Goal: Task Accomplishment & Management: Manage account settings

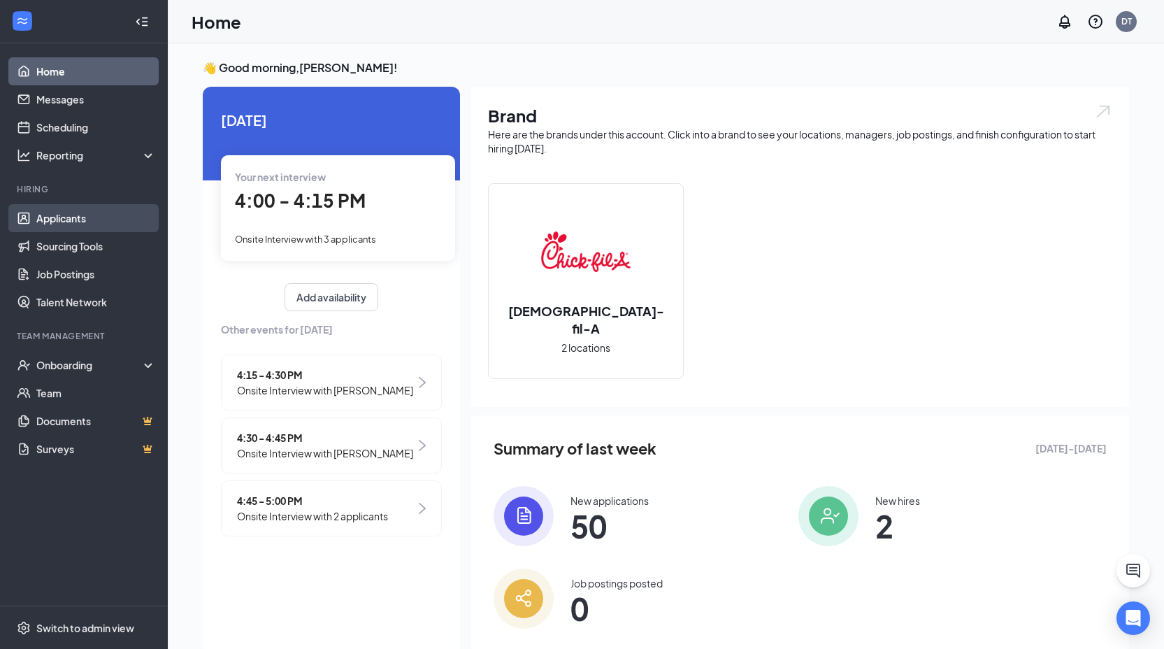
click at [46, 214] on link "Applicants" at bounding box center [96, 218] width 120 height 28
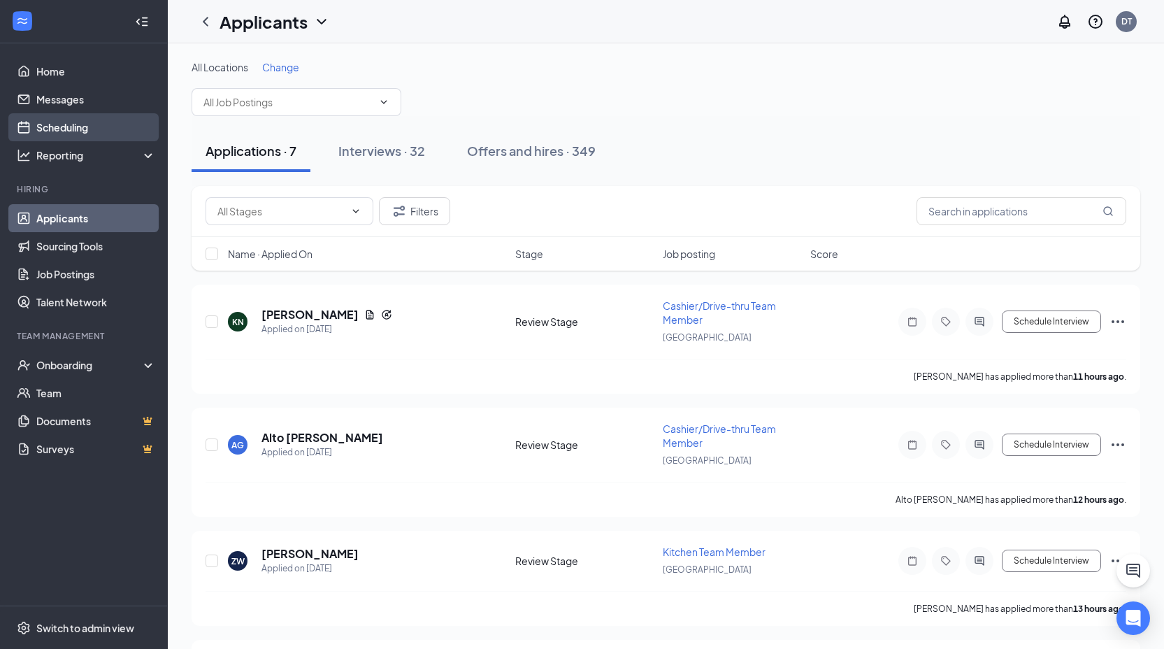
click at [62, 130] on link "Scheduling" at bounding box center [96, 127] width 120 height 28
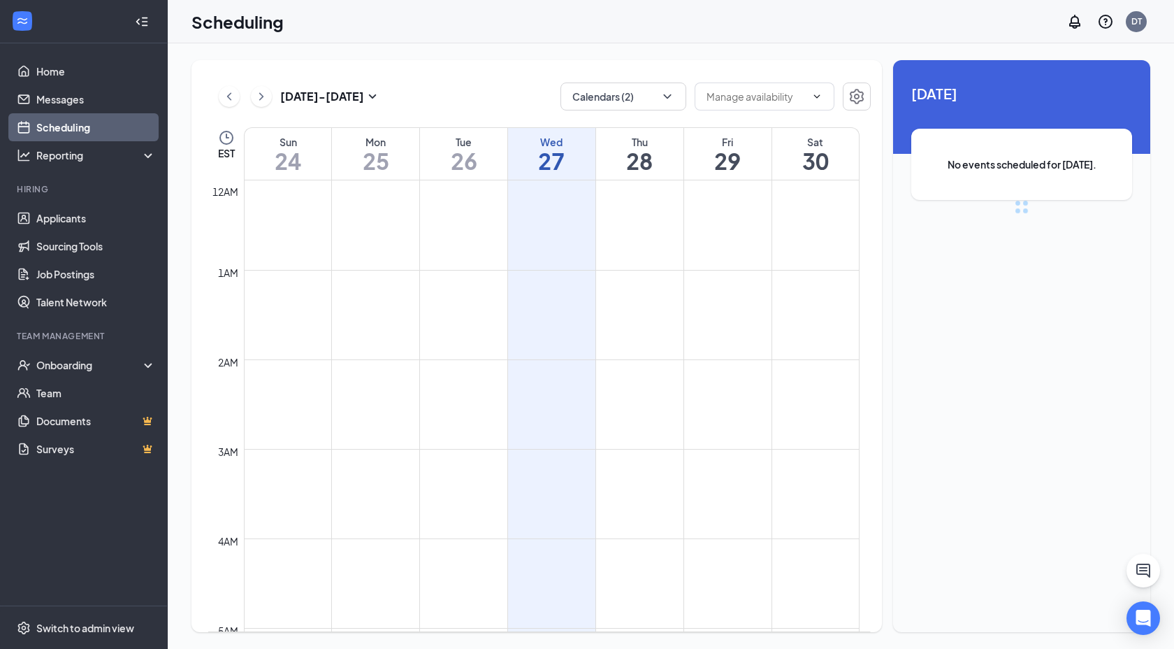
scroll to position [687, 0]
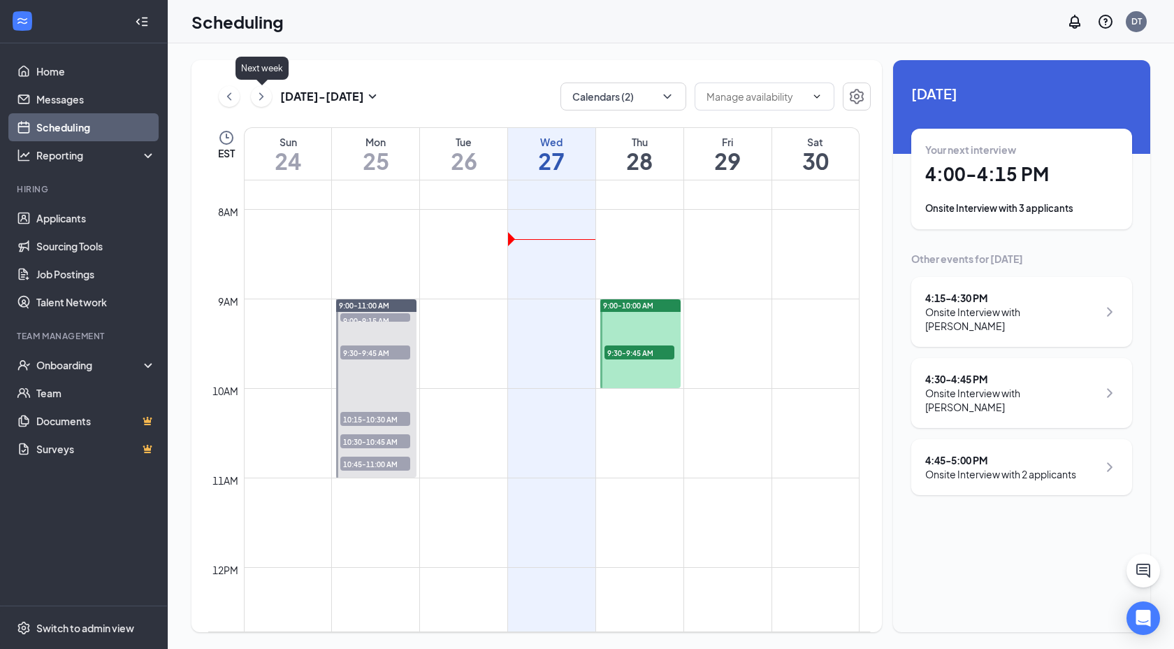
click at [257, 93] on icon "ChevronRight" at bounding box center [261, 96] width 14 height 17
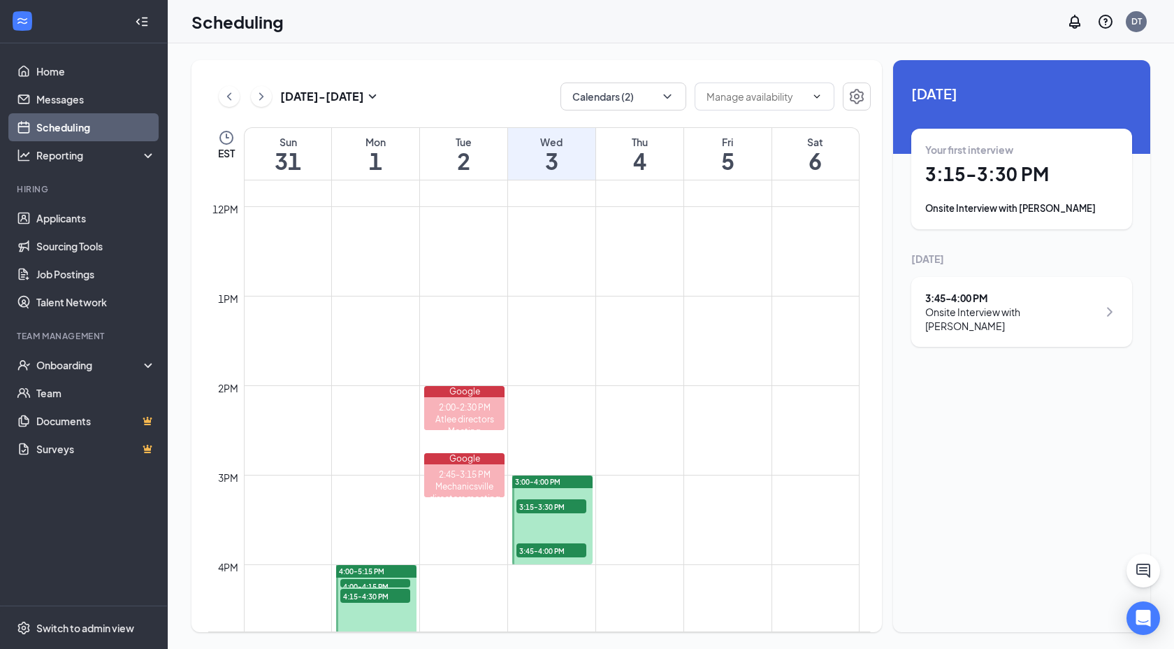
scroll to position [1230, 0]
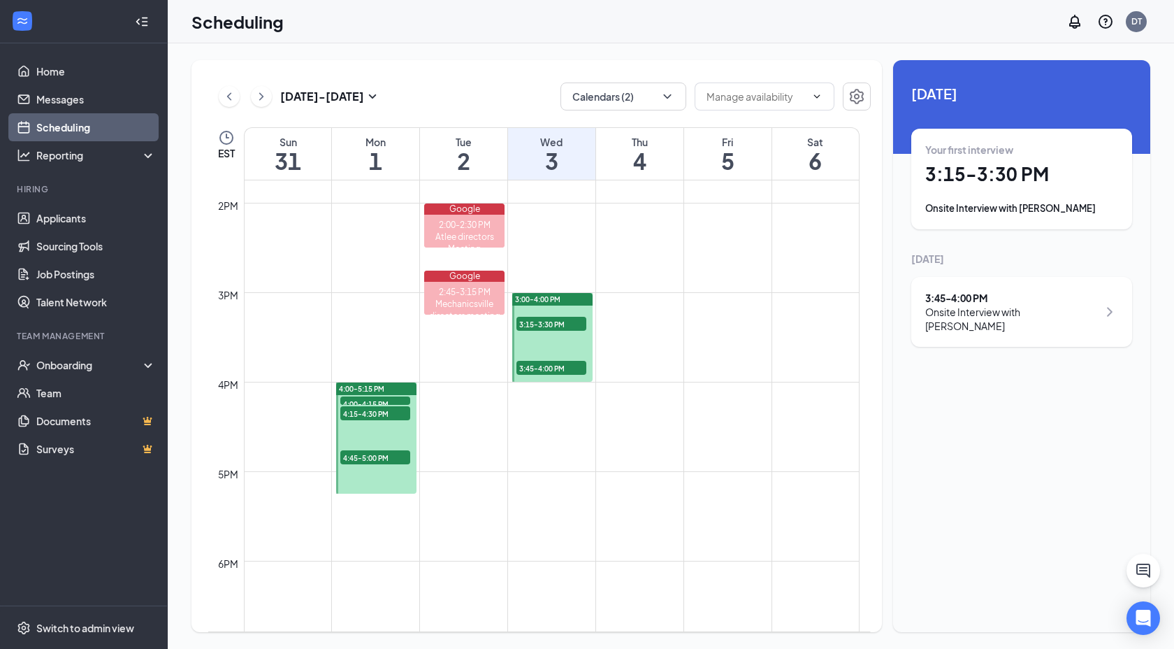
click at [375, 400] on span "4:00-4:15 PM" at bounding box center [375, 403] width 70 height 14
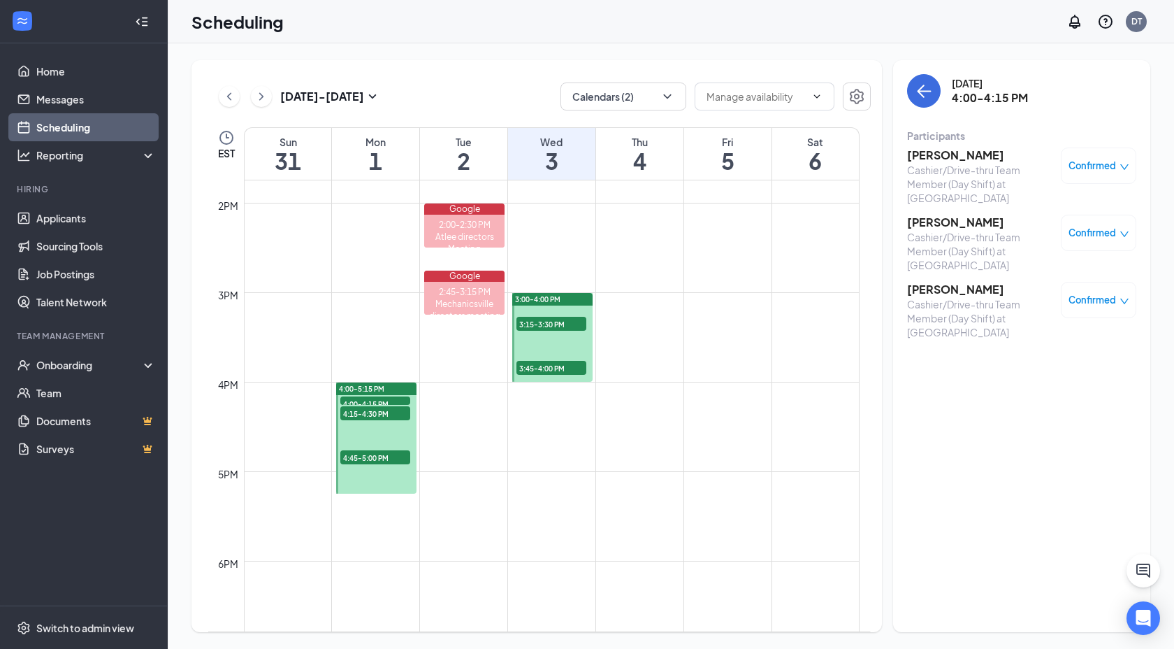
click at [940, 155] on h3 "[PERSON_NAME]" at bounding box center [980, 154] width 147 height 15
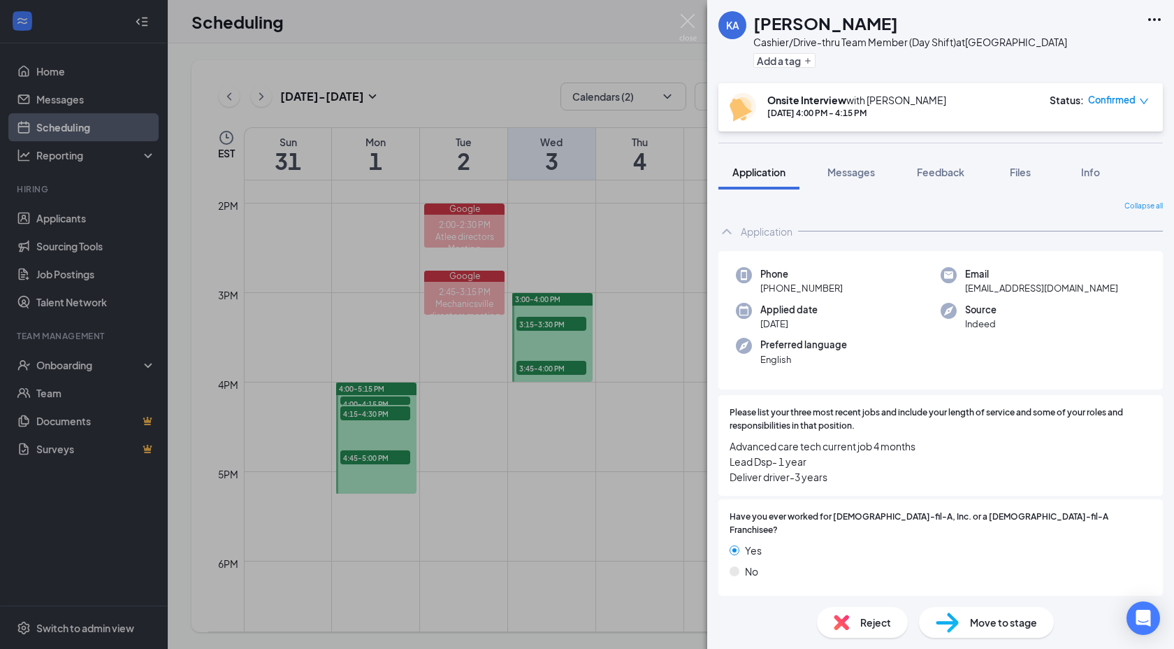
click at [1142, 99] on icon "down" at bounding box center [1144, 101] width 10 height 10
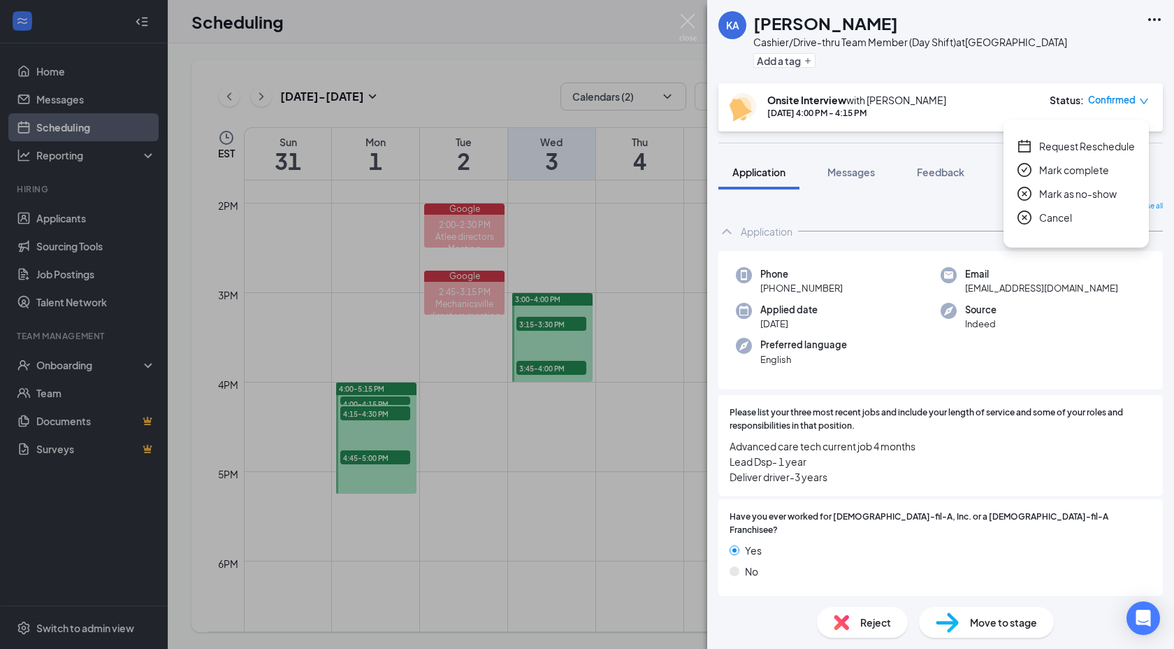
click at [1083, 147] on span "Request Reschedule" at bounding box center [1087, 145] width 96 height 15
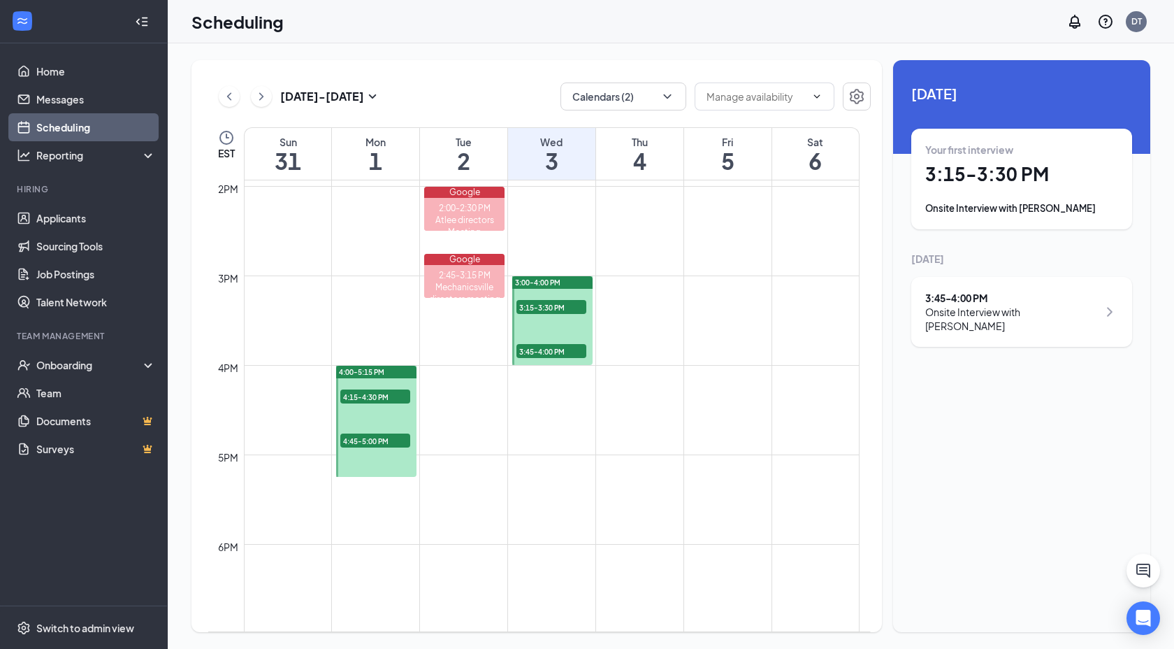
scroll to position [1311, 0]
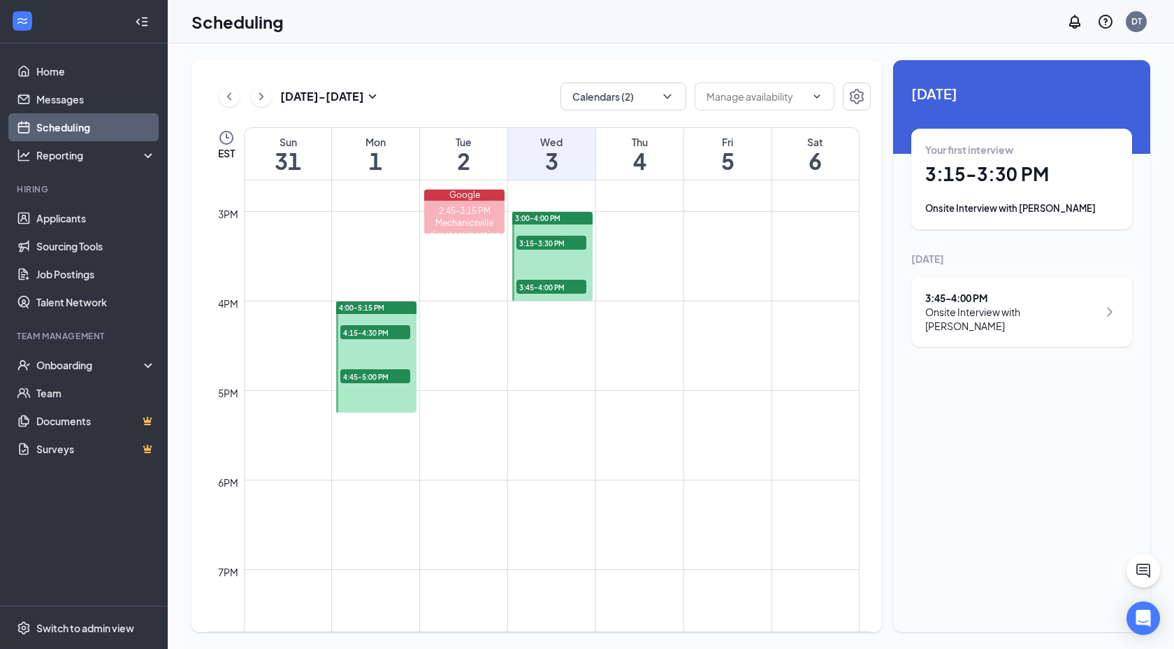
click at [367, 332] on span "4:15-4:30 PM" at bounding box center [375, 332] width 70 height 14
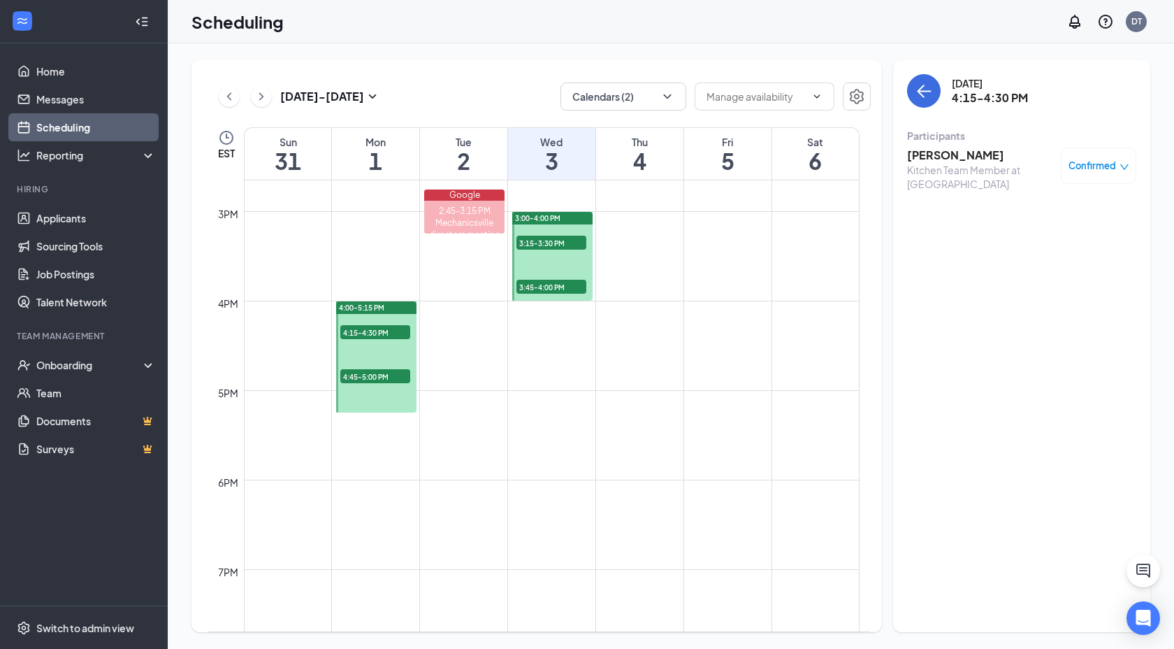
click at [1123, 165] on icon "down" at bounding box center [1125, 167] width 10 height 10
click at [1081, 207] on span "Request Reschedule" at bounding box center [1067, 210] width 96 height 15
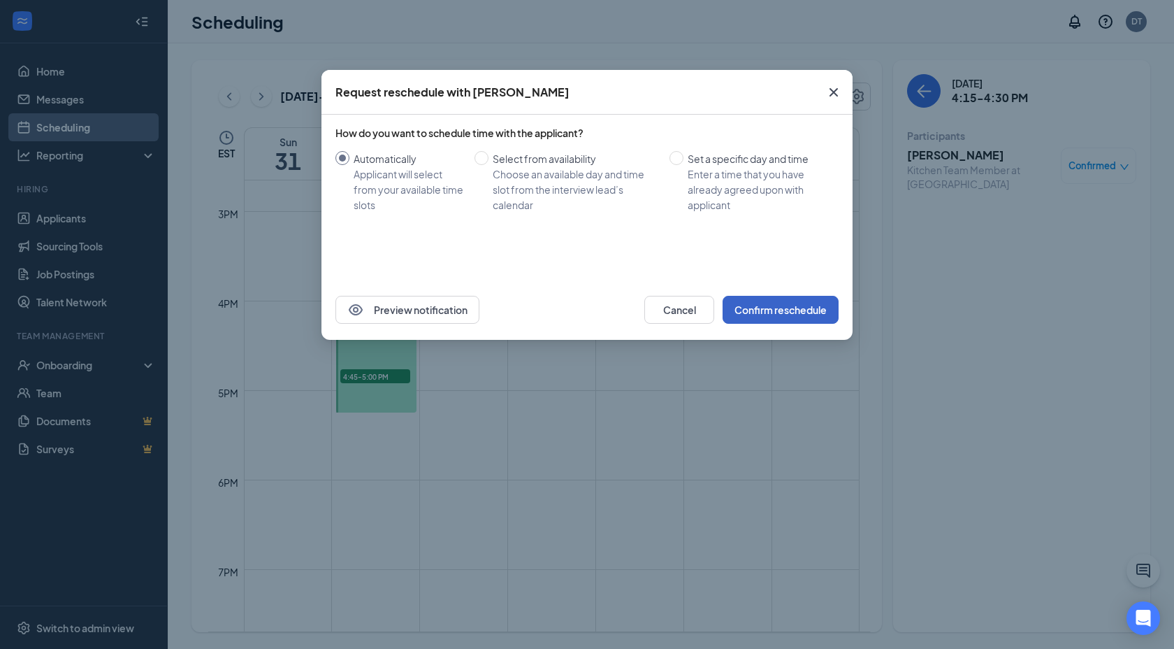
click at [766, 305] on button "Confirm reschedule" at bounding box center [781, 310] width 116 height 28
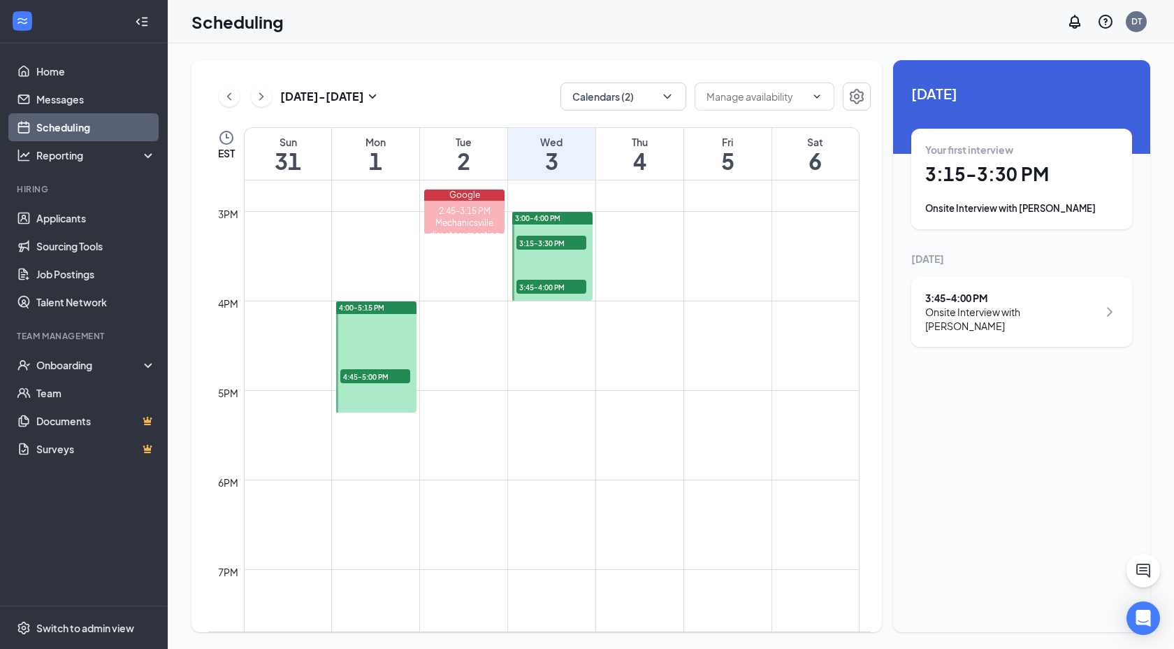
click at [368, 375] on span "4:45-5:00 PM" at bounding box center [375, 376] width 70 height 14
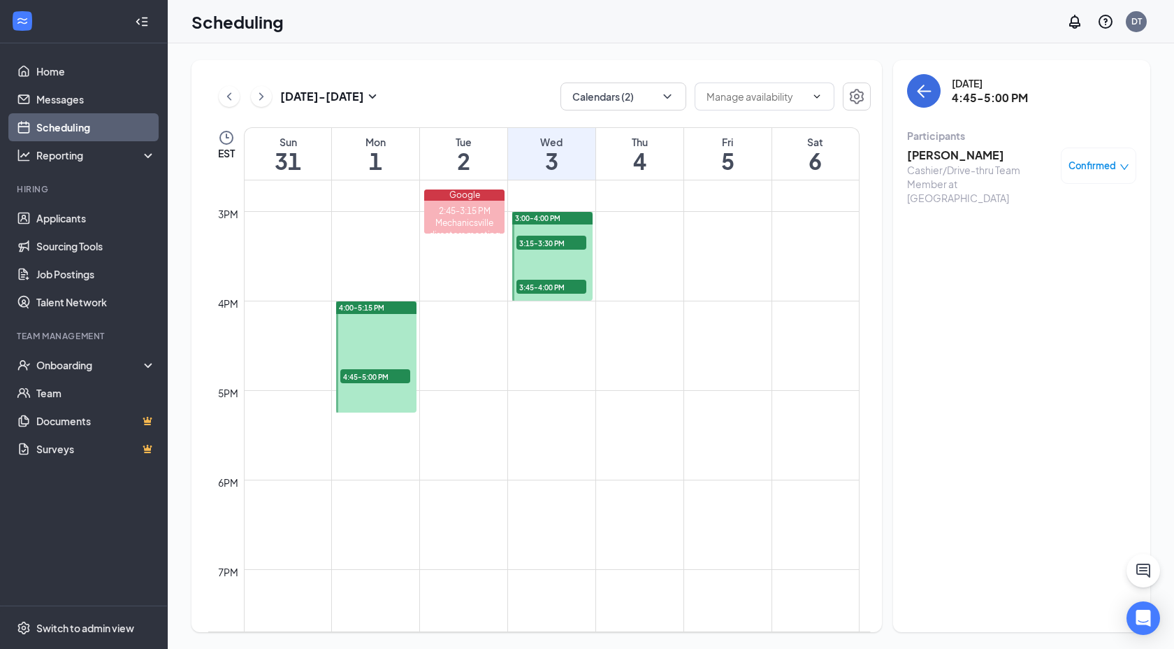
click at [1090, 166] on span "Confirmed" at bounding box center [1093, 166] width 48 height 14
click at [1046, 210] on span "Request Reschedule" at bounding box center [1067, 210] width 96 height 15
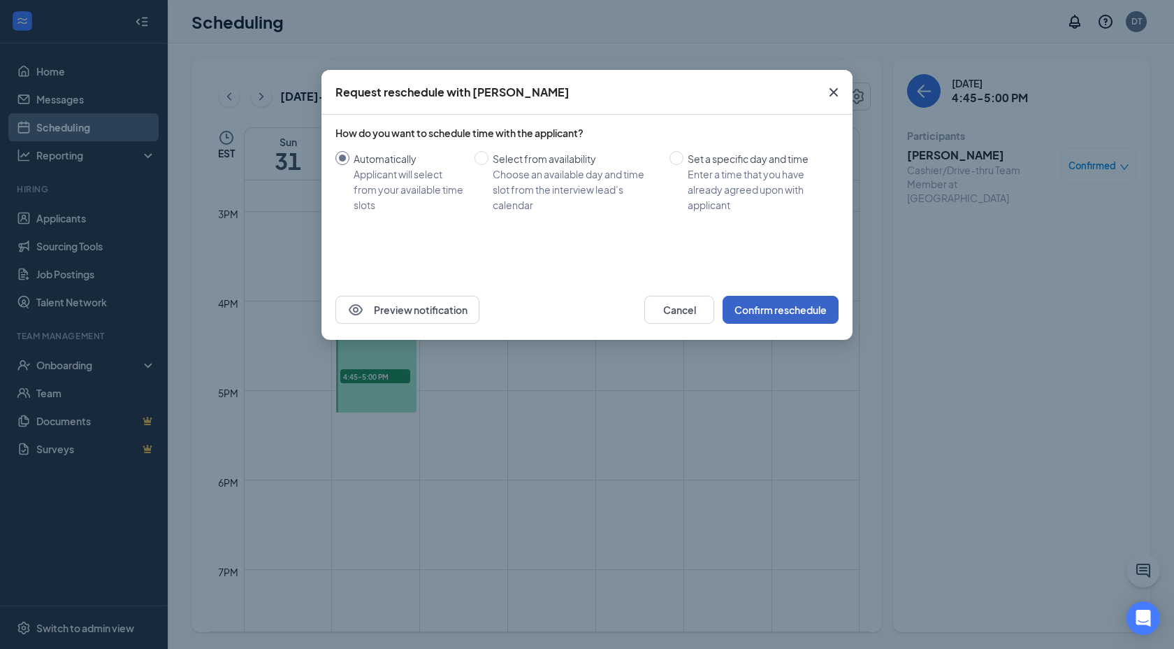
click at [774, 310] on button "Confirm reschedule" at bounding box center [781, 310] width 116 height 28
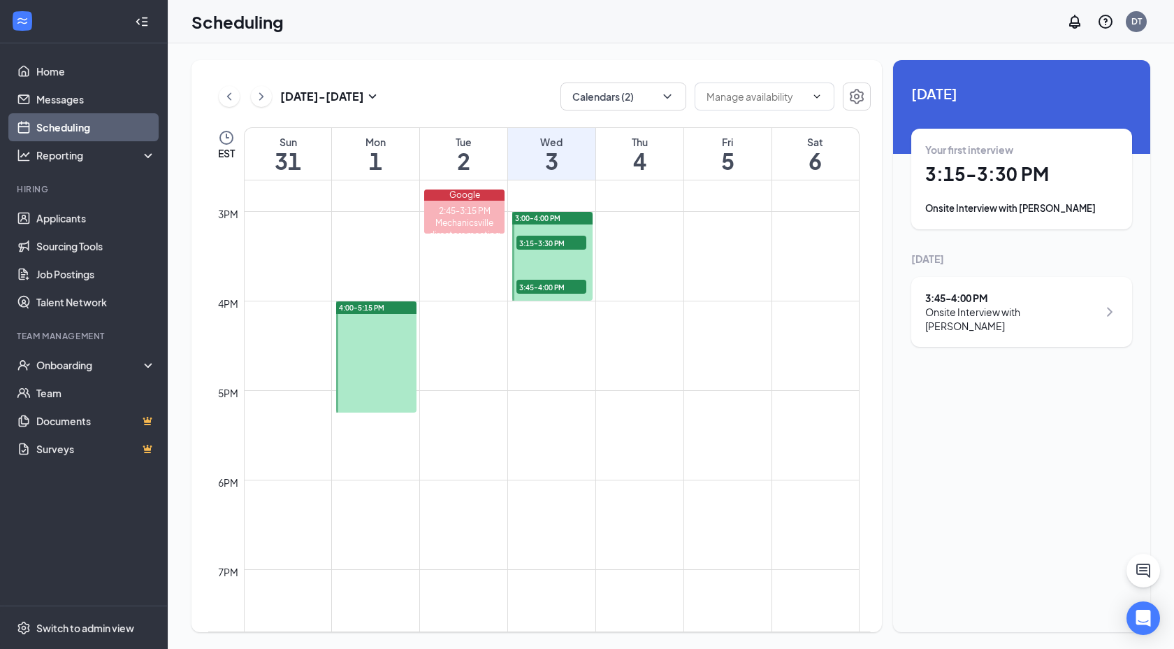
click at [396, 308] on div "4:00-5:15 PM" at bounding box center [376, 307] width 80 height 13
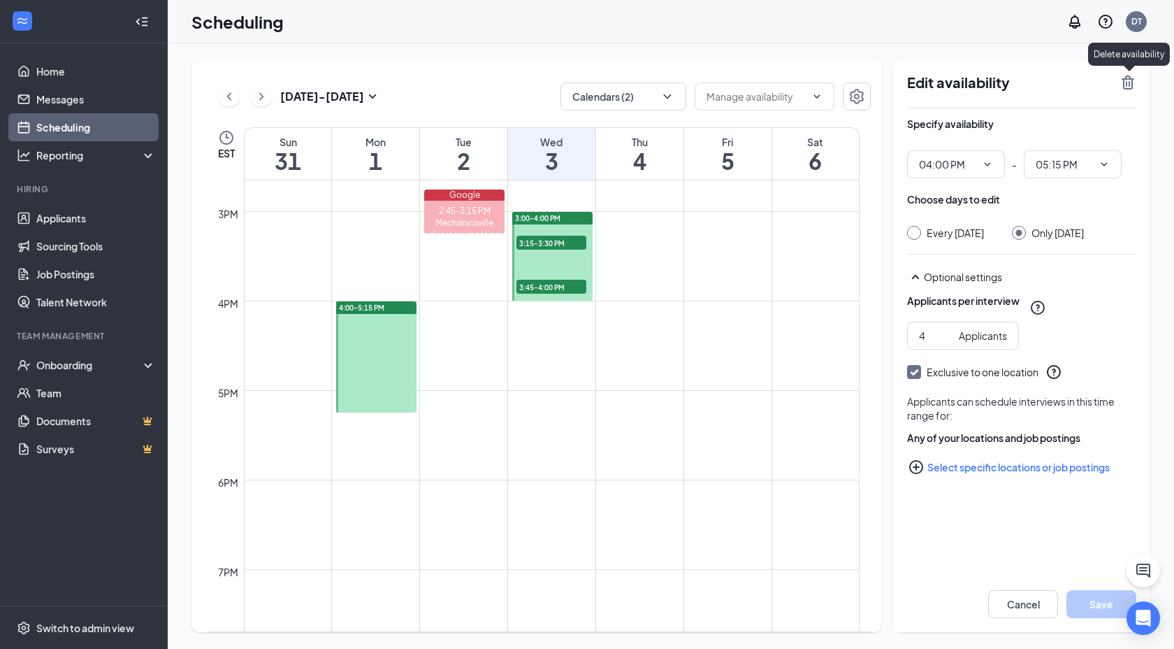
click at [1130, 83] on icon "TrashOutline" at bounding box center [1128, 82] width 13 height 14
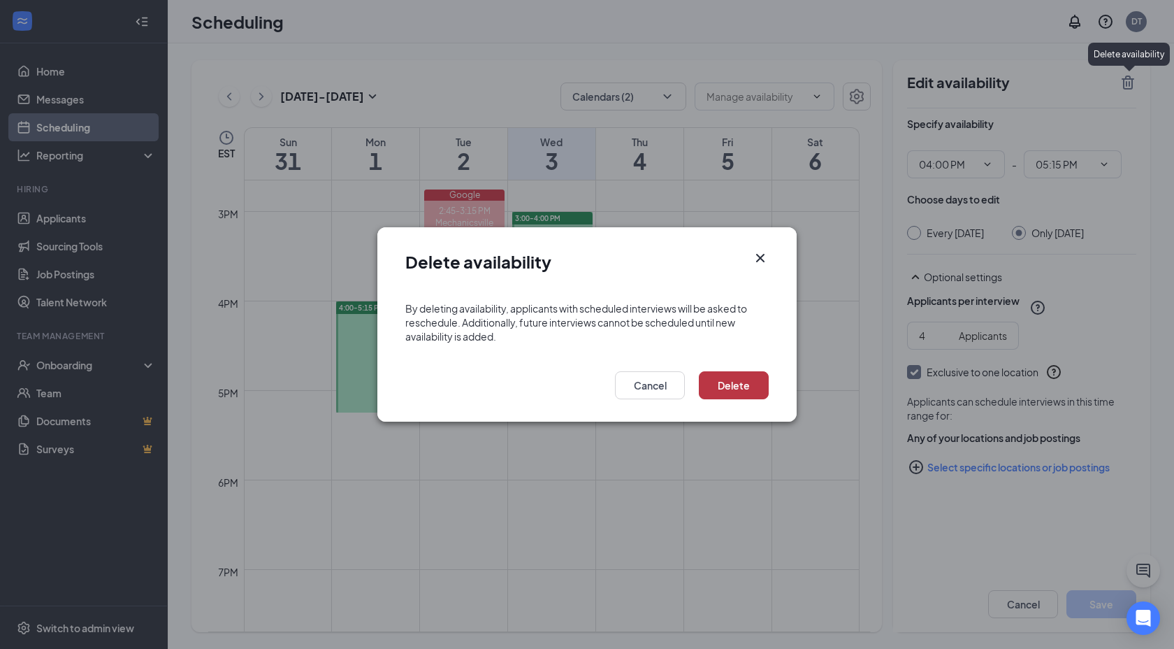
click at [734, 387] on button "Delete" at bounding box center [734, 385] width 70 height 28
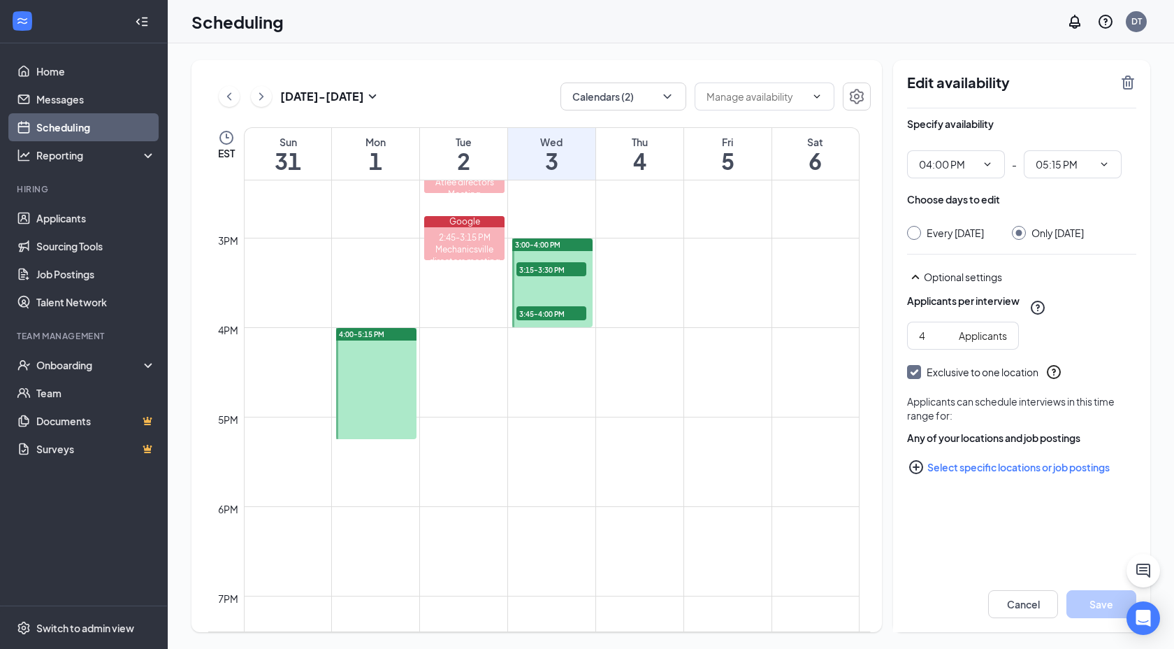
scroll to position [1287, 0]
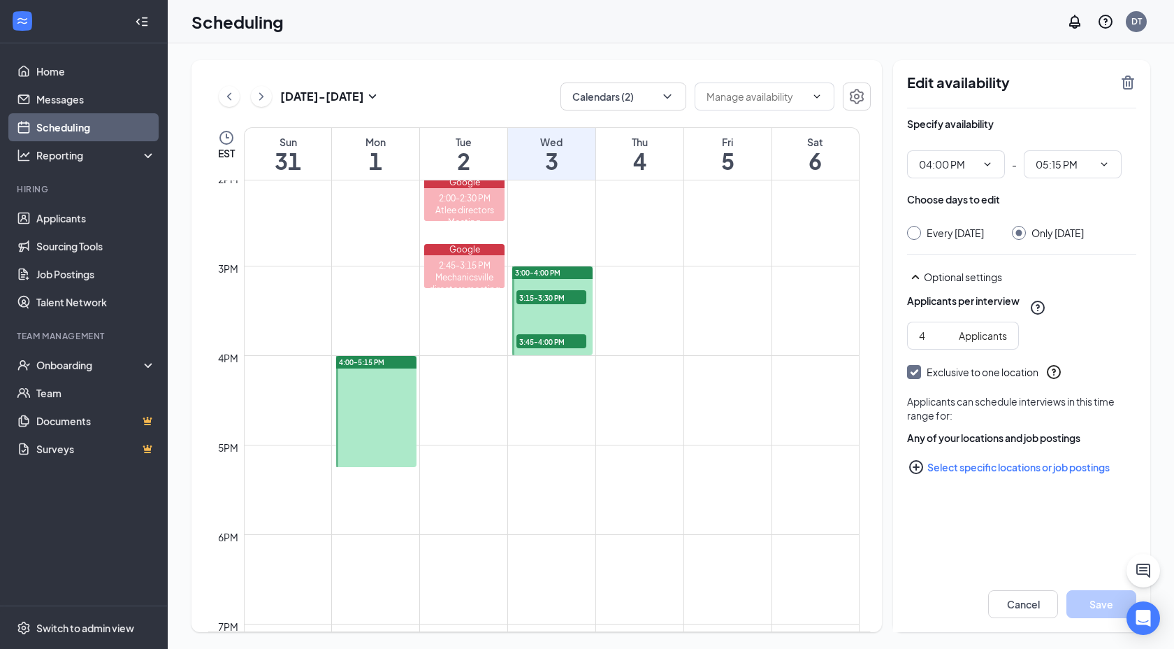
scroll to position [1308, 0]
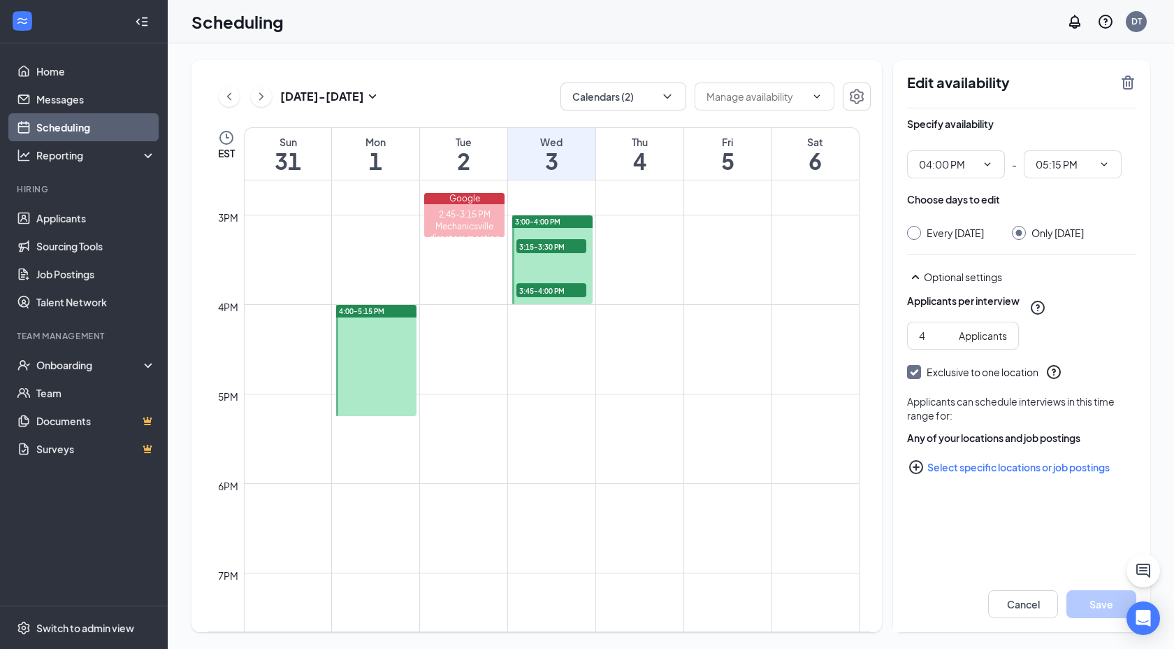
click at [398, 312] on div "4:00-5:15 PM" at bounding box center [376, 311] width 80 height 13
click at [1126, 83] on icon "TrashOutline" at bounding box center [1128, 82] width 13 height 14
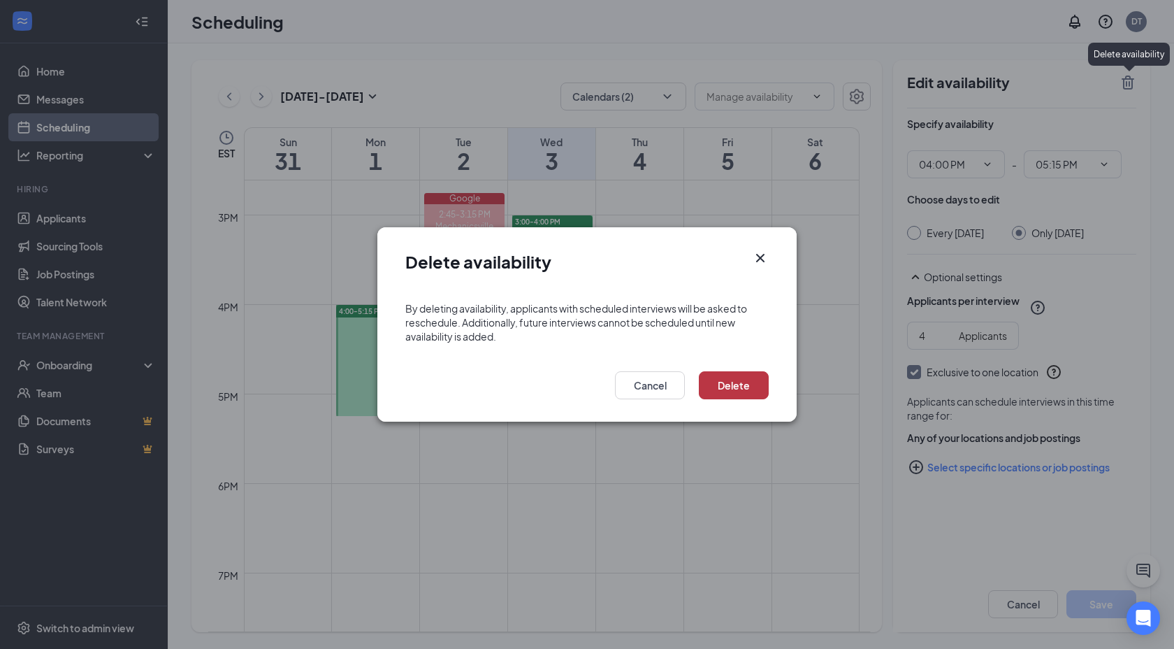
click at [737, 384] on button "Delete" at bounding box center [734, 385] width 70 height 28
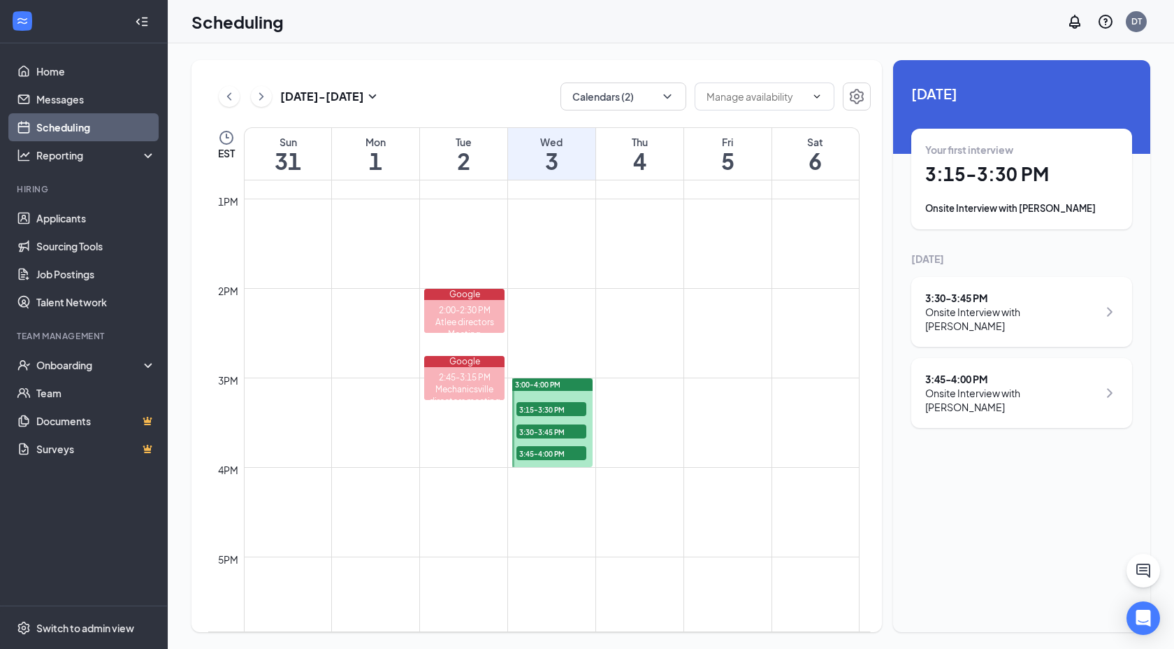
scroll to position [1334, 0]
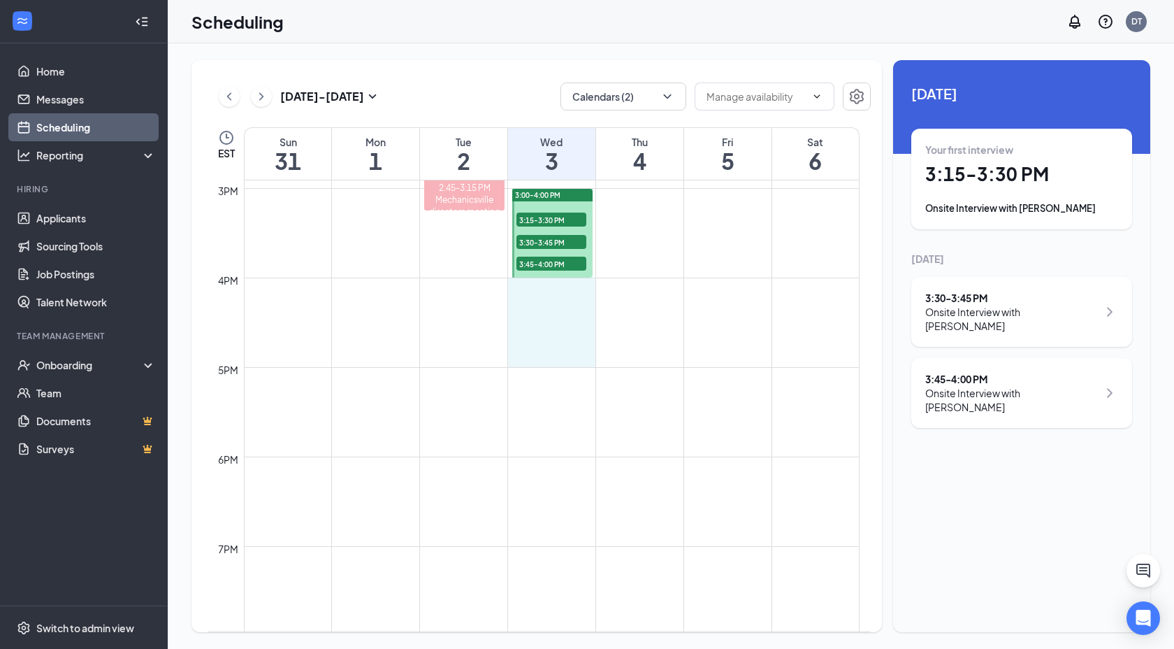
drag, startPoint x: 557, startPoint y: 281, endPoint x: 566, endPoint y: 349, distance: 68.4
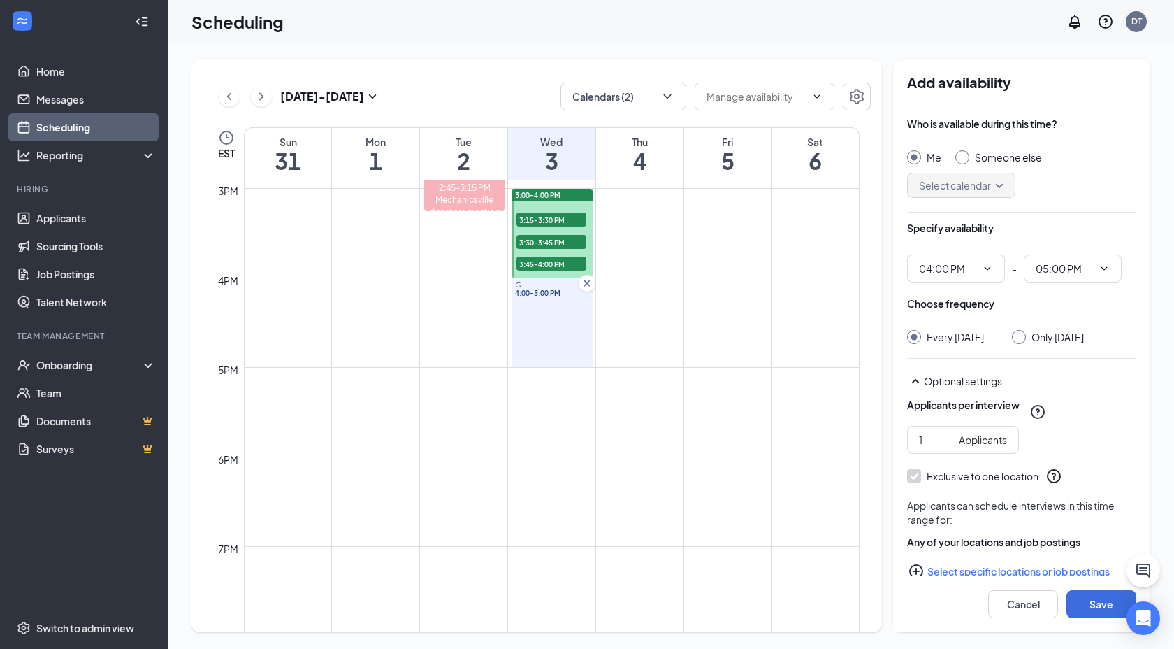
click at [1022, 335] on input "Only Wednesday, Sep 3" at bounding box center [1017, 335] width 10 height 10
radio input "true"
radio input "false"
click at [946, 447] on input "2" at bounding box center [936, 439] width 34 height 15
click at [946, 447] on input "3" at bounding box center [936, 439] width 34 height 15
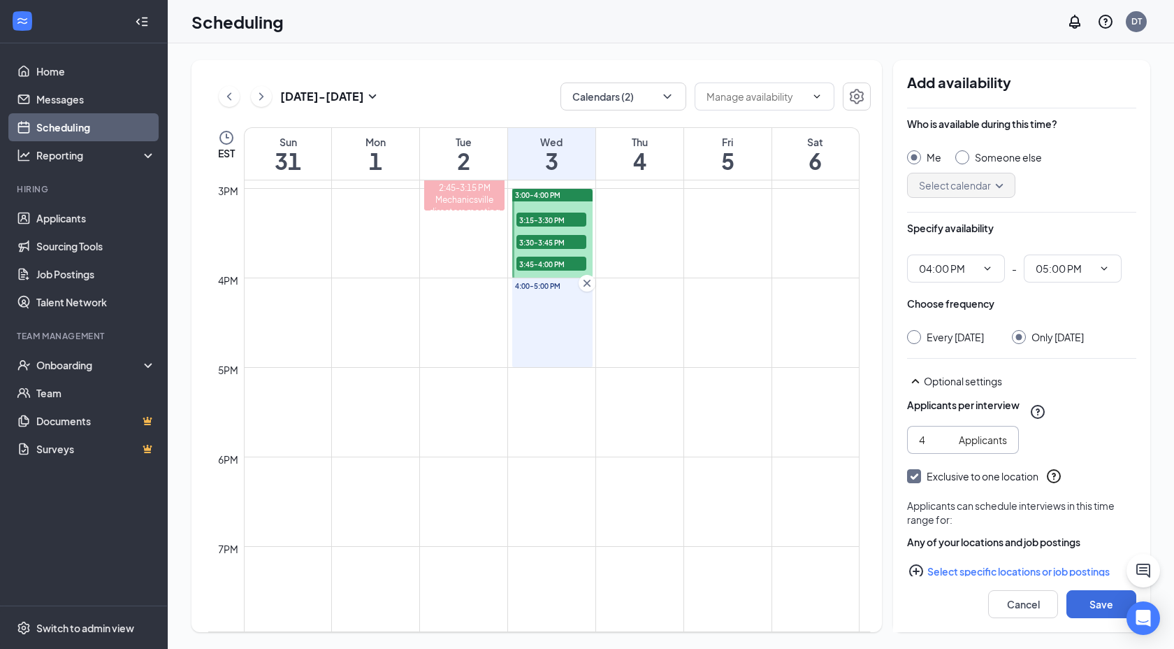
type input "4"
click at [946, 447] on input "4" at bounding box center [936, 439] width 34 height 15
click at [1094, 454] on div "4 Applicants" at bounding box center [1021, 440] width 229 height 28
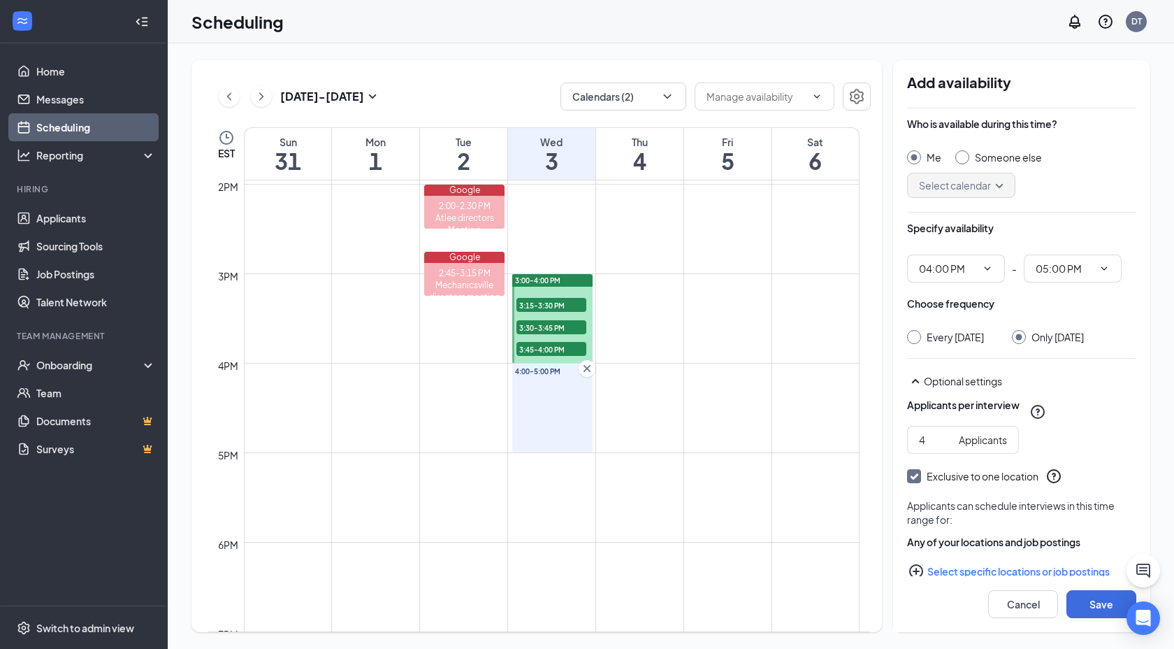
scroll to position [1652, 0]
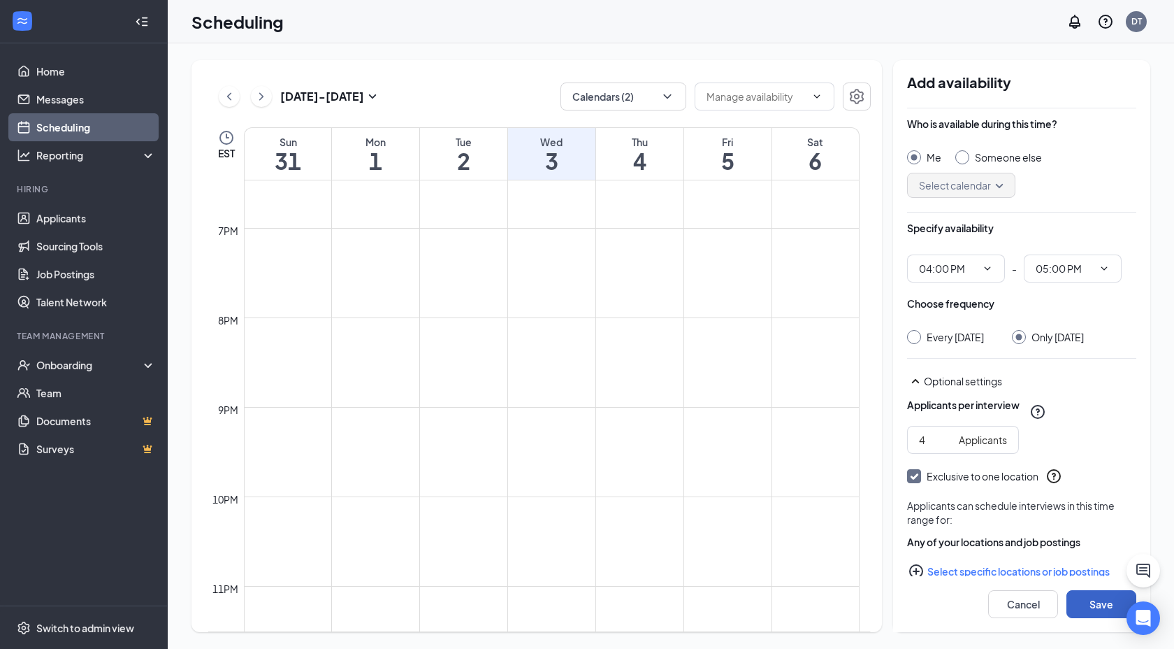
click at [1096, 607] on button "Save" at bounding box center [1102, 604] width 70 height 28
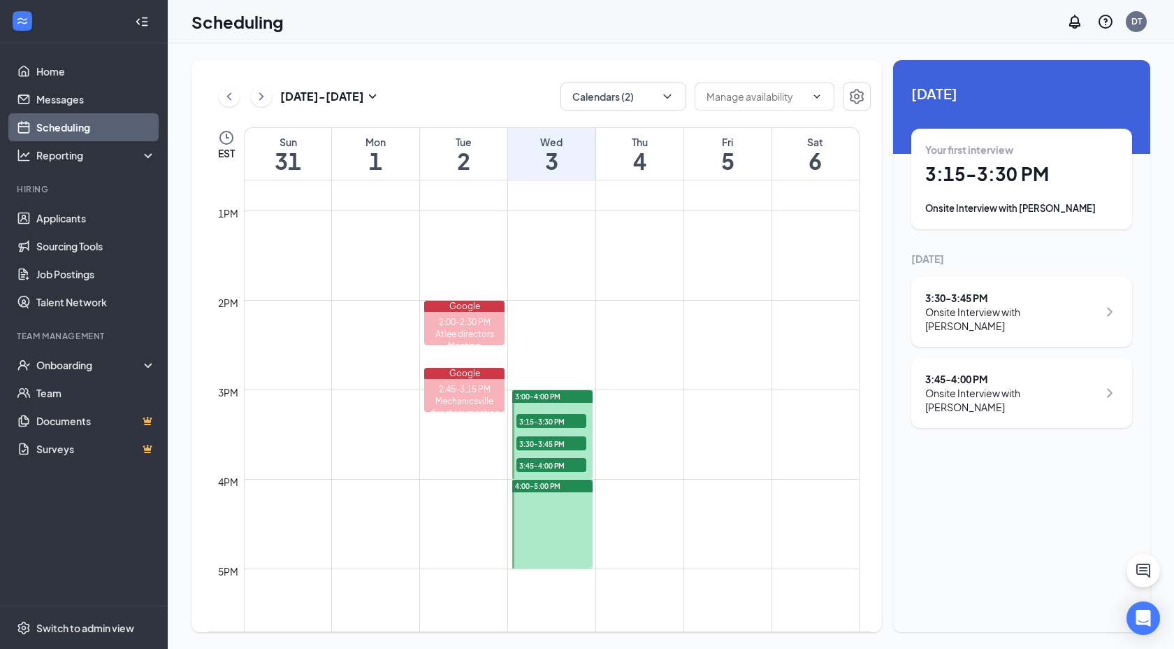
scroll to position [1130, 0]
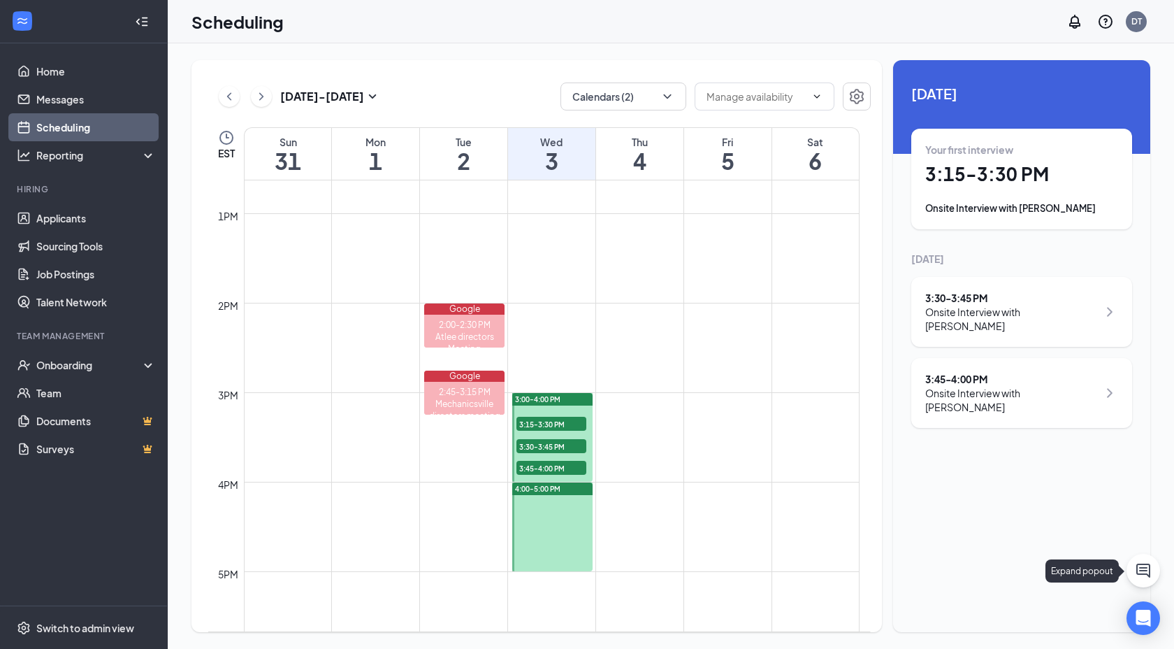
click at [1147, 572] on icon "ChatActive" at bounding box center [1143, 570] width 17 height 17
click at [1051, 635] on icon "ChevronUp" at bounding box center [1049, 631] width 17 height 17
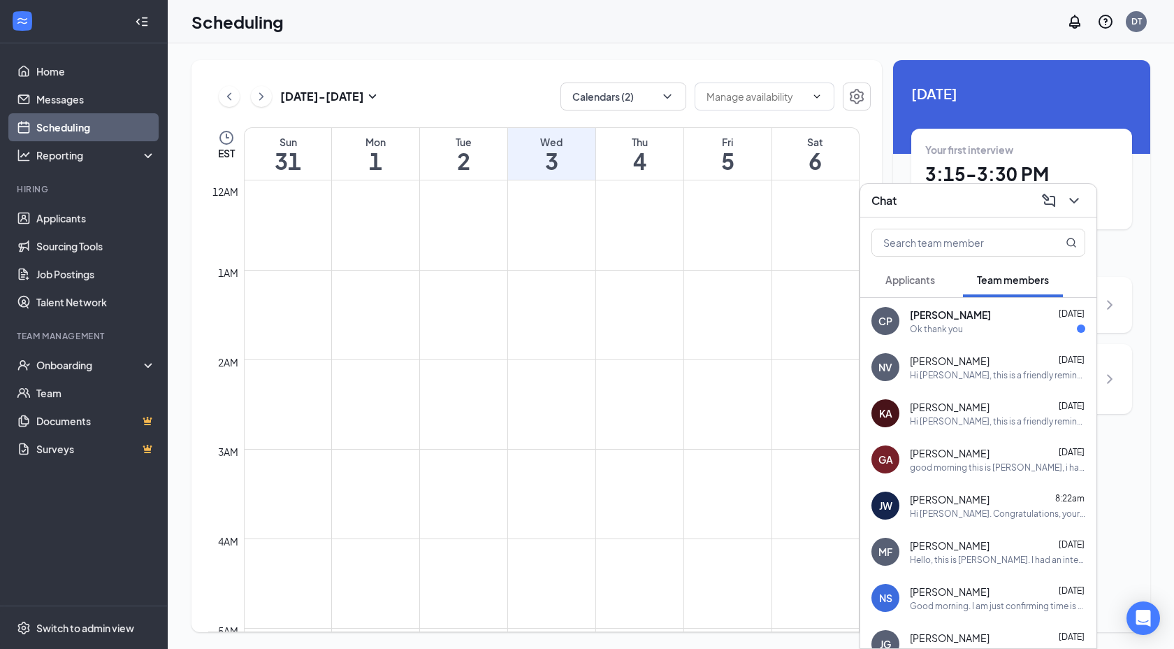
scroll to position [687, 0]
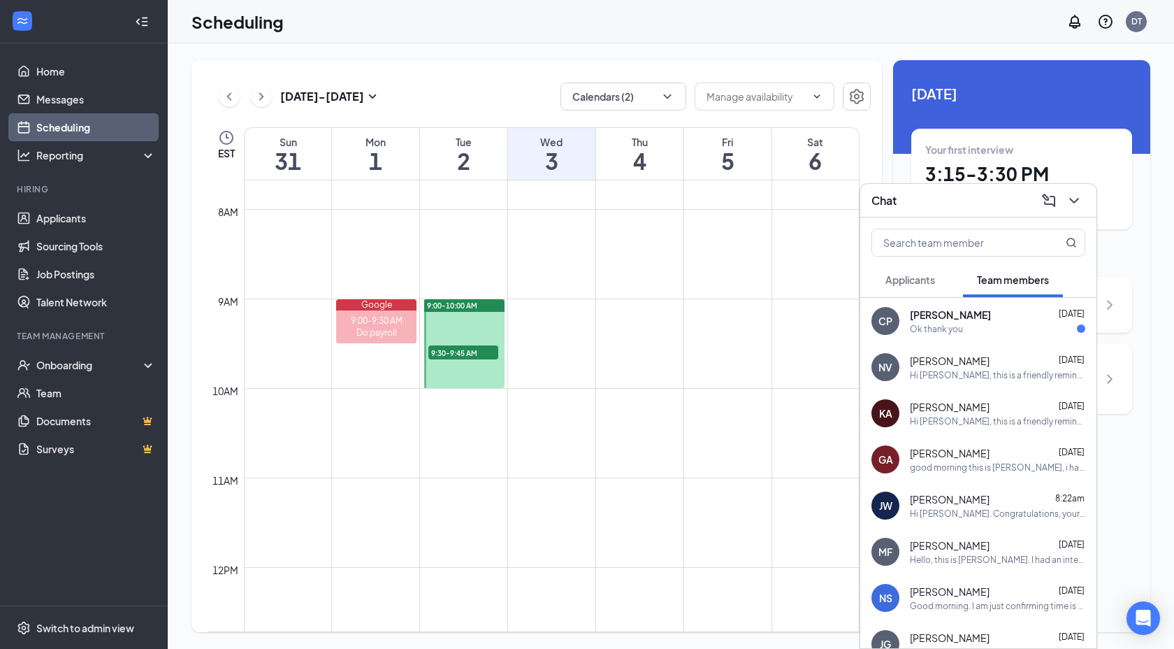
click at [949, 331] on div "Ok thank you" at bounding box center [936, 329] width 53 height 12
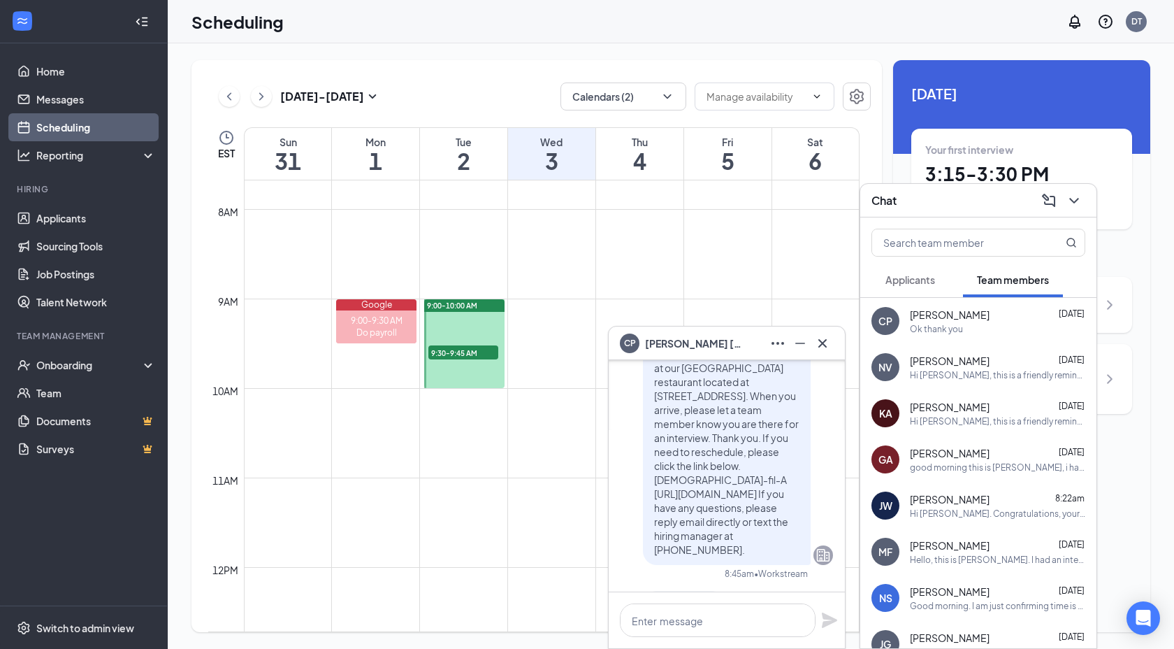
scroll to position [-194, 0]
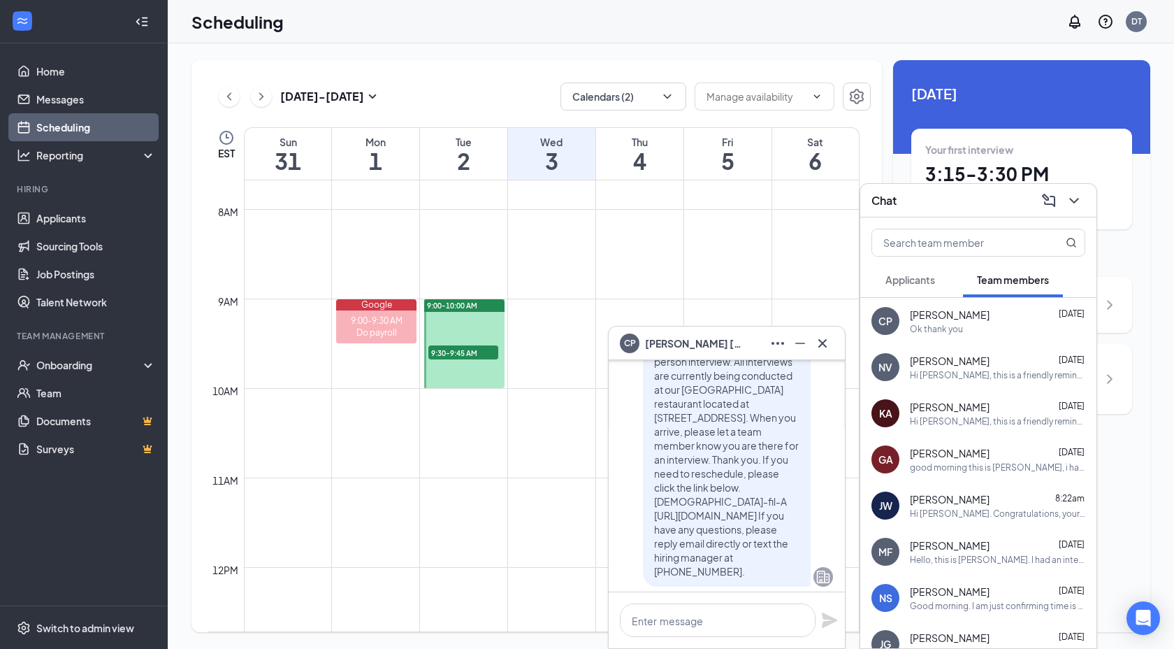
click at [923, 274] on span "Applicants" at bounding box center [911, 279] width 50 height 13
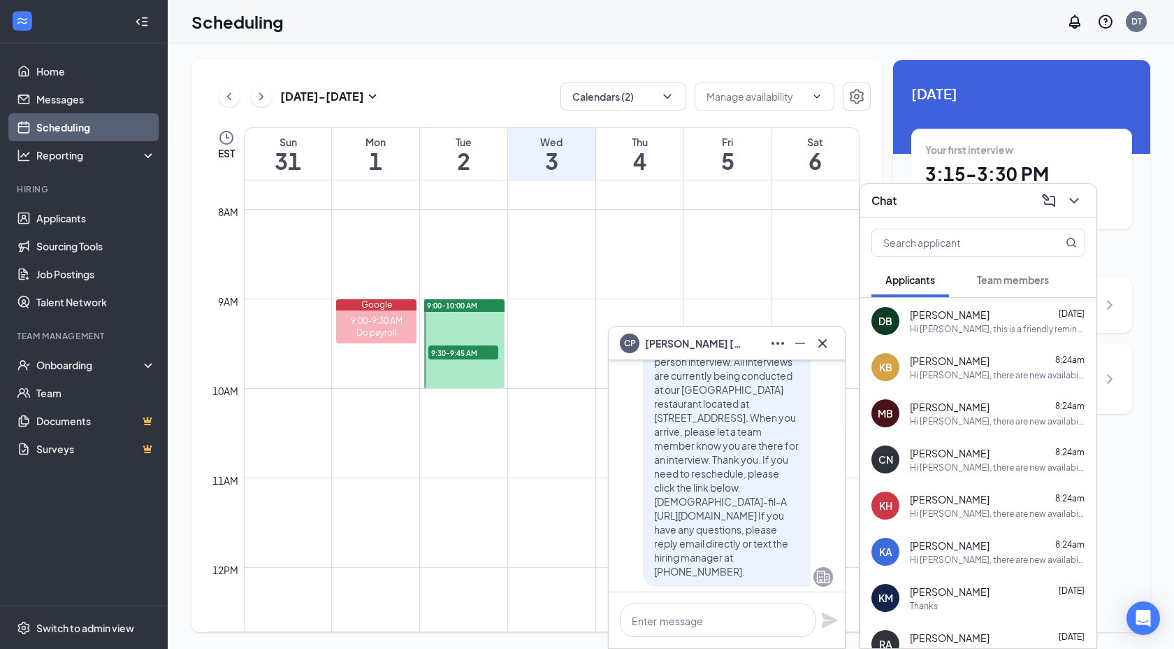
scroll to position [-442, 0]
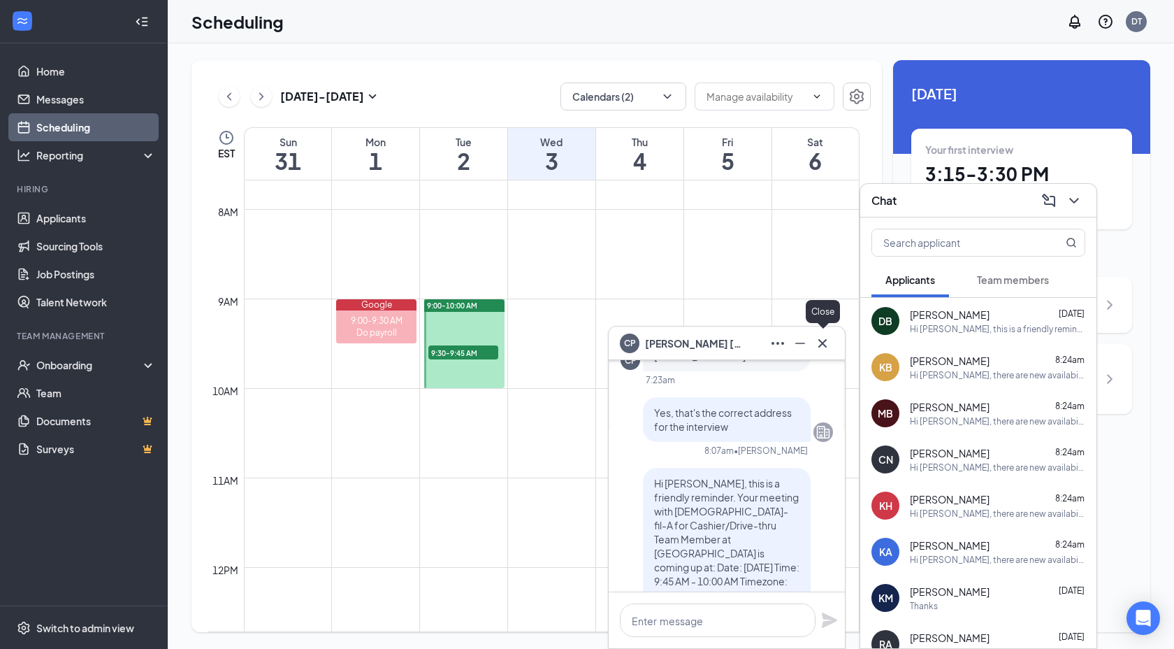
click at [821, 342] on icon "Cross" at bounding box center [822, 343] width 17 height 17
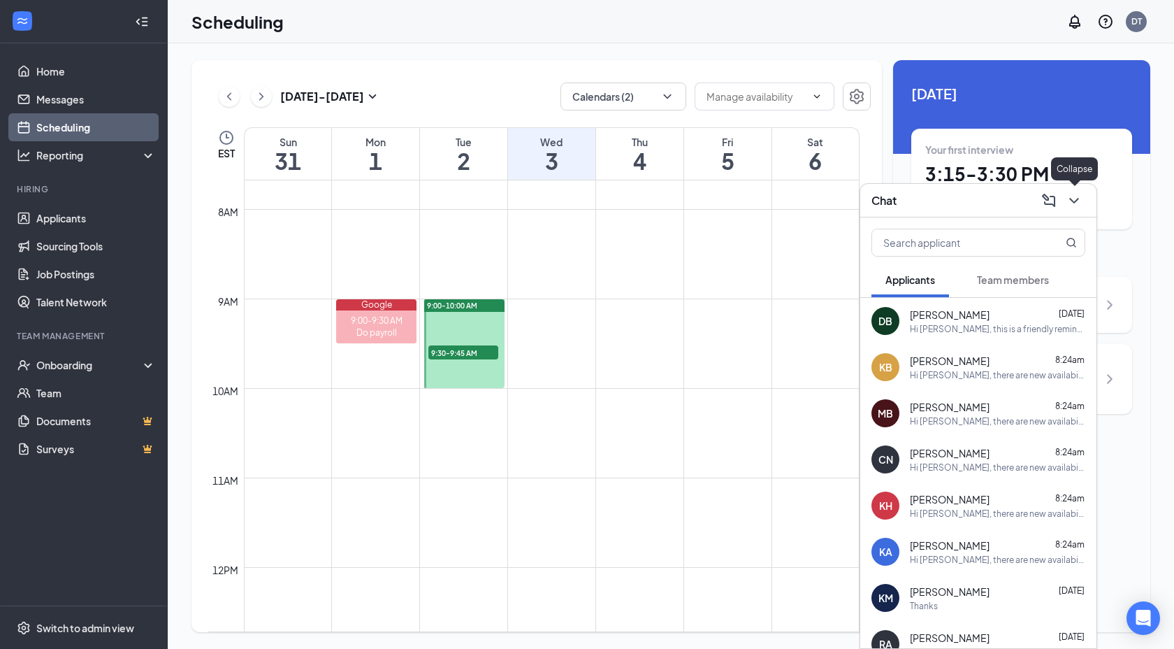
click at [1078, 202] on icon "ChevronDown" at bounding box center [1074, 200] width 17 height 17
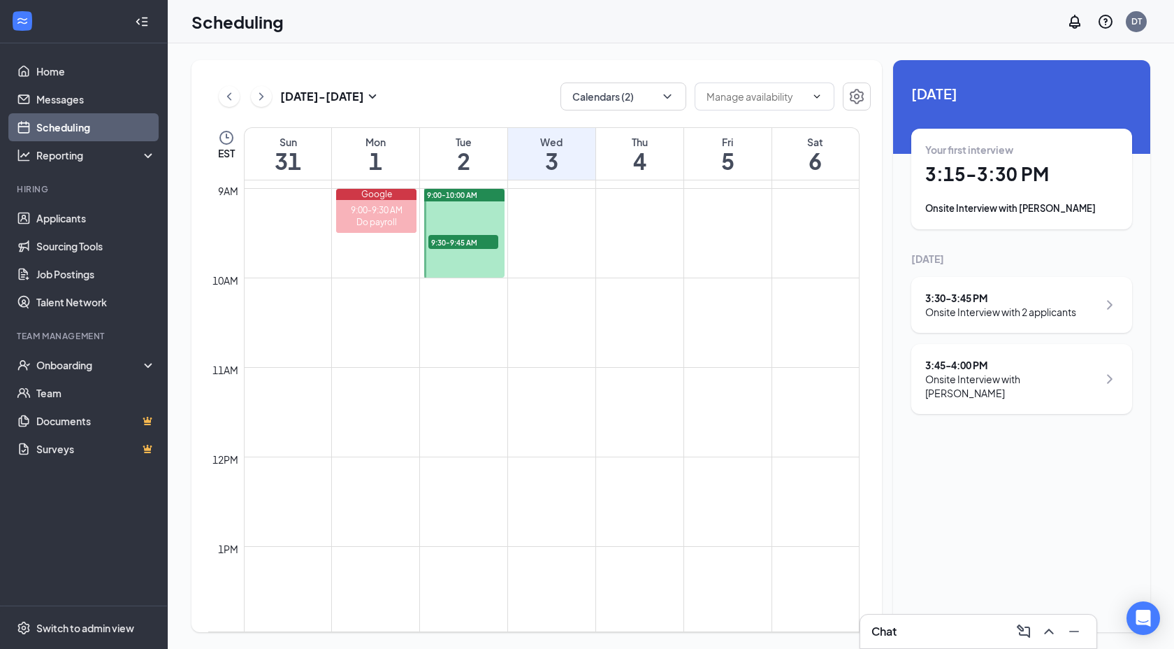
scroll to position [761, 0]
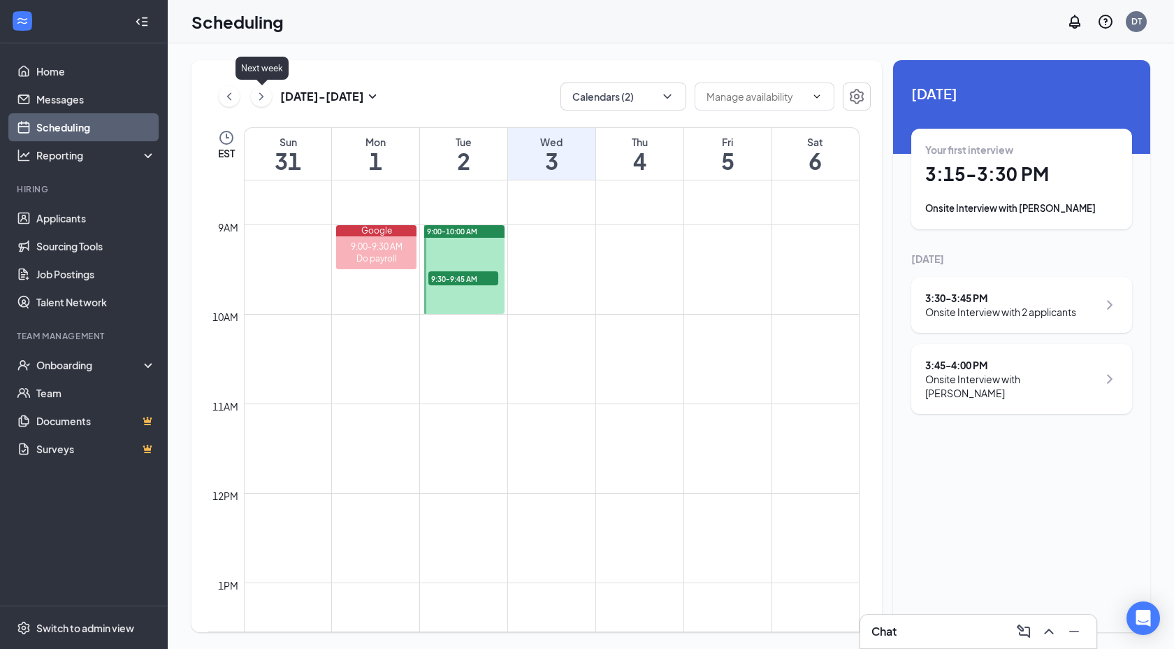
click at [259, 97] on icon "ChevronRight" at bounding box center [261, 96] width 14 height 17
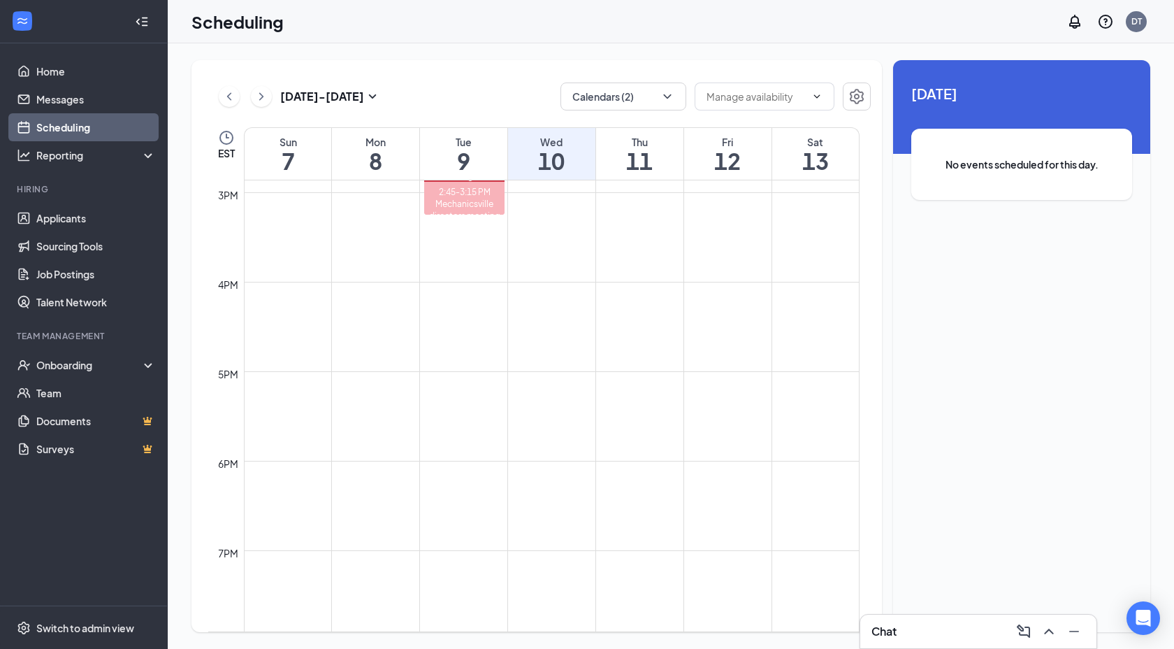
scroll to position [1339, 0]
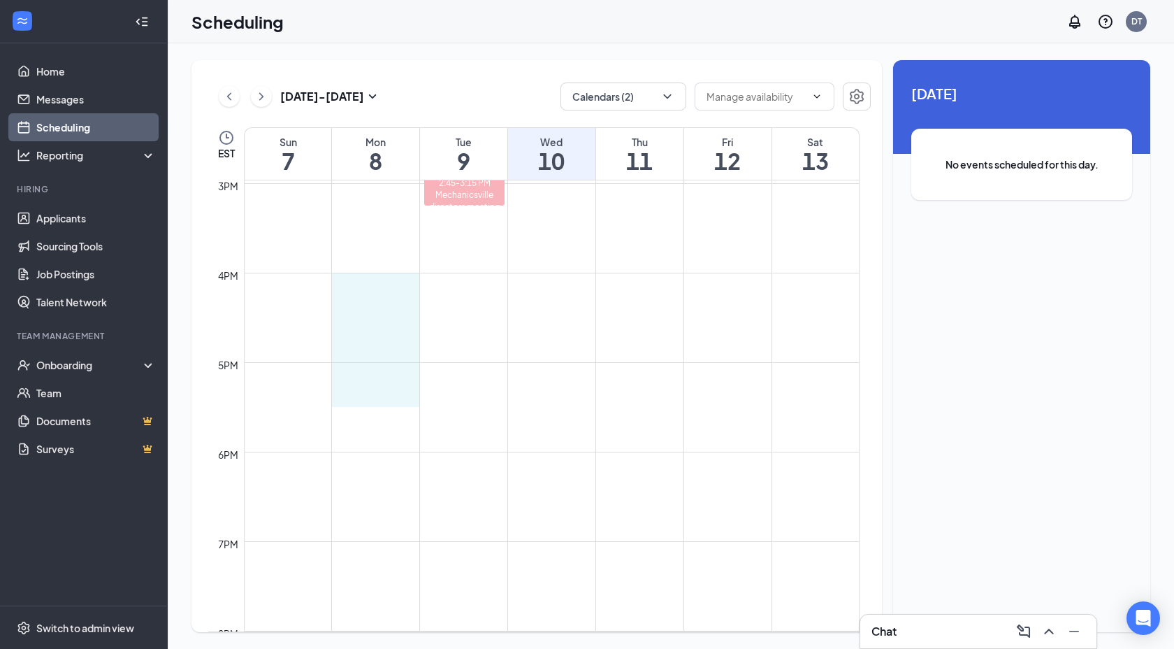
drag, startPoint x: 368, startPoint y: 277, endPoint x: 373, endPoint y: 387, distance: 109.8
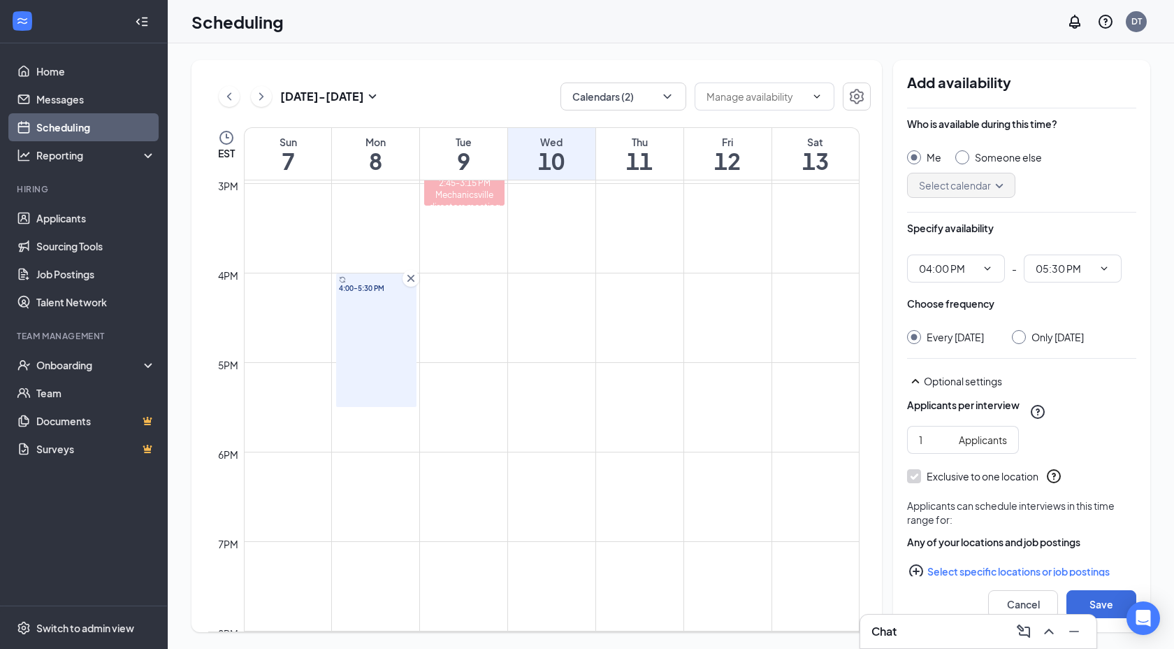
click at [409, 278] on icon "Cross" at bounding box center [411, 278] width 14 height 14
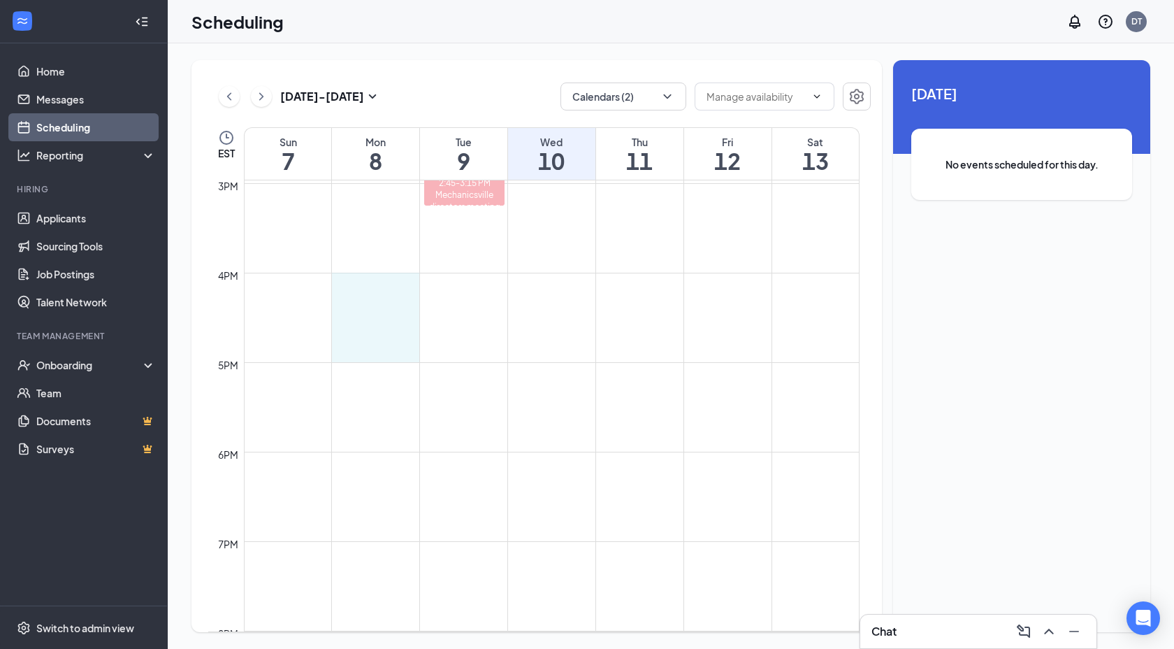
drag, startPoint x: 355, startPoint y: 279, endPoint x: 359, endPoint y: 340, distance: 61.0
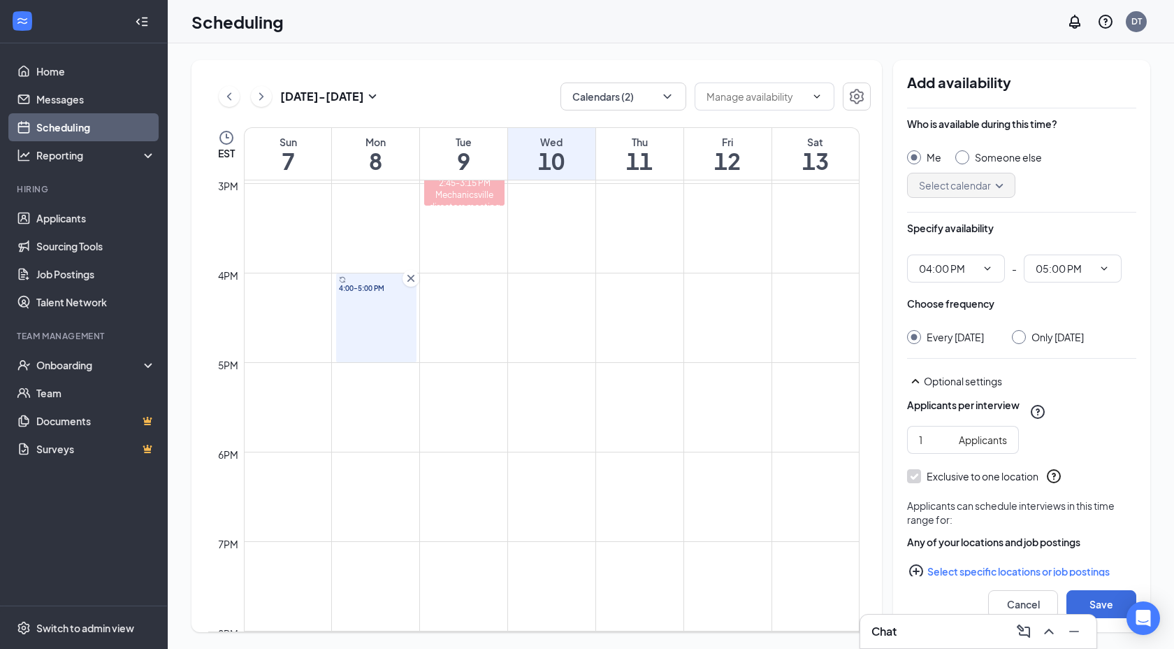
click at [1022, 337] on input "Only [DATE]" at bounding box center [1017, 335] width 10 height 10
radio input "true"
radio input "false"
click at [411, 277] on icon "Cross" at bounding box center [410, 278] width 7 height 7
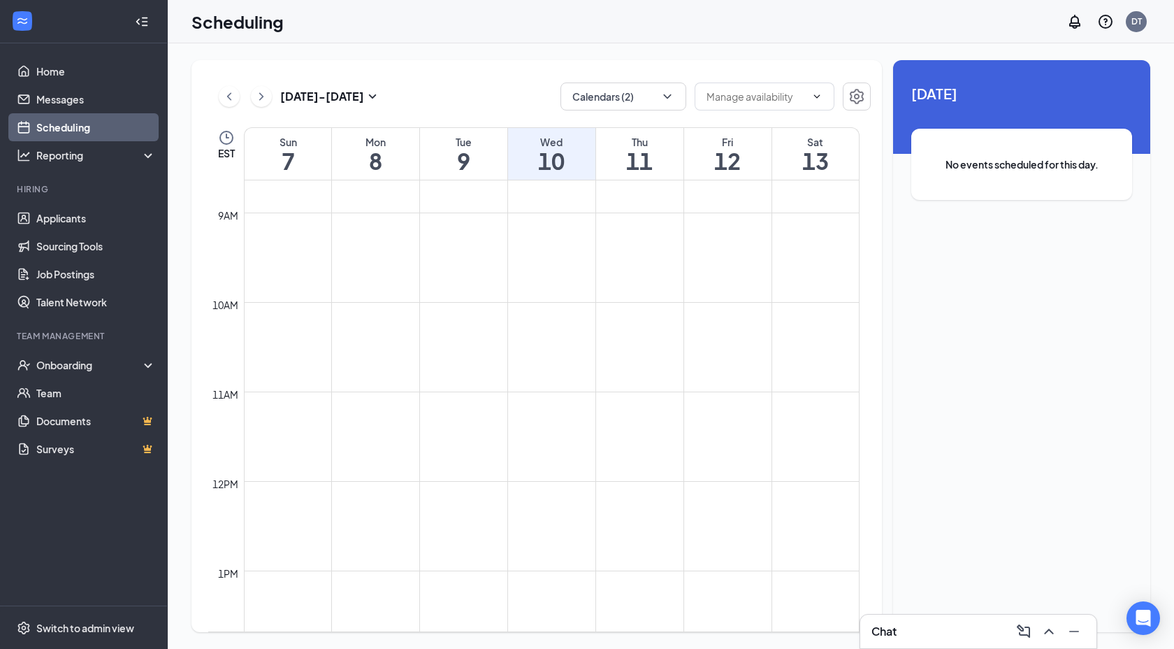
scroll to position [778, 0]
drag, startPoint x: 368, startPoint y: 210, endPoint x: 376, endPoint y: 285, distance: 75.9
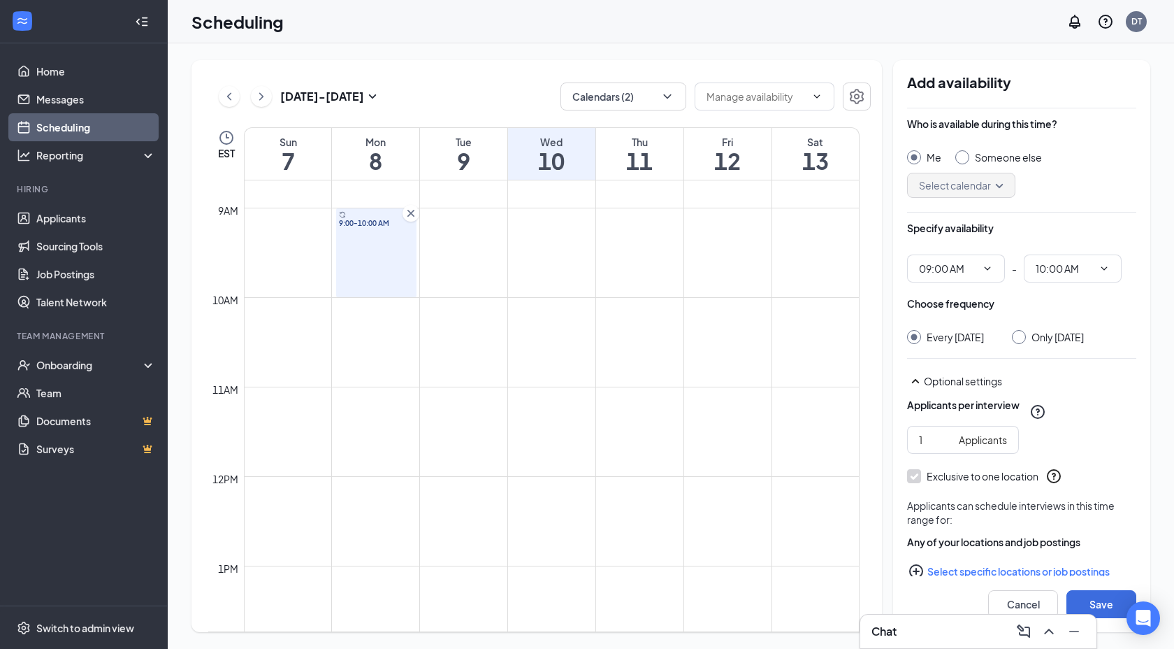
click at [1022, 337] on input "Only Monday, Sep 8" at bounding box center [1017, 335] width 10 height 10
radio input "true"
radio input "false"
click at [946, 447] on input "2" at bounding box center [936, 439] width 34 height 15
click at [946, 447] on input "3" at bounding box center [936, 439] width 34 height 15
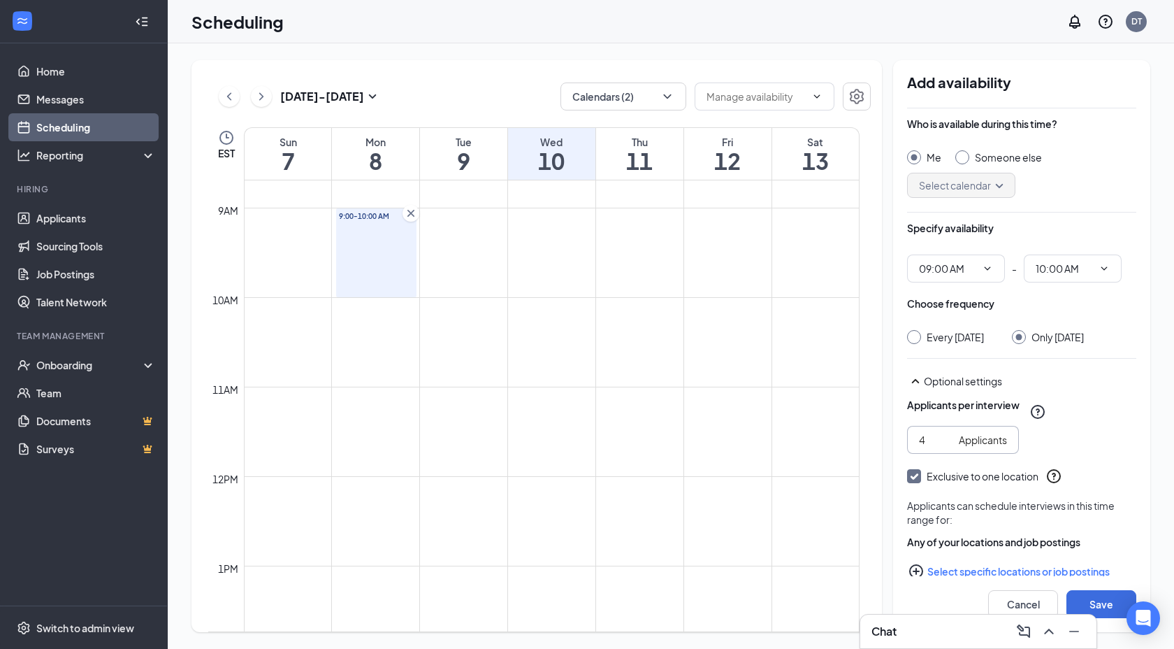
type input "4"
click at [946, 447] on input "4" at bounding box center [936, 439] width 34 height 15
click at [1086, 453] on div "4 Applicants" at bounding box center [1021, 440] width 229 height 28
click at [1102, 603] on button "Save" at bounding box center [1102, 604] width 70 height 28
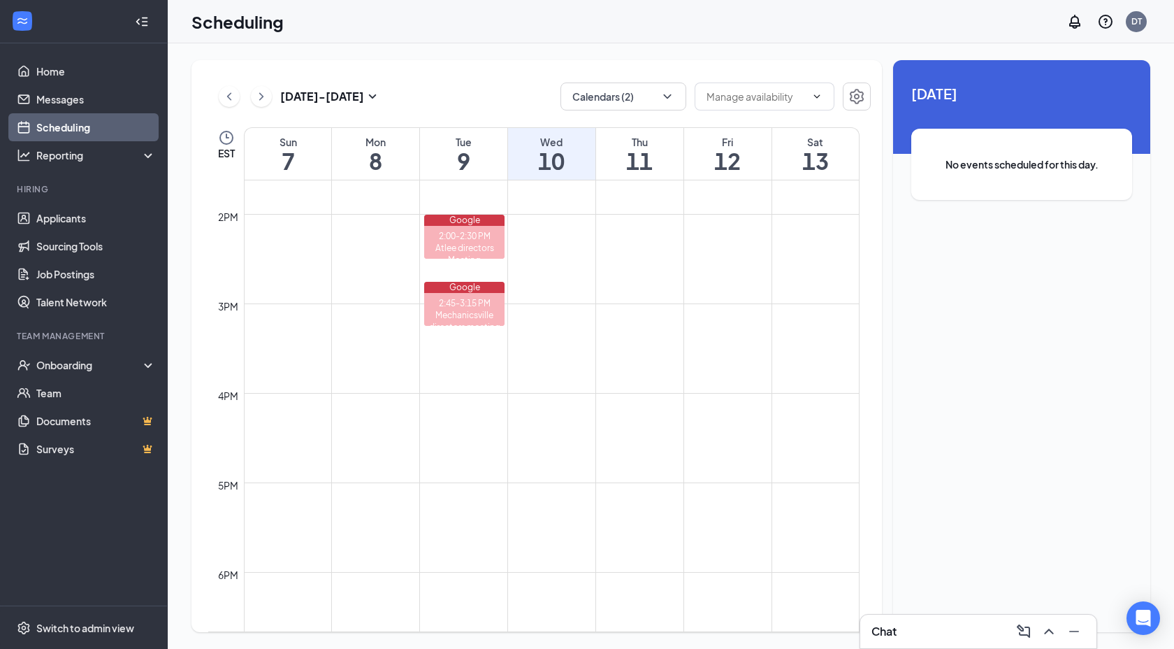
scroll to position [1216, 0]
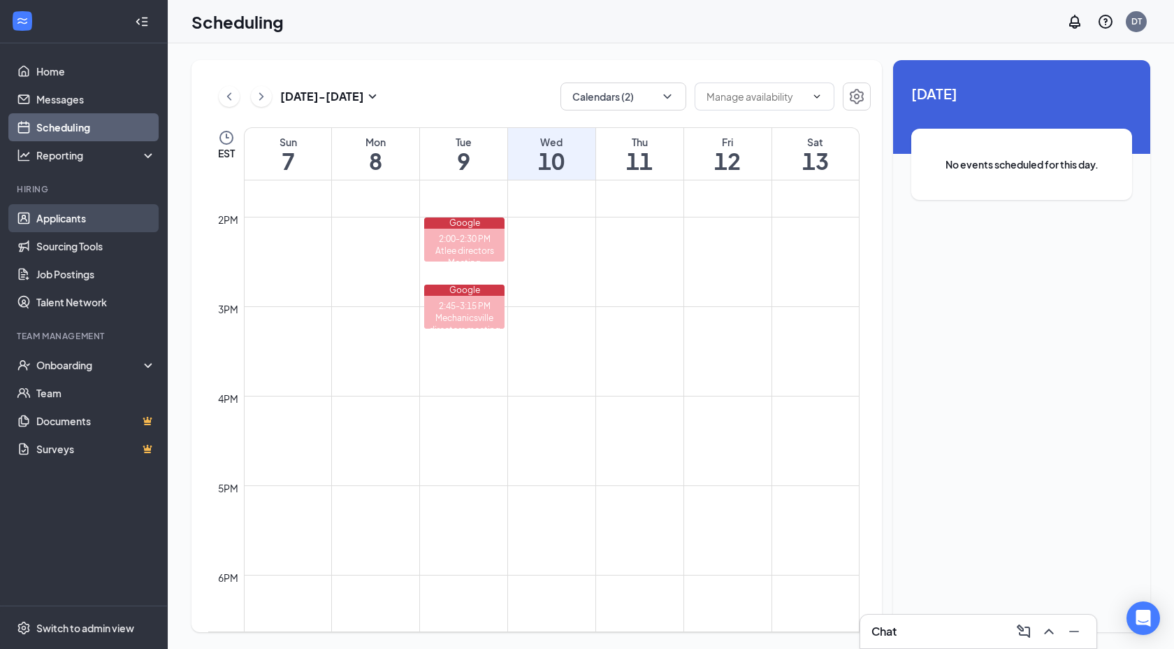
click at [67, 219] on link "Applicants" at bounding box center [96, 218] width 120 height 28
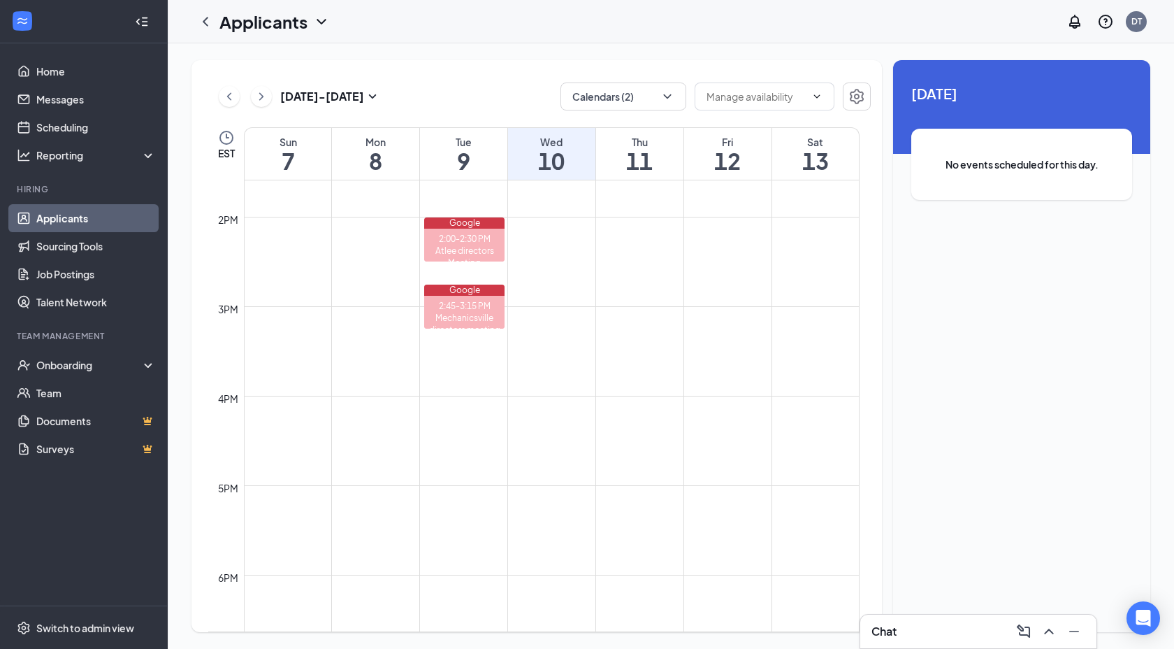
click at [65, 216] on link "Applicants" at bounding box center [96, 218] width 120 height 28
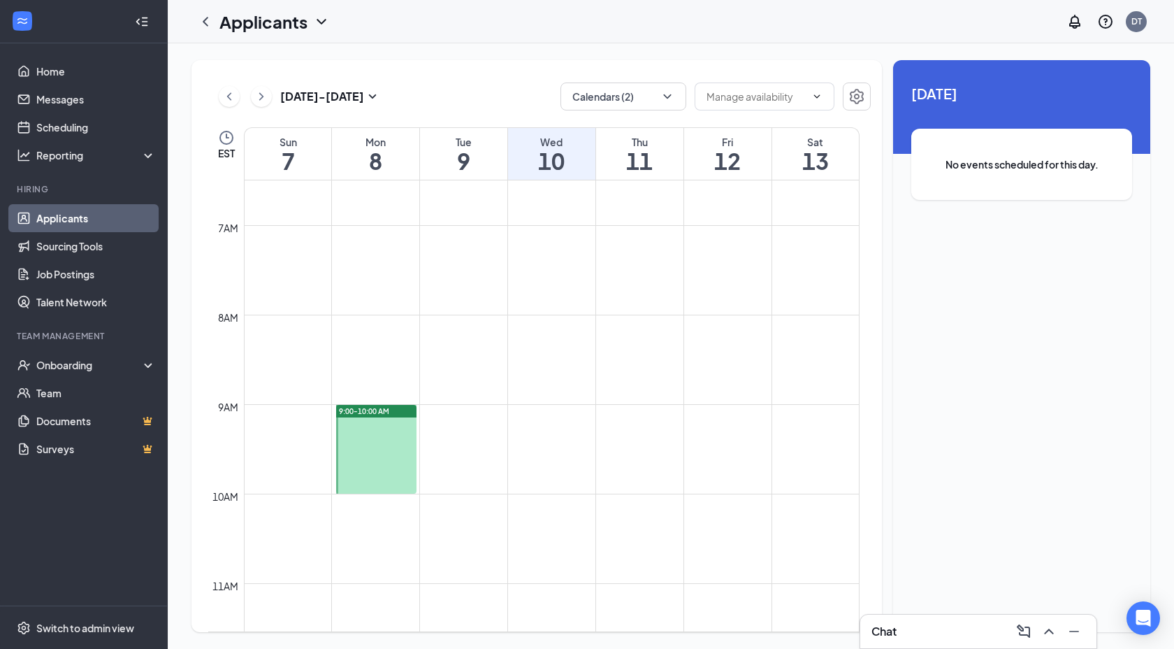
scroll to position [556, 0]
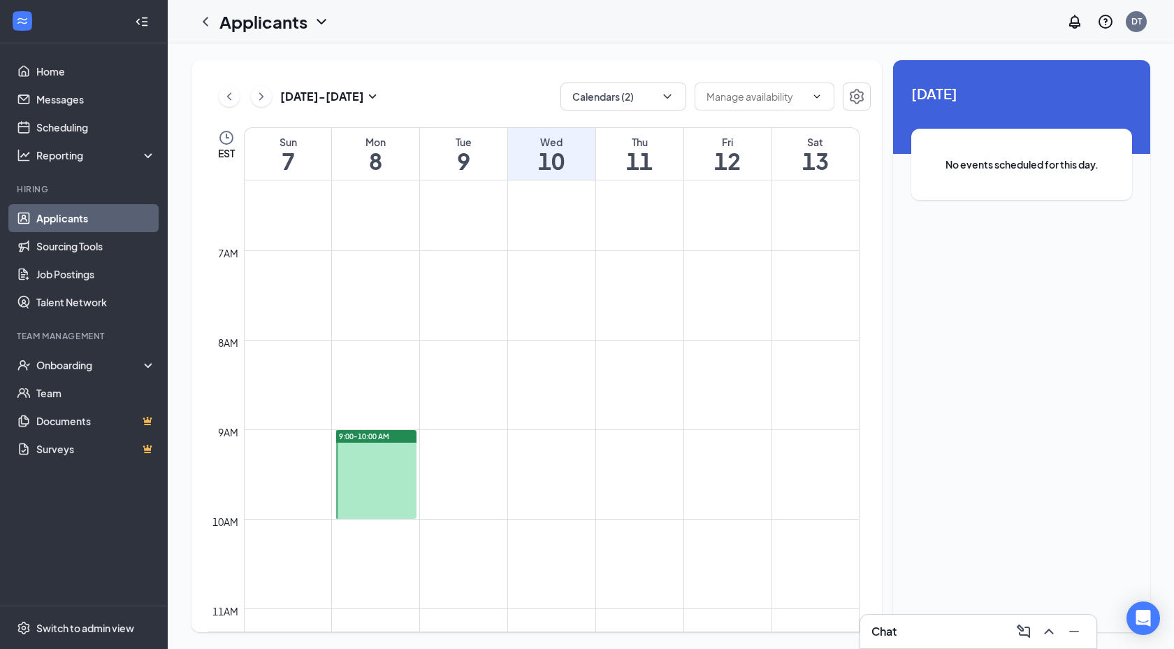
click at [53, 216] on link "Applicants" at bounding box center [96, 218] width 120 height 28
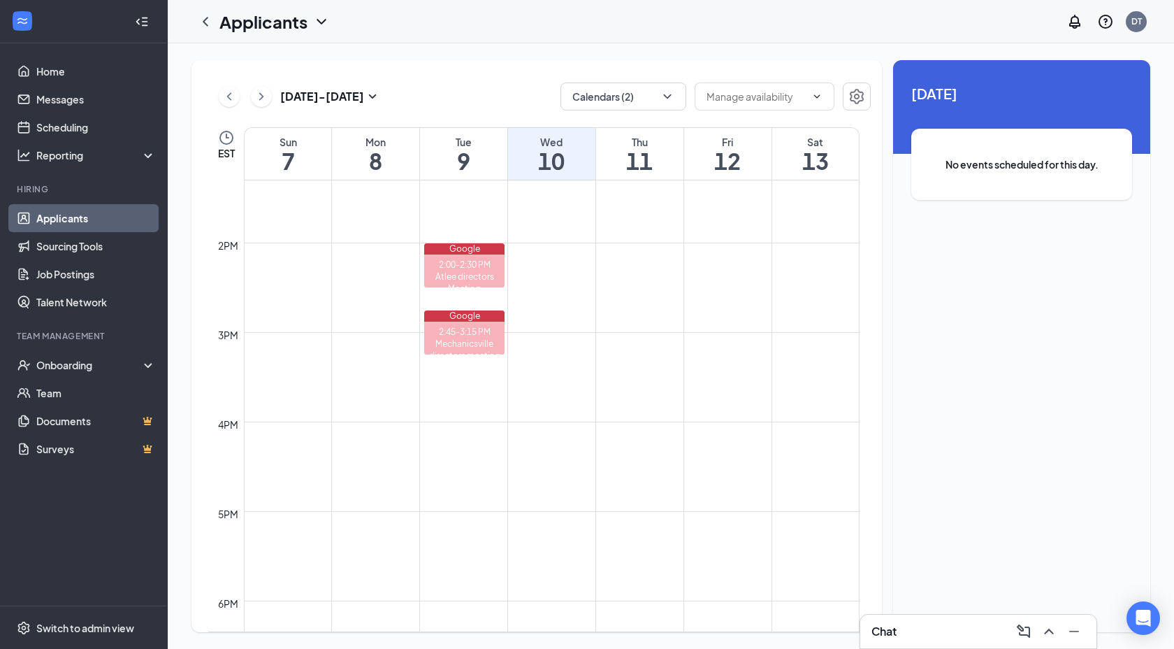
scroll to position [1369, 0]
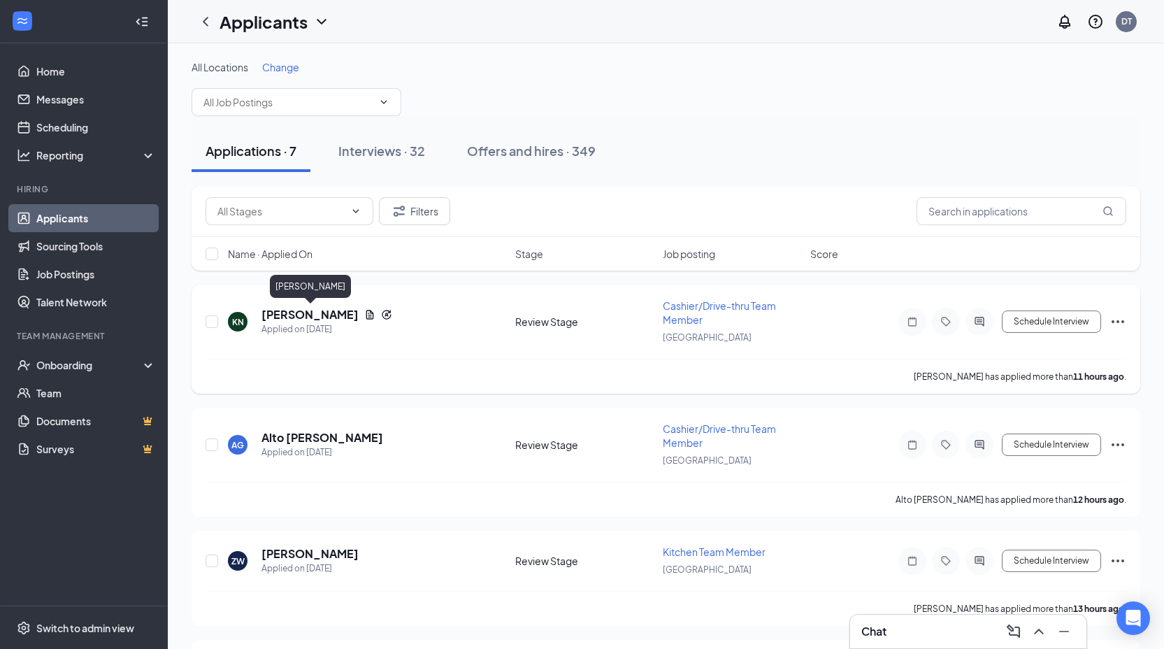
click at [301, 313] on h5 "[PERSON_NAME]" at bounding box center [309, 314] width 97 height 15
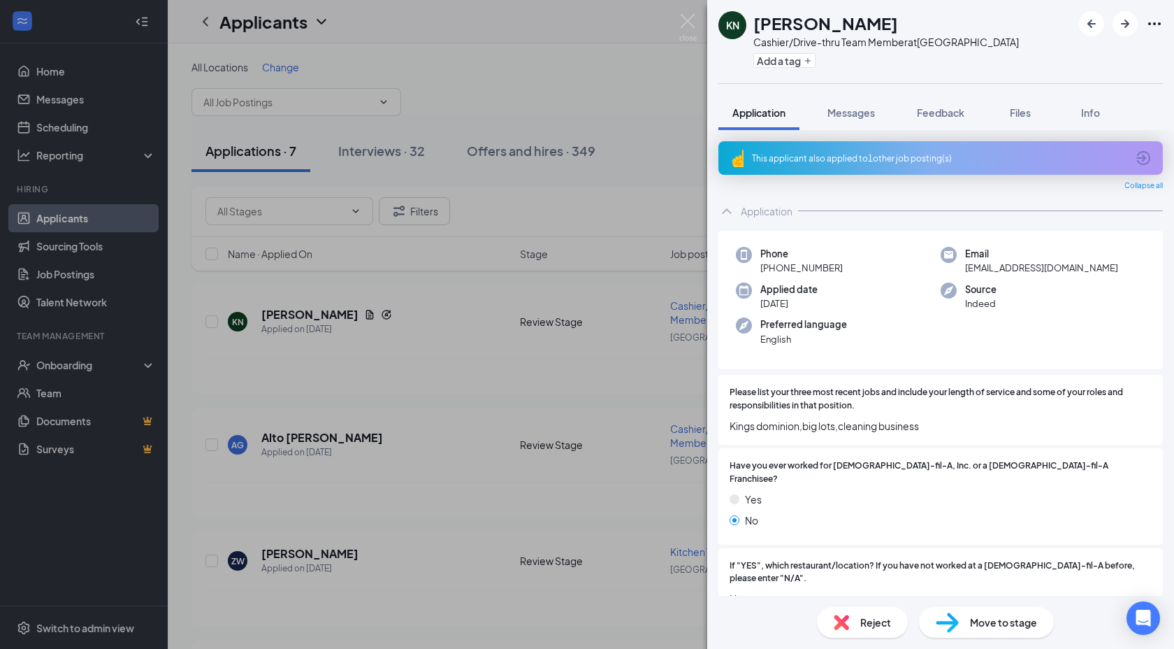
click at [860, 159] on div "This applicant also applied to 1 other job posting(s)" at bounding box center [939, 158] width 375 height 12
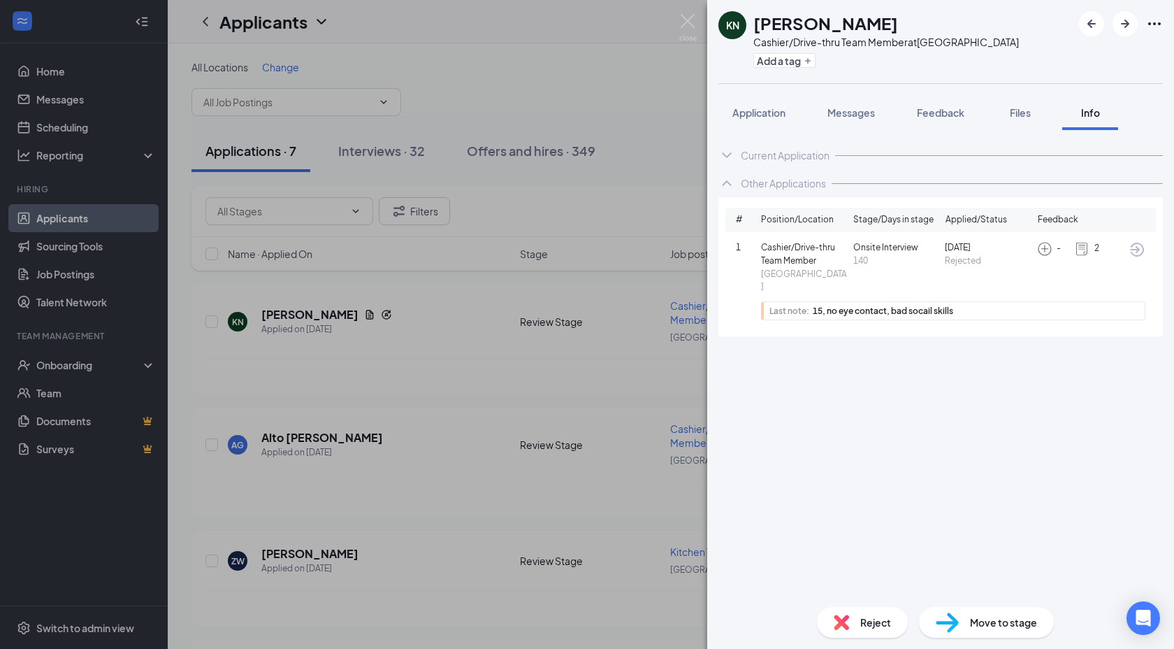
click at [981, 306] on div "15, no eye contact, bad socail skills" at bounding box center [976, 310] width 326 height 9
click at [760, 112] on span "Application" at bounding box center [759, 112] width 53 height 13
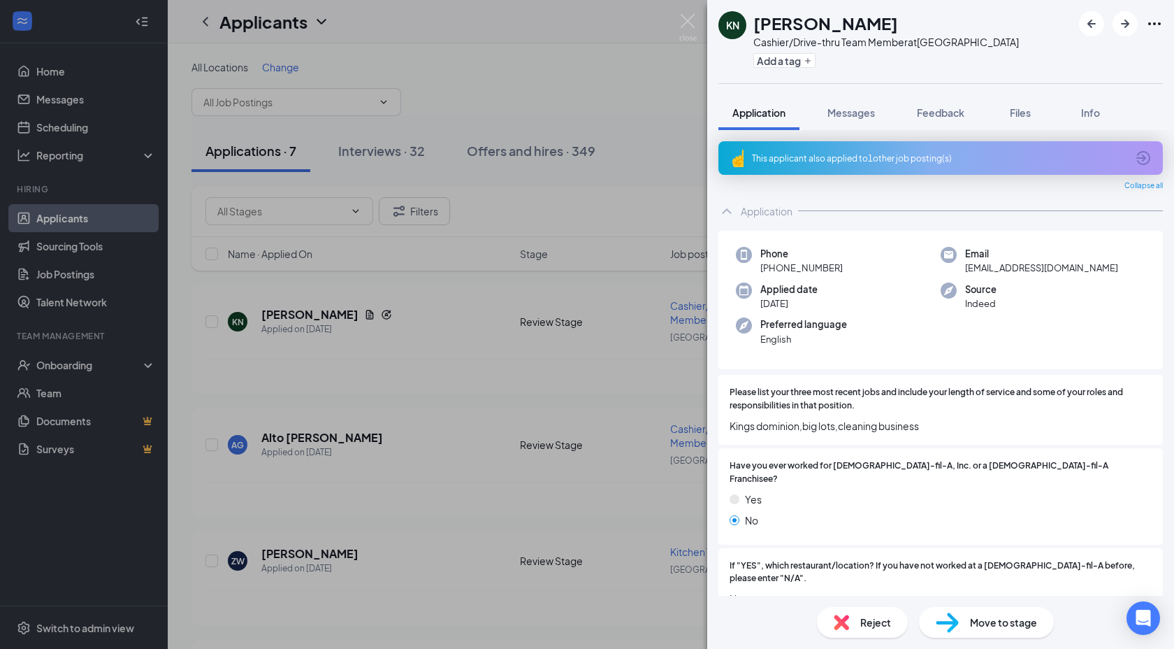
click at [844, 621] on img at bounding box center [841, 621] width 15 height 15
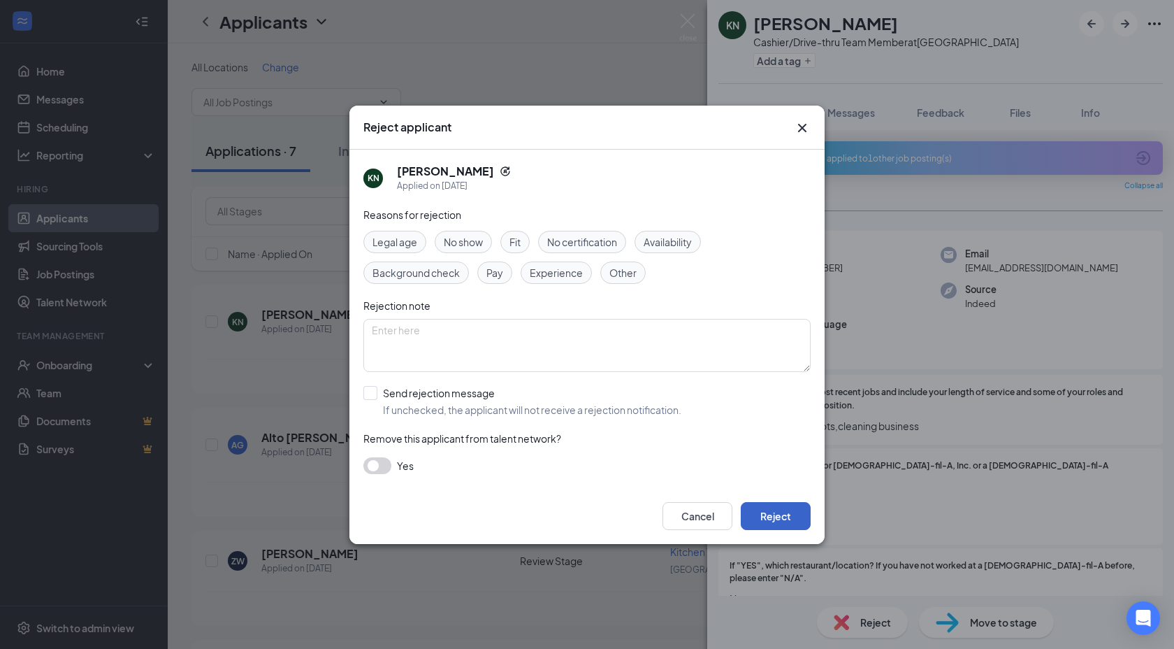
click at [784, 512] on button "Reject" at bounding box center [776, 516] width 70 height 28
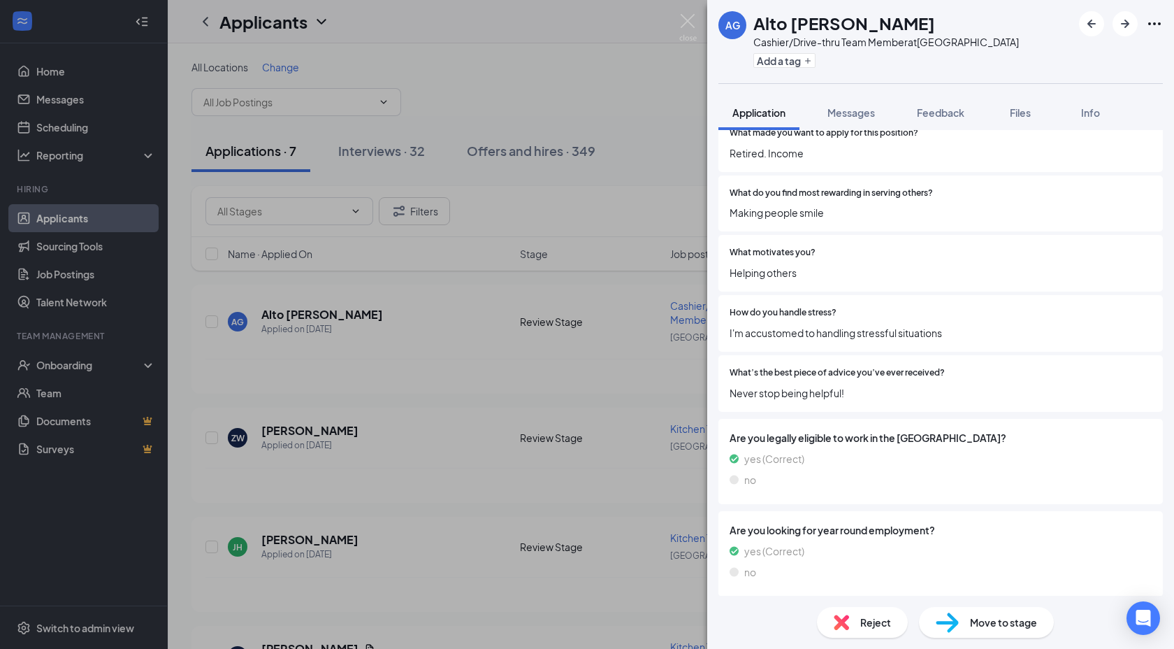
scroll to position [1332, 0]
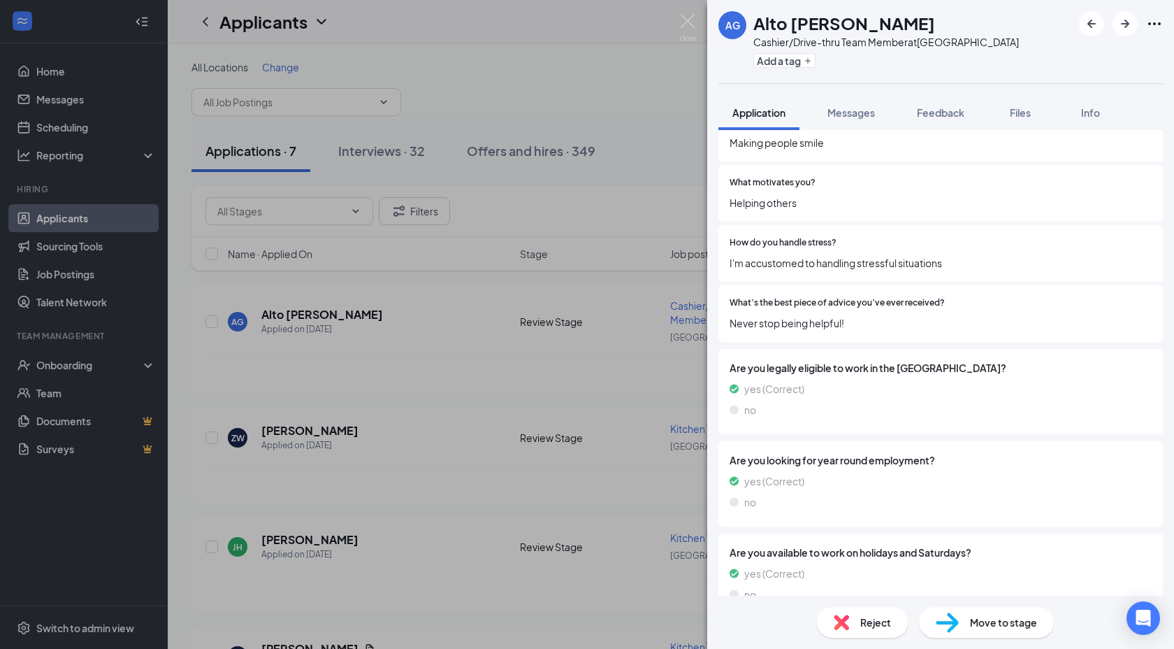
click at [1000, 629] on span "Move to stage" at bounding box center [1003, 621] width 67 height 15
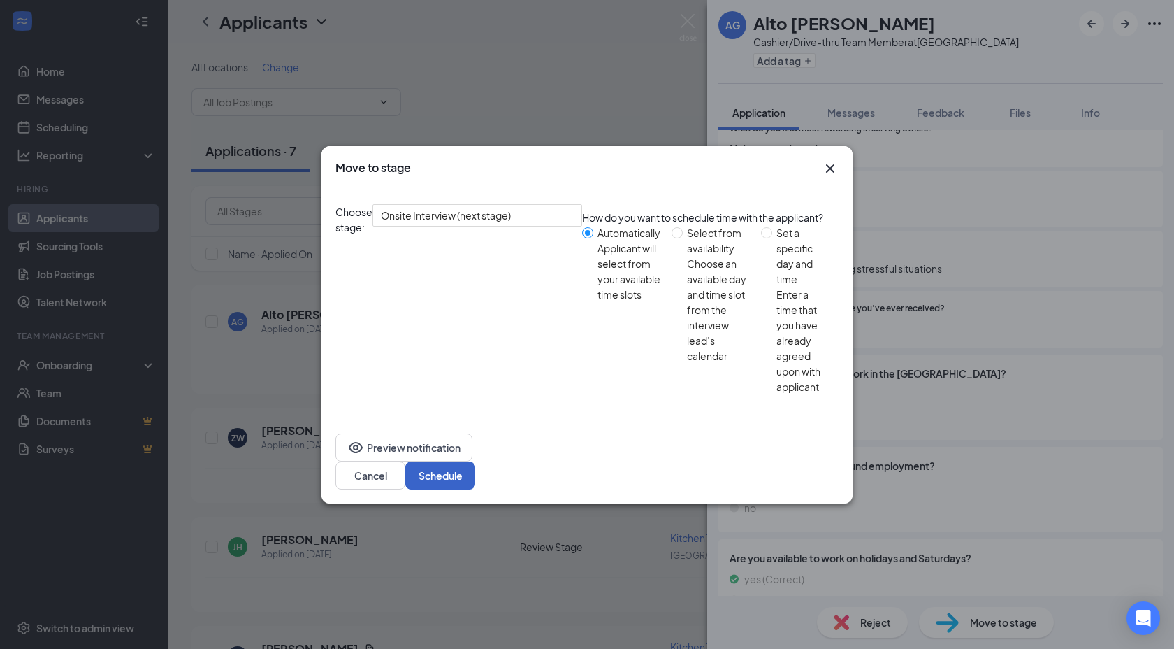
click at [475, 461] on button "Schedule" at bounding box center [440, 475] width 70 height 28
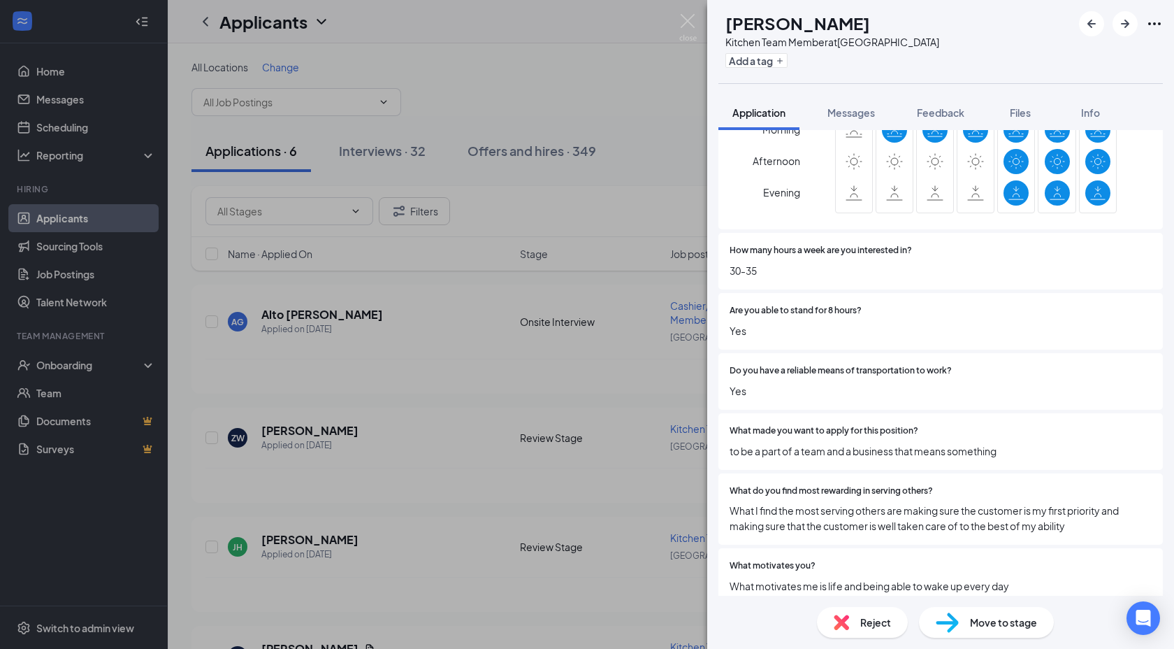
scroll to position [1097, 0]
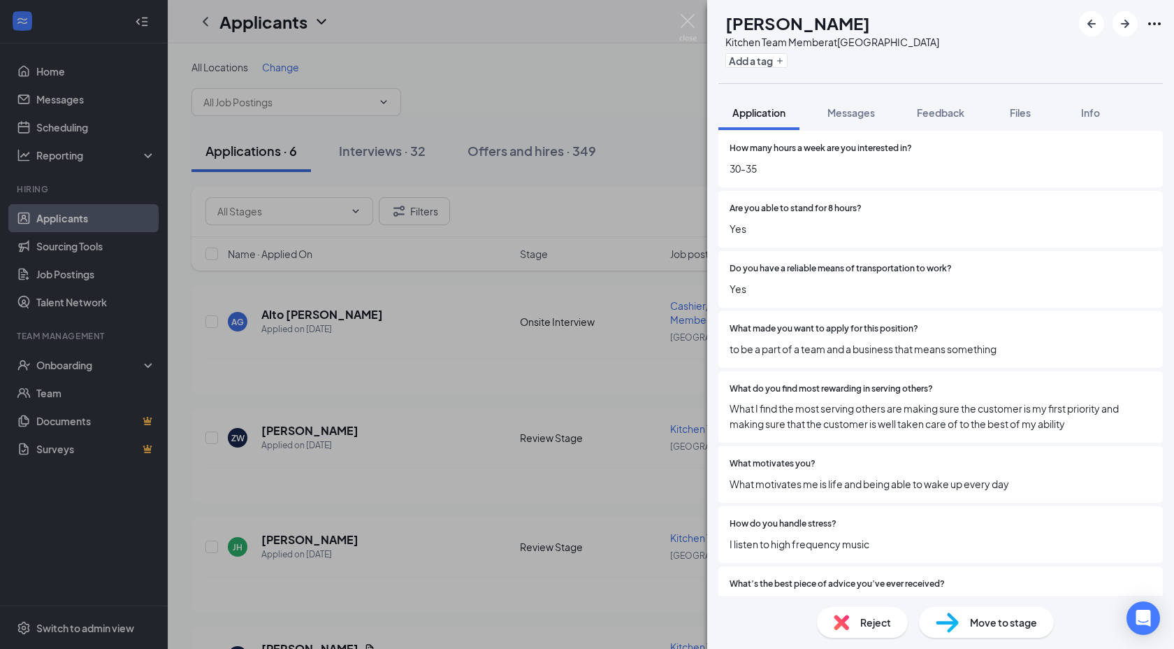
click at [850, 619] on div "Reject" at bounding box center [862, 622] width 91 height 31
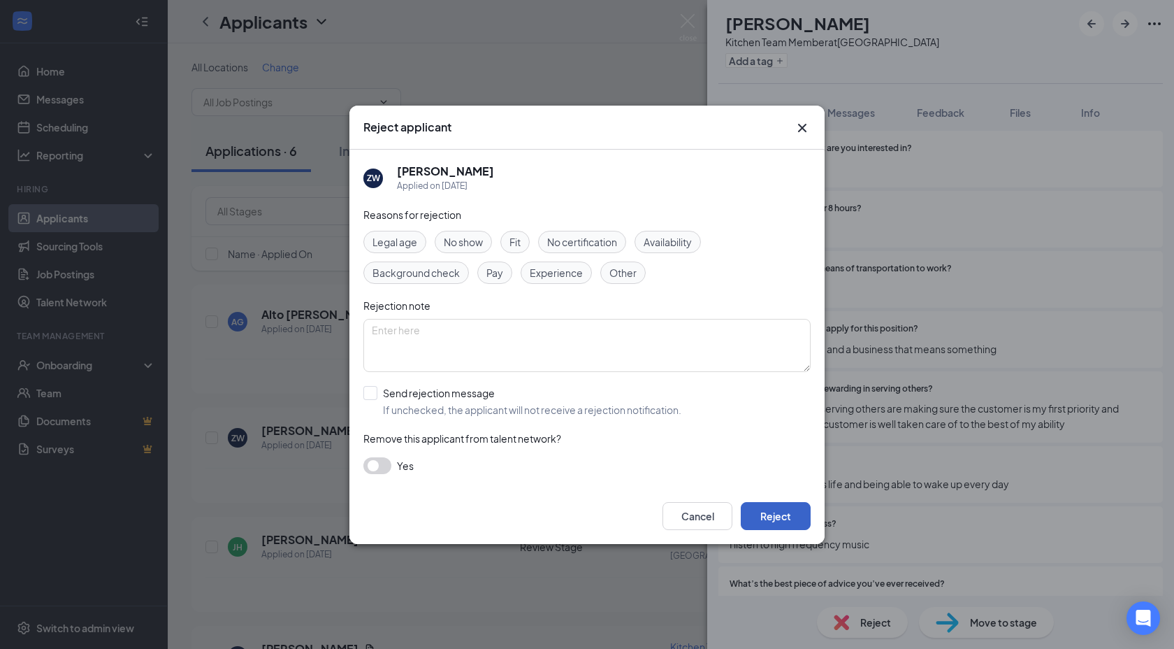
click at [775, 519] on button "Reject" at bounding box center [776, 516] width 70 height 28
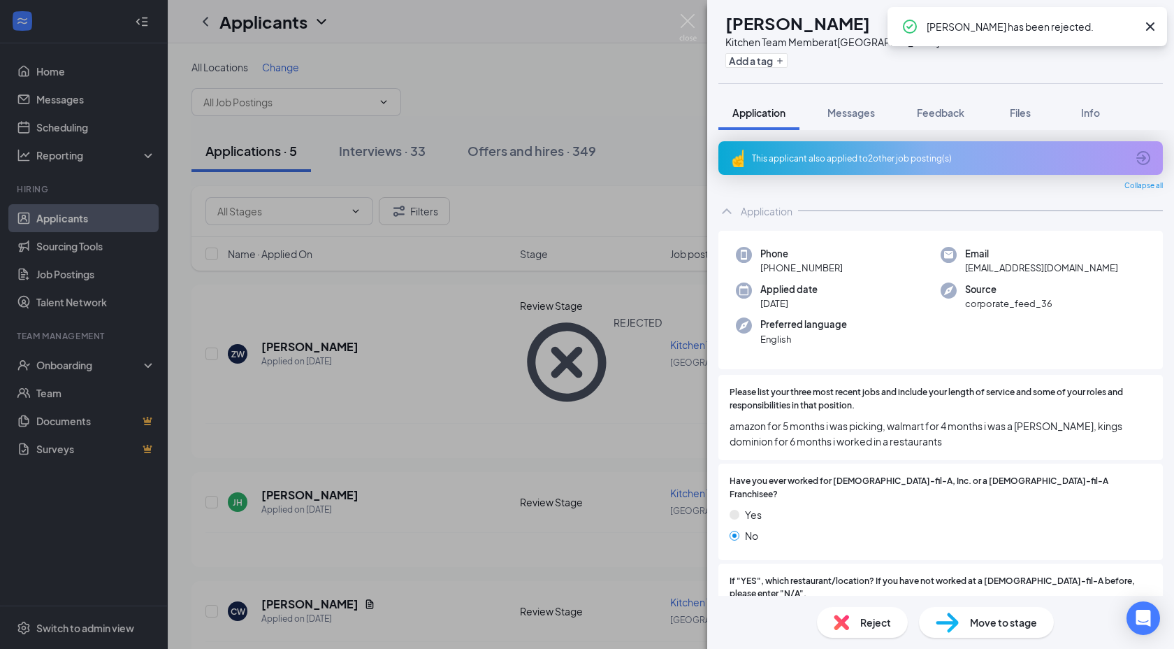
click at [798, 151] on div "This applicant also applied to 2 other job posting(s)" at bounding box center [941, 158] width 445 height 34
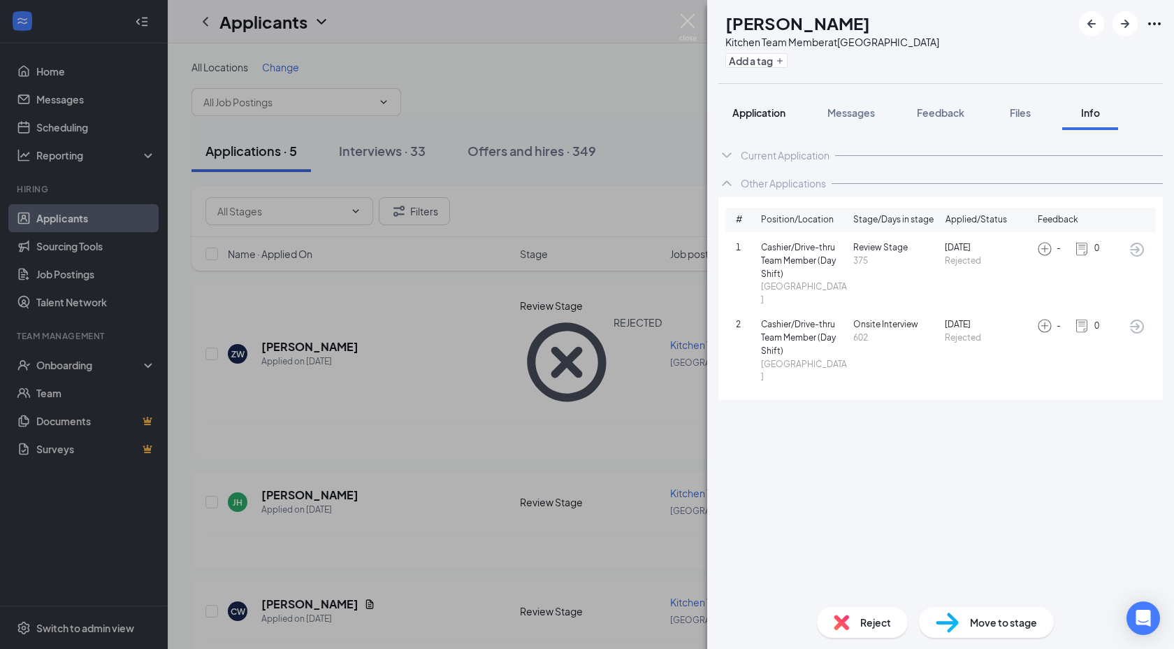
click at [768, 115] on span "Application" at bounding box center [759, 112] width 53 height 13
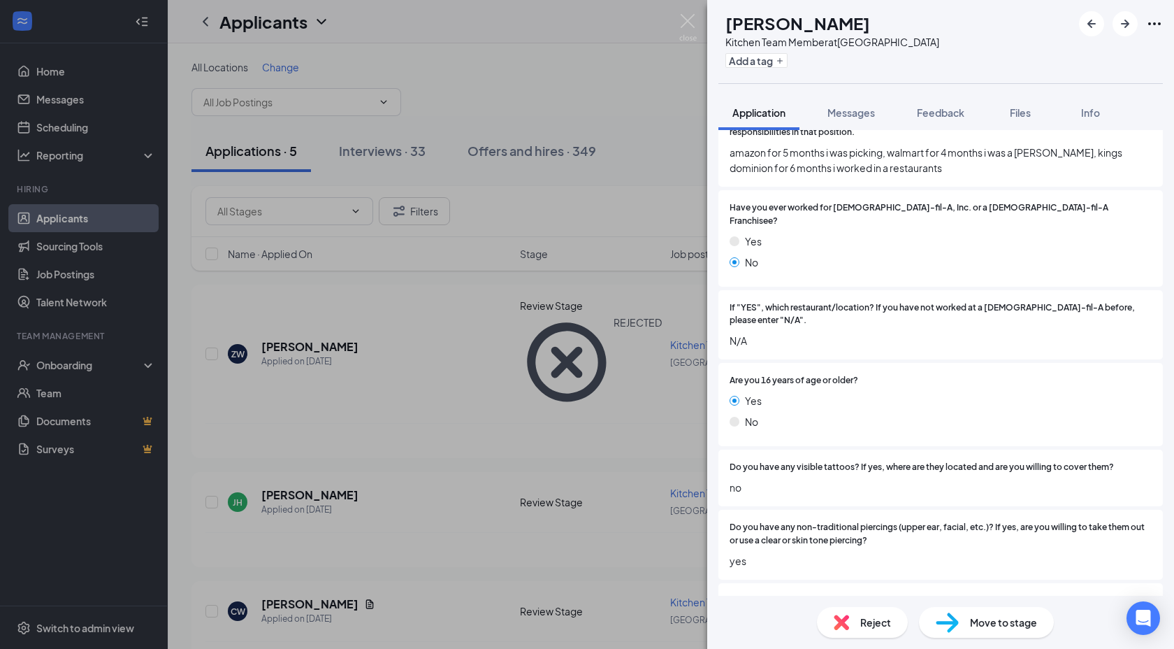
scroll to position [279, 0]
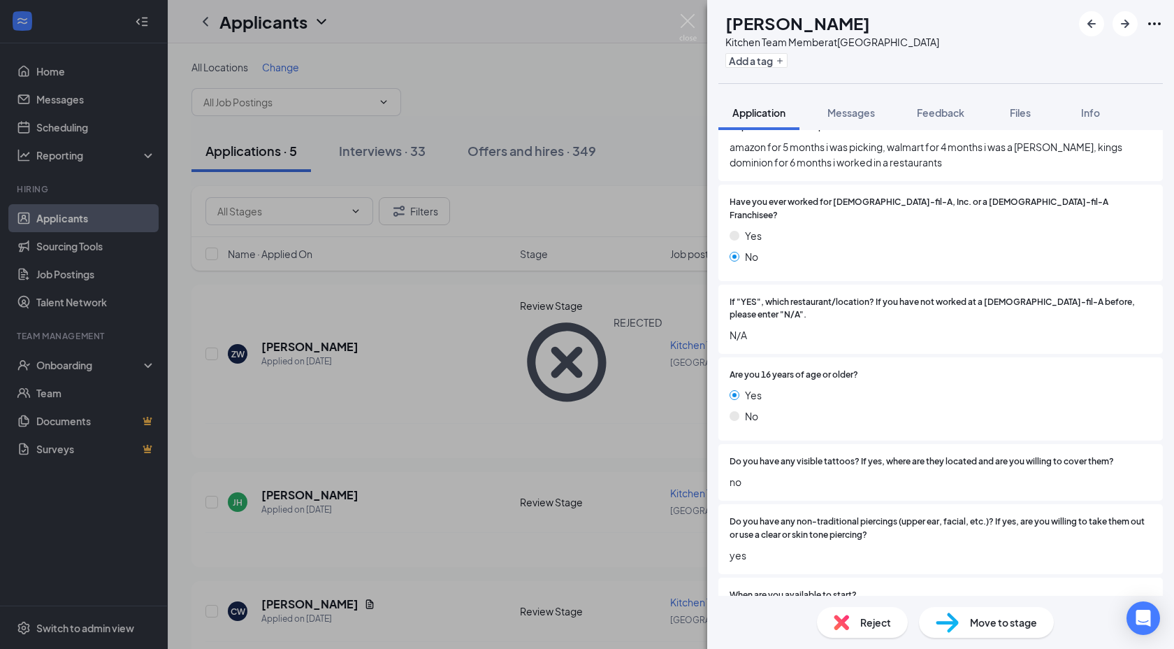
click at [855, 614] on div "Reject" at bounding box center [862, 622] width 91 height 31
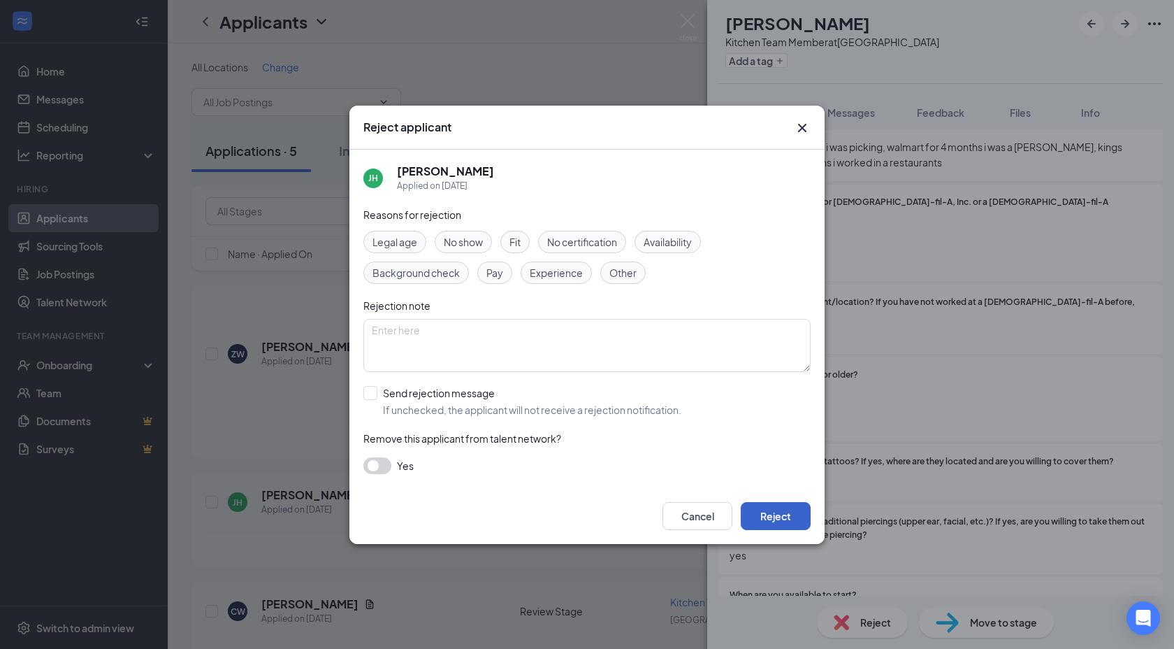
click at [770, 514] on button "Reject" at bounding box center [776, 516] width 70 height 28
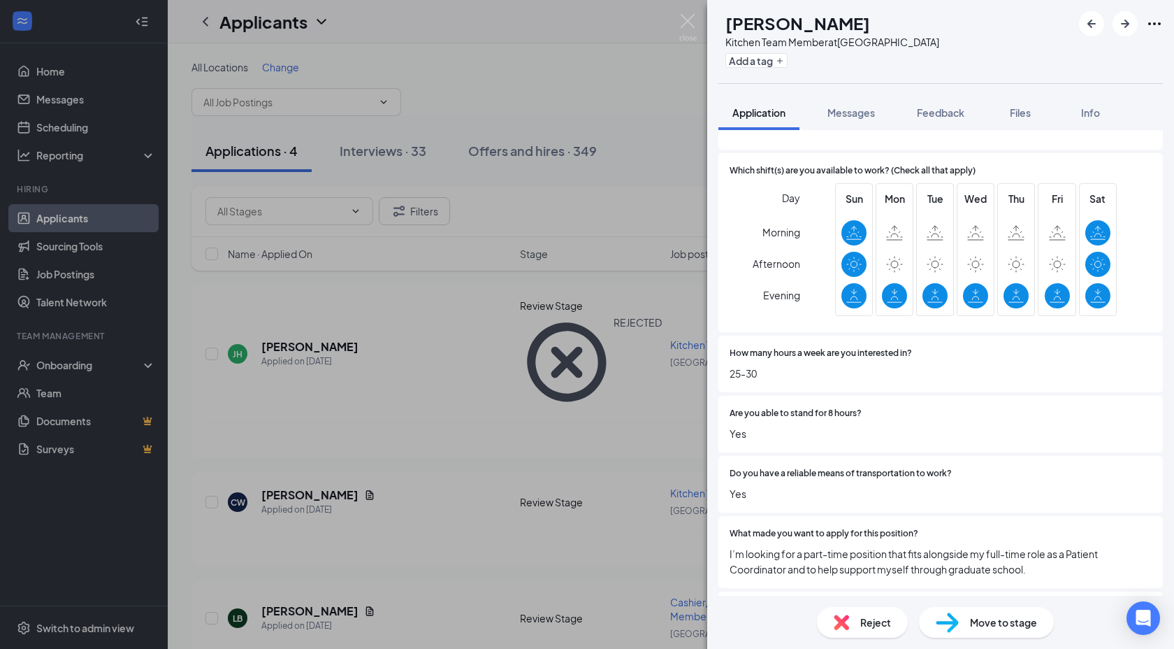
scroll to position [885, 0]
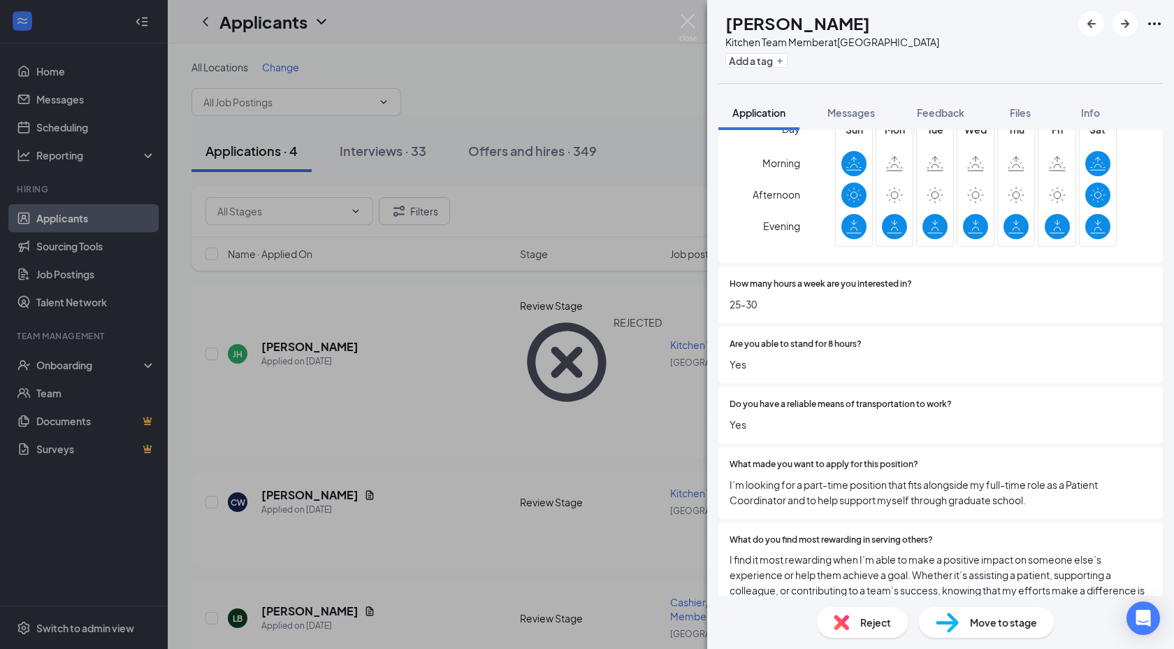
click at [845, 620] on img at bounding box center [841, 621] width 15 height 15
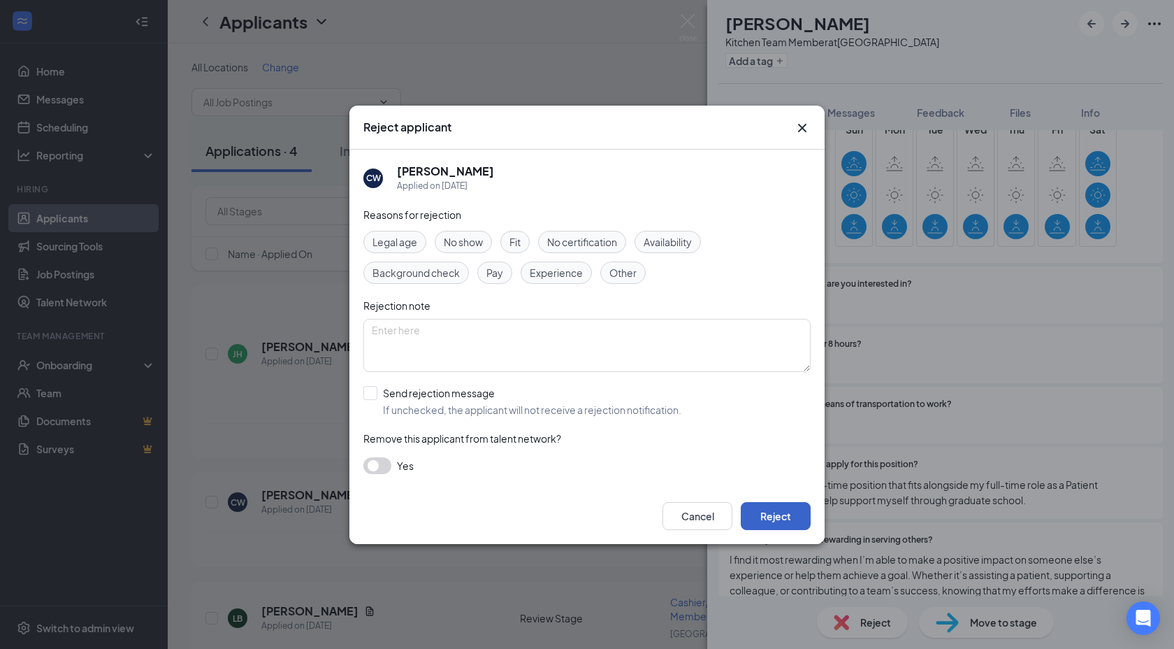
click at [768, 509] on button "Reject" at bounding box center [776, 516] width 70 height 28
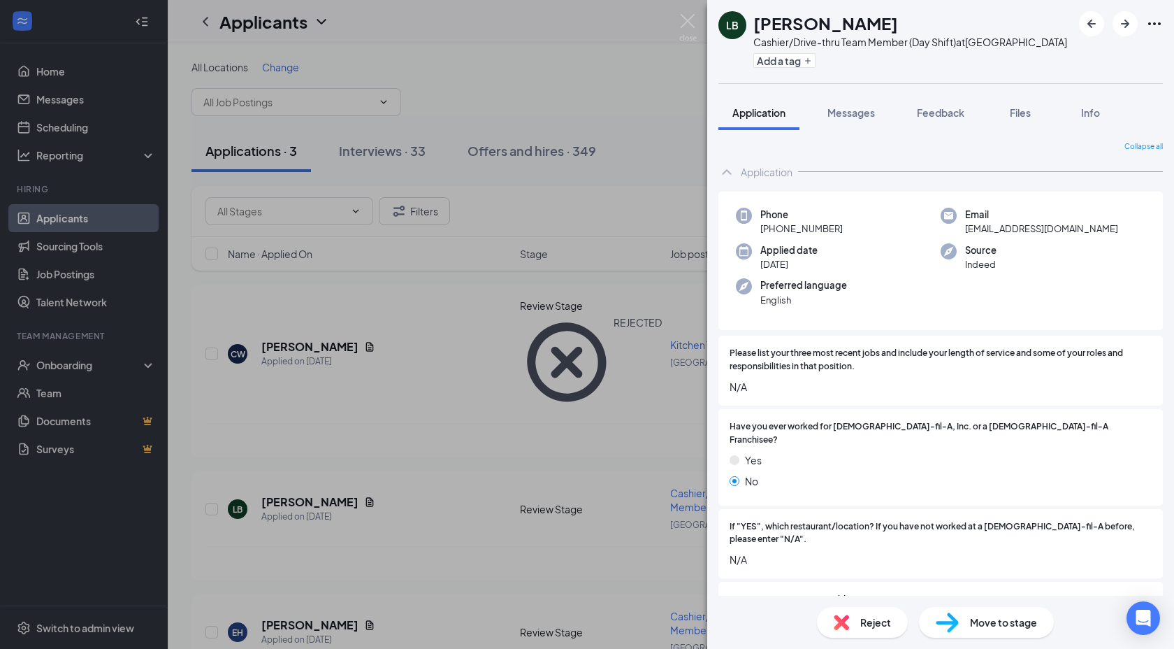
click at [970, 621] on span "Move to stage" at bounding box center [1003, 621] width 67 height 15
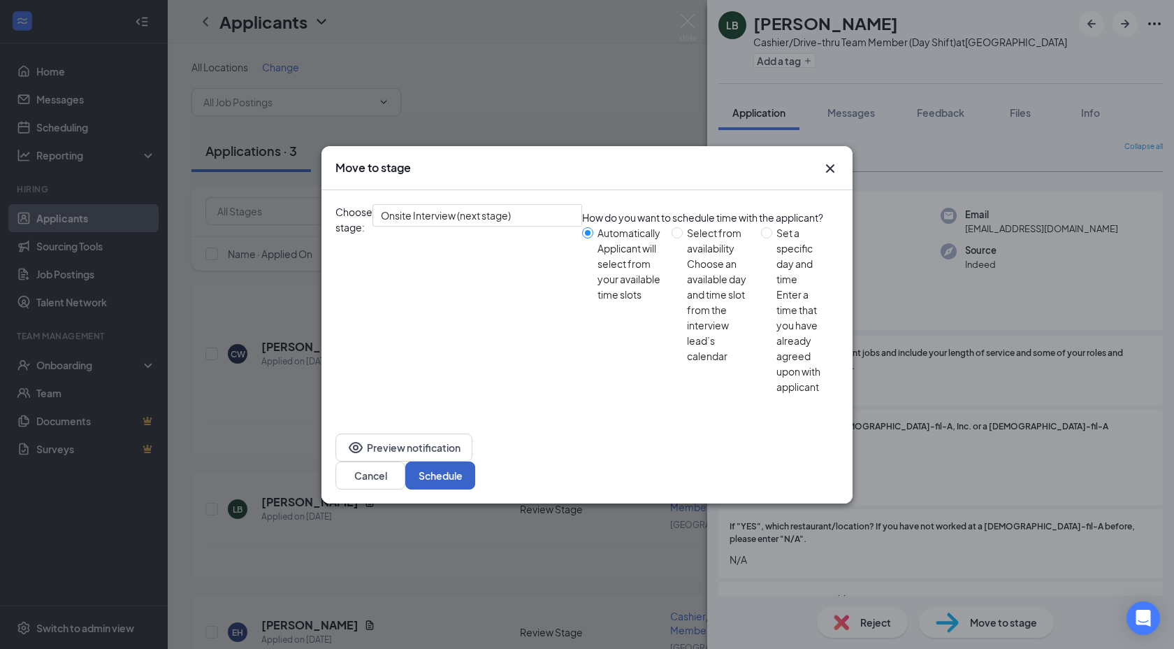
click at [475, 461] on button "Schedule" at bounding box center [440, 475] width 70 height 28
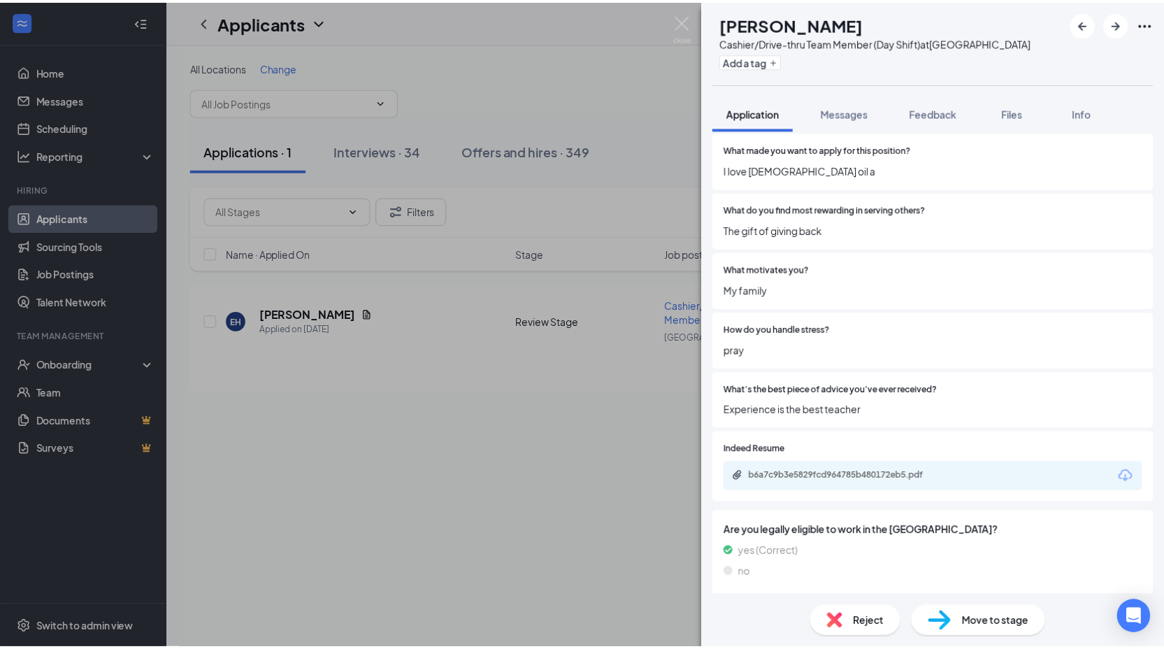
scroll to position [1234, 0]
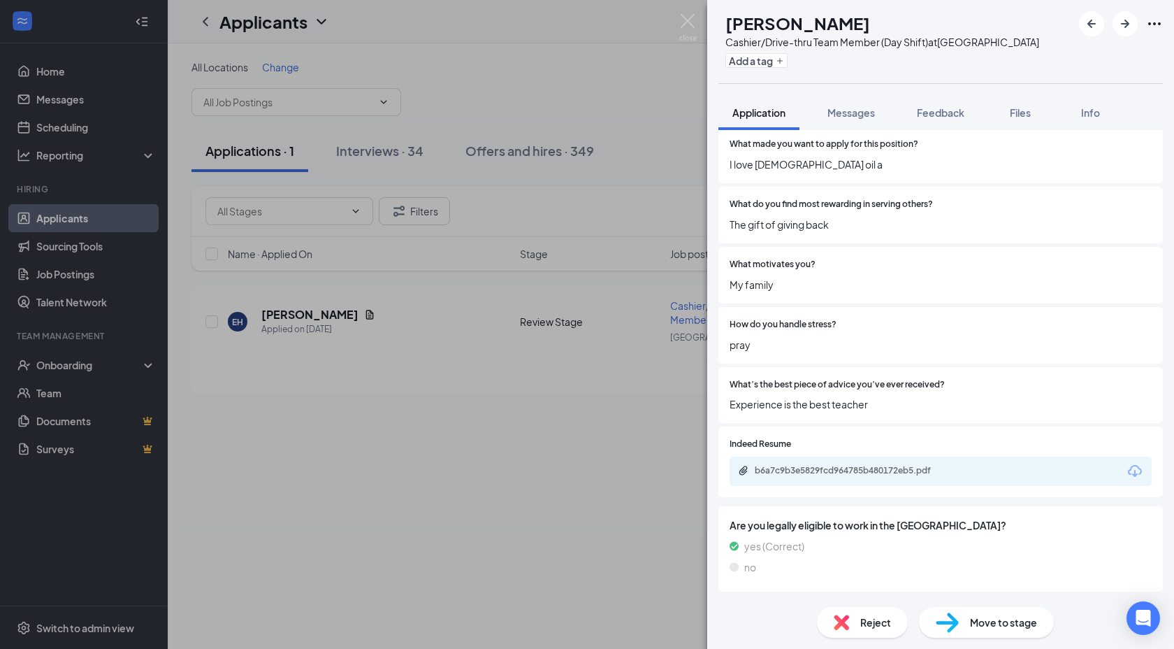
click at [963, 615] on div "Move to stage" at bounding box center [986, 622] width 135 height 31
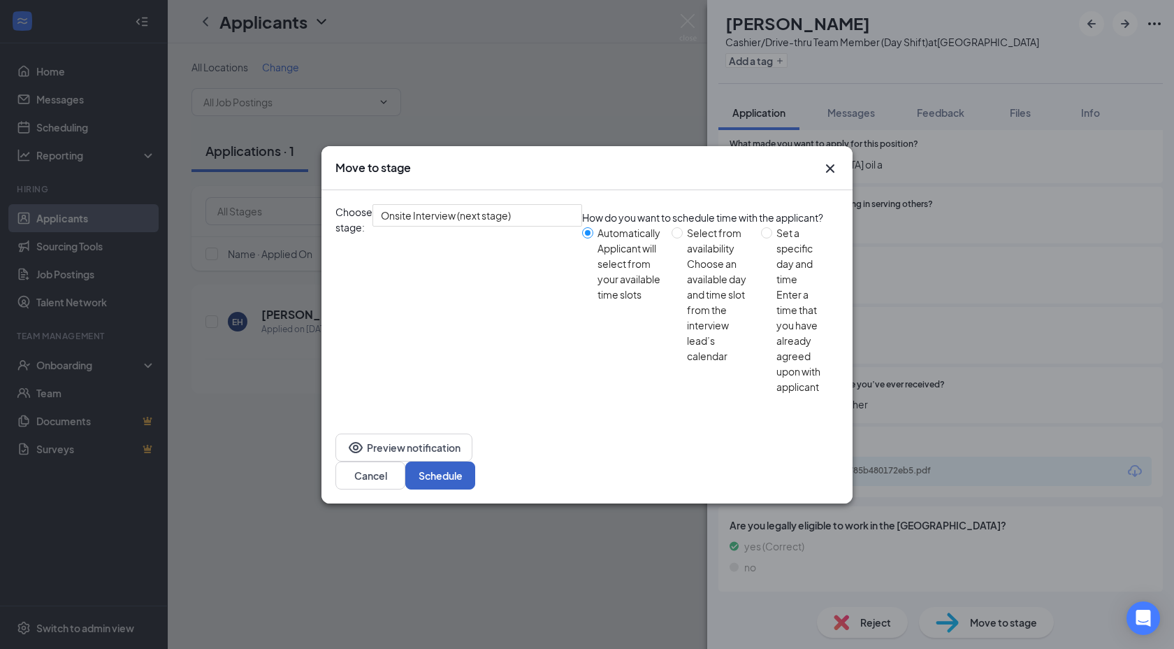
click at [475, 461] on button "Schedule" at bounding box center [440, 475] width 70 height 28
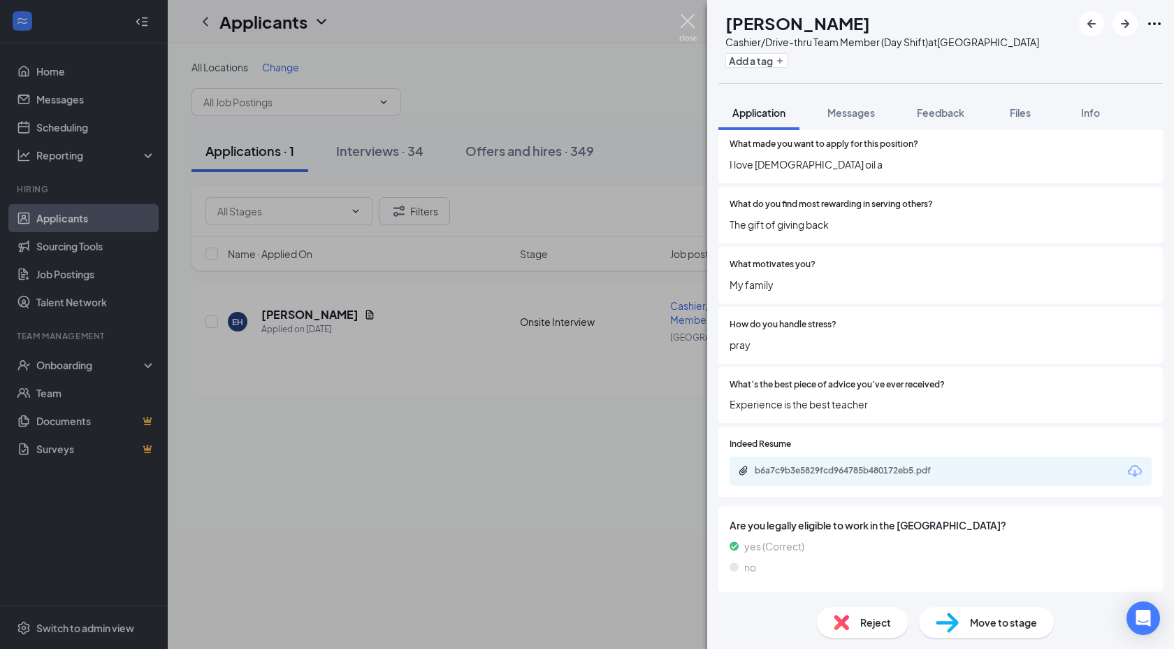
click at [688, 21] on img at bounding box center [687, 27] width 17 height 27
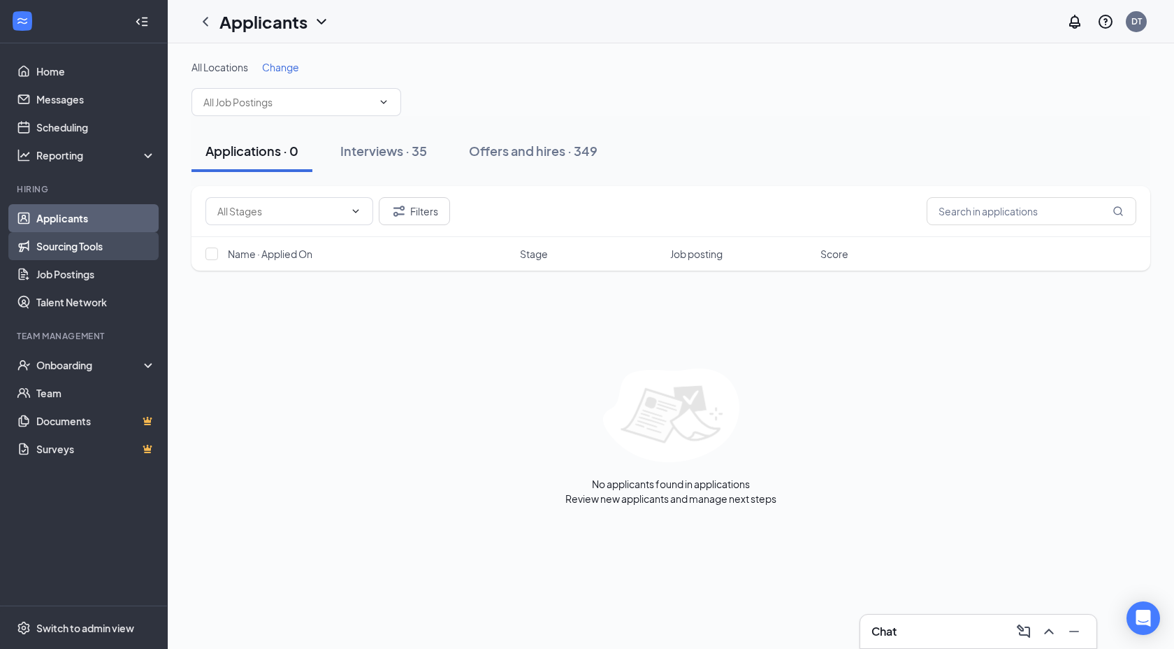
click at [62, 243] on link "Sourcing Tools" at bounding box center [96, 246] width 120 height 28
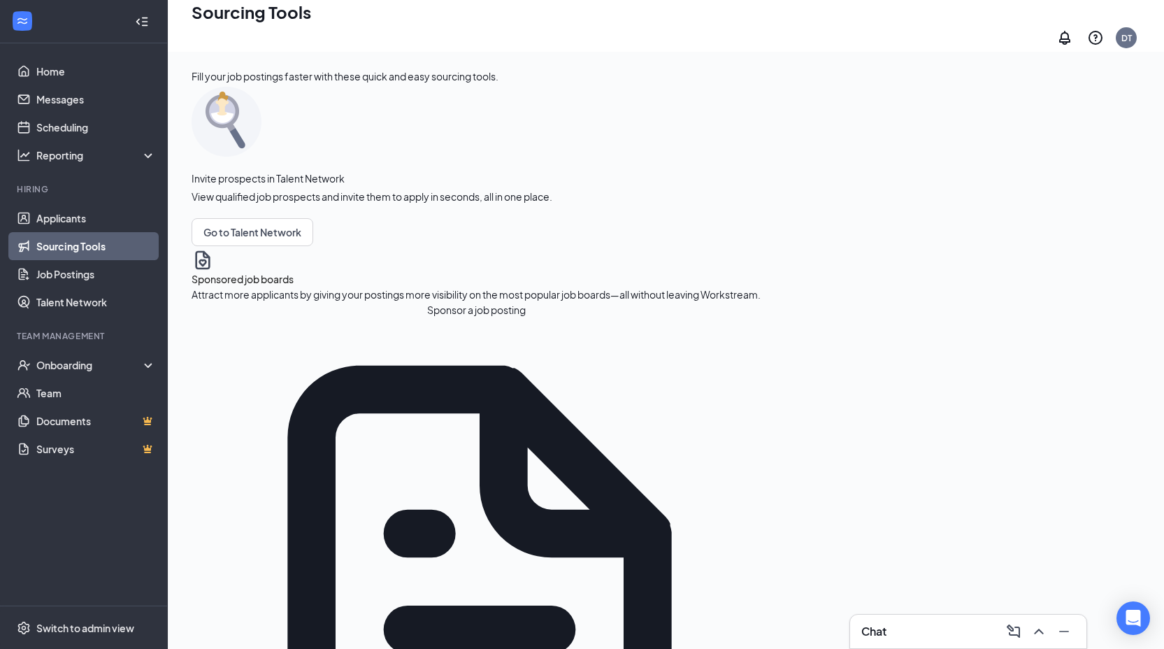
scroll to position [443, 0]
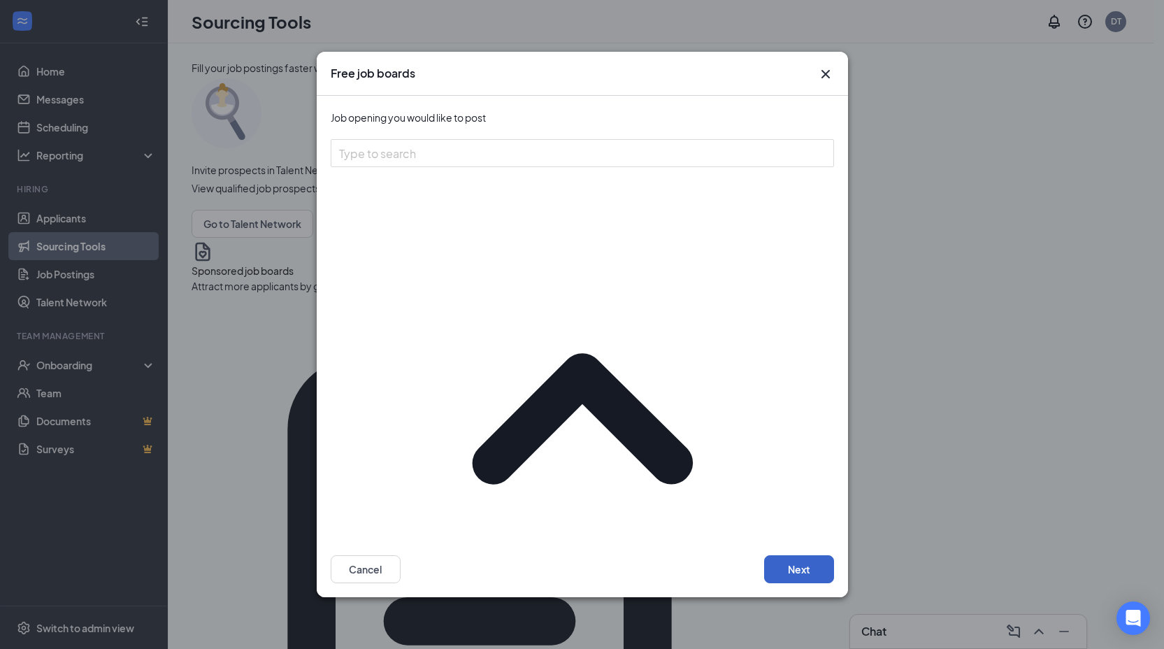
click at [791, 555] on button "Next" at bounding box center [799, 569] width 70 height 28
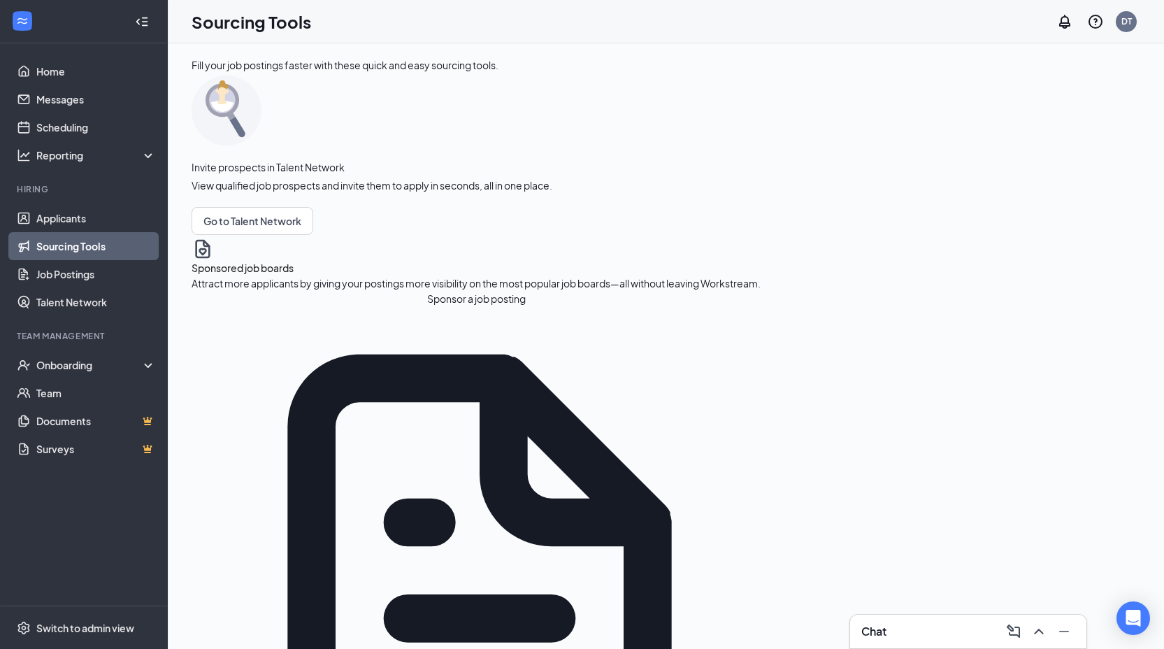
scroll to position [443, 0]
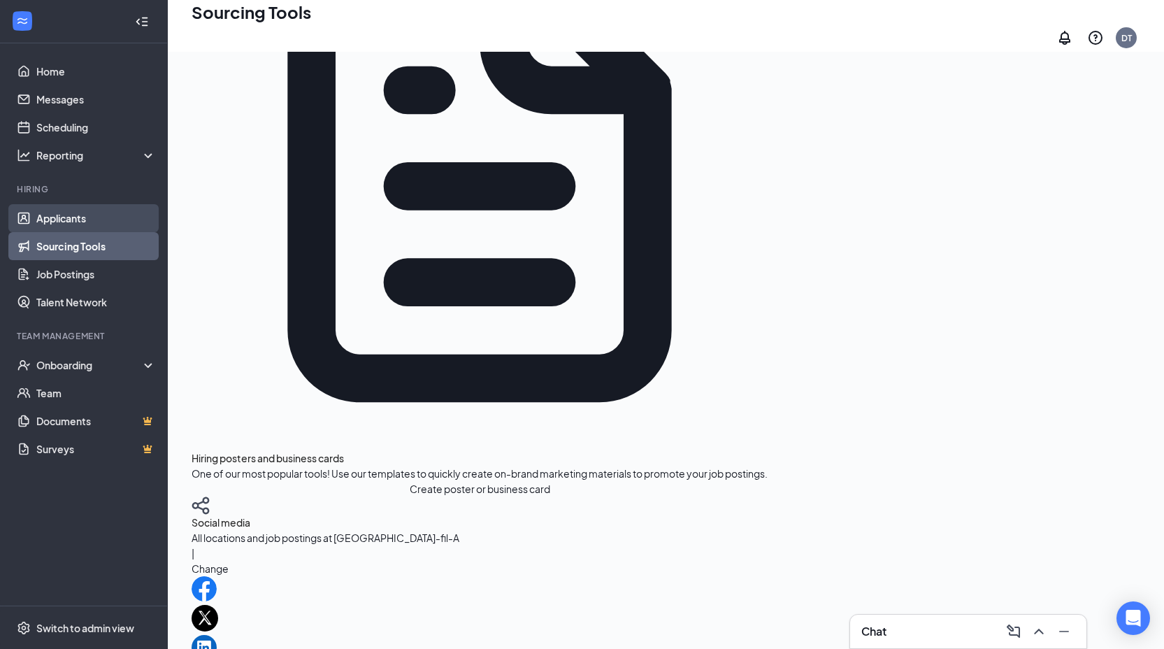
click at [65, 219] on link "Applicants" at bounding box center [96, 218] width 120 height 28
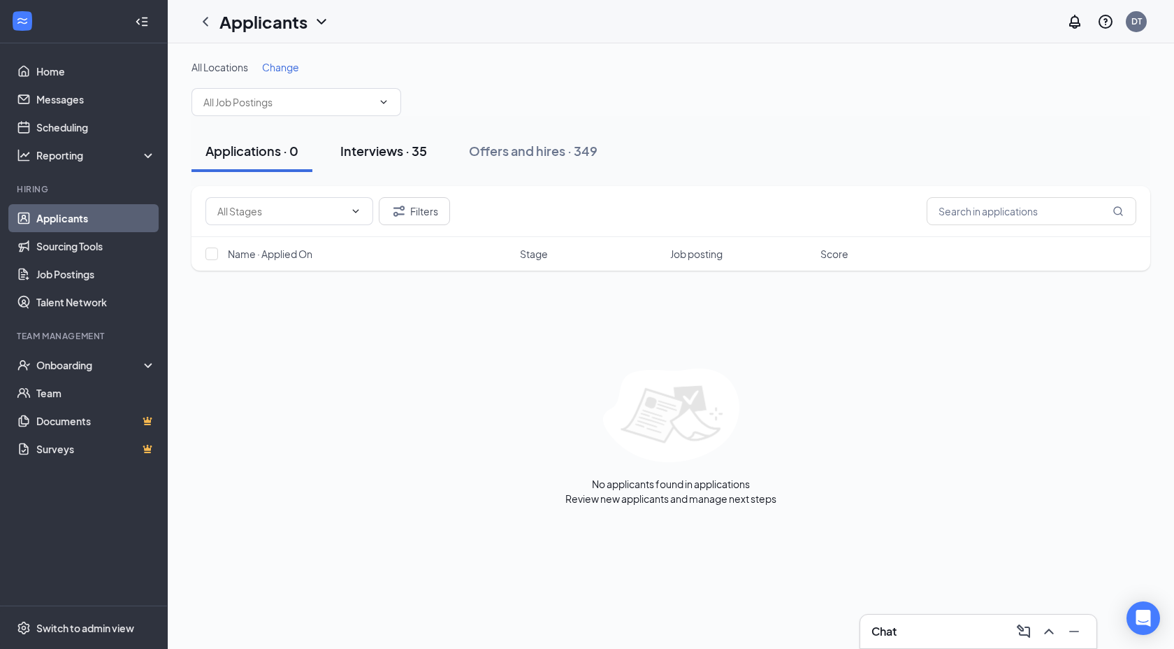
click at [371, 152] on div "Interviews · 35" at bounding box center [383, 150] width 87 height 17
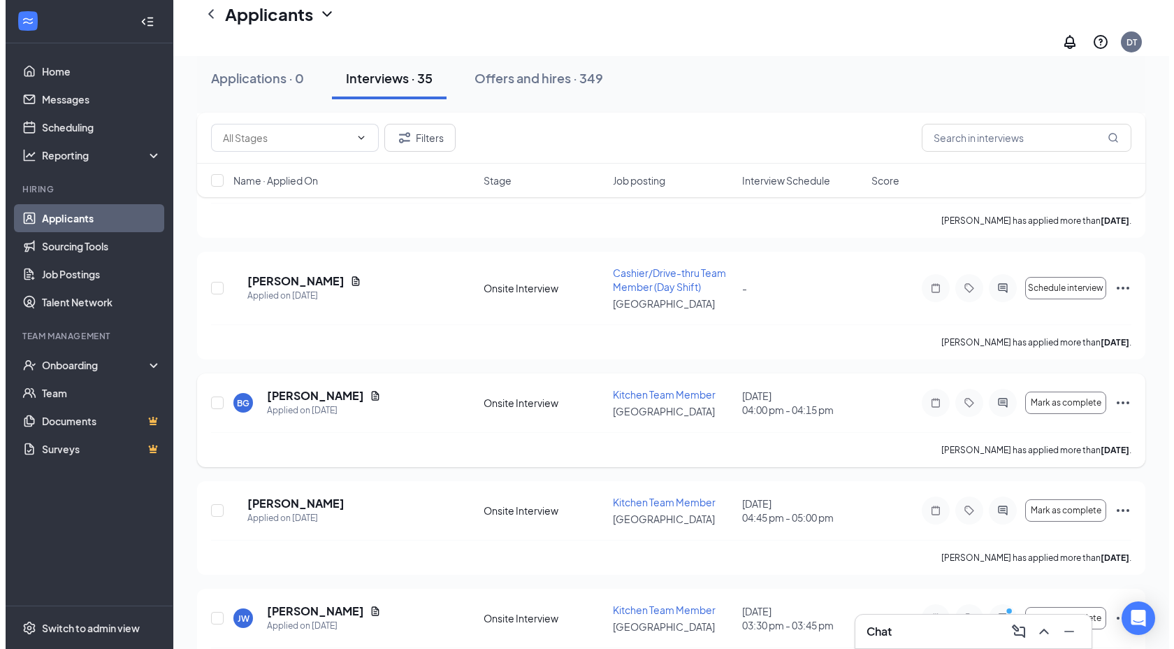
scroll to position [3621, 0]
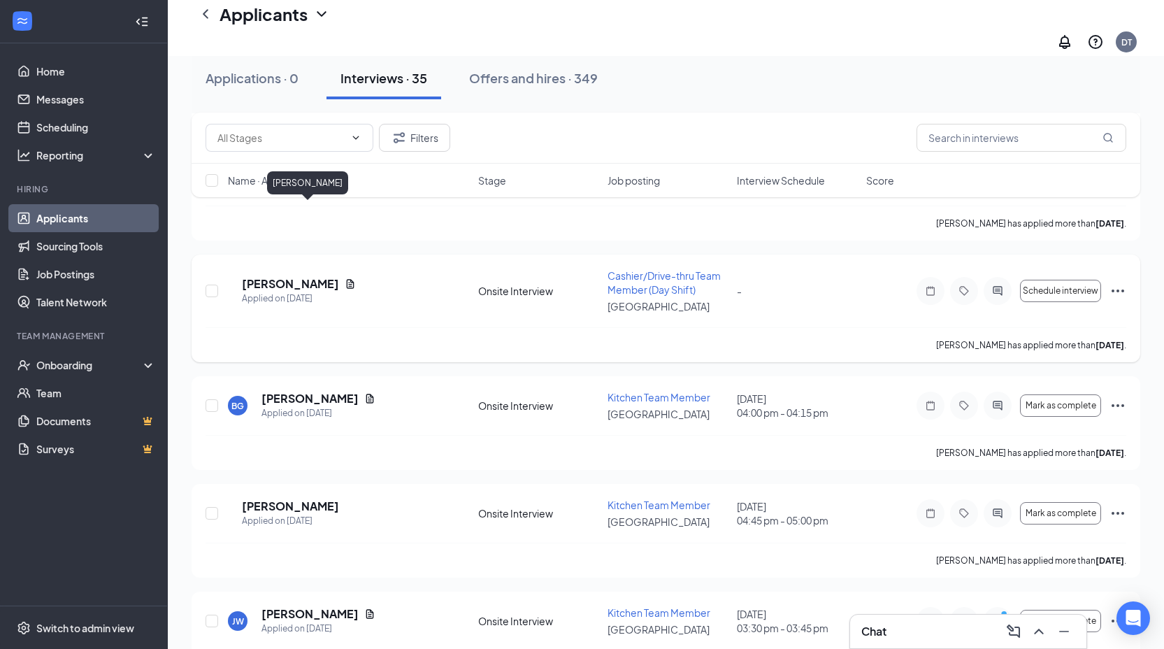
click at [282, 276] on h5 "Morgan Shaver" at bounding box center [290, 283] width 97 height 15
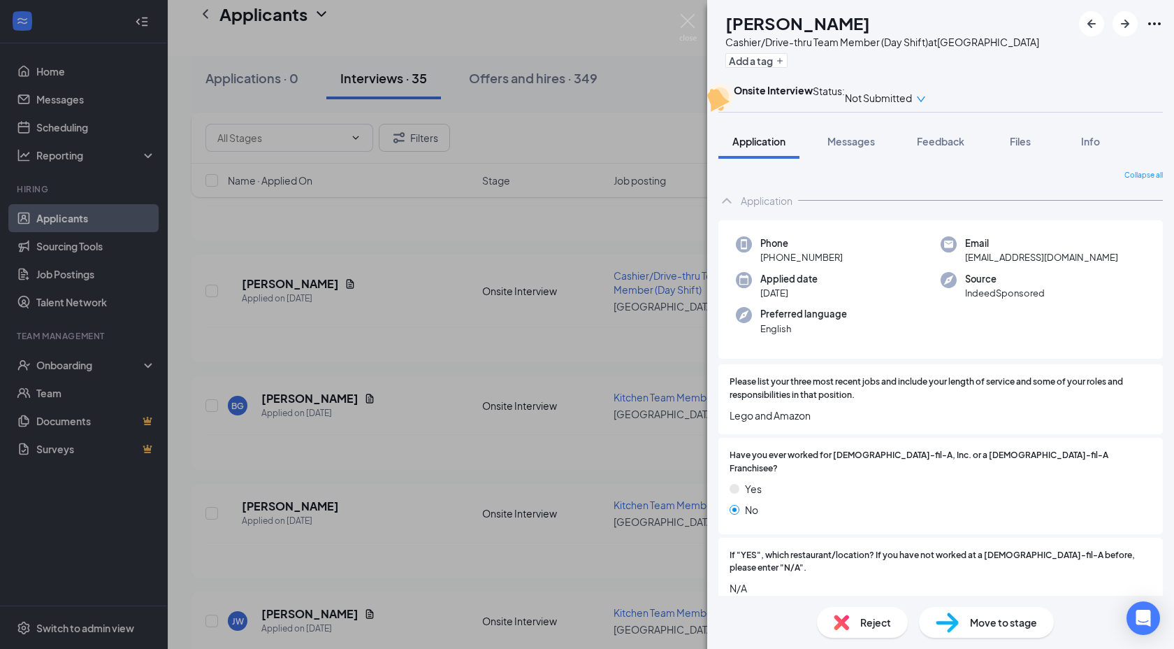
click at [857, 614] on div "Reject" at bounding box center [862, 622] width 91 height 31
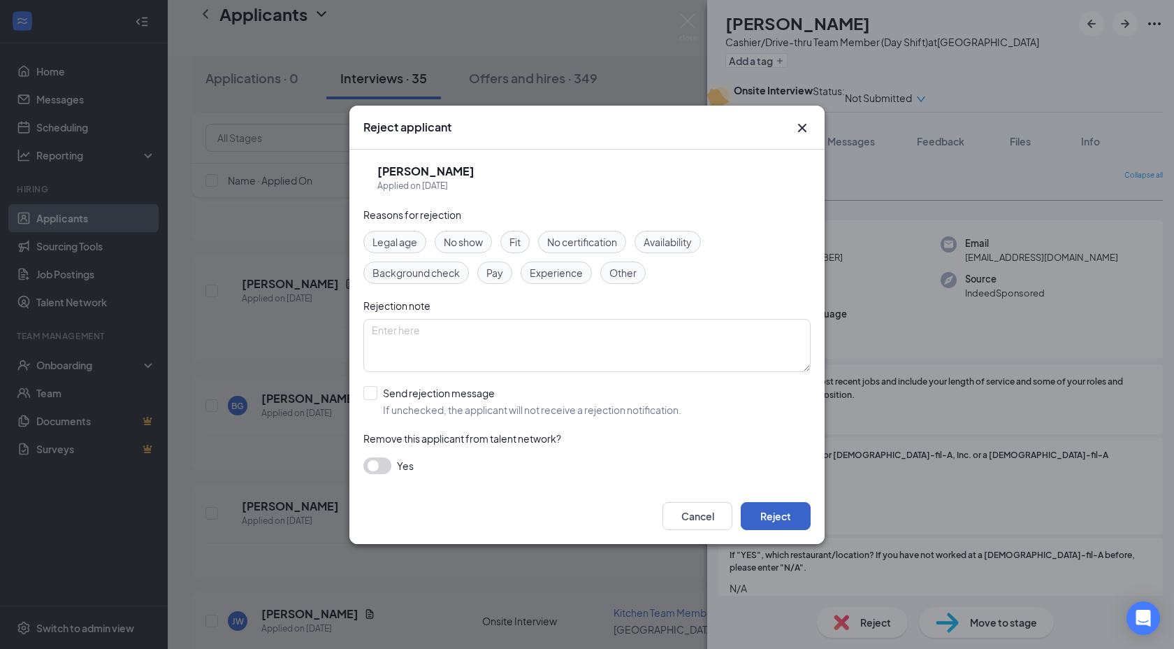
click at [770, 511] on button "Reject" at bounding box center [776, 516] width 70 height 28
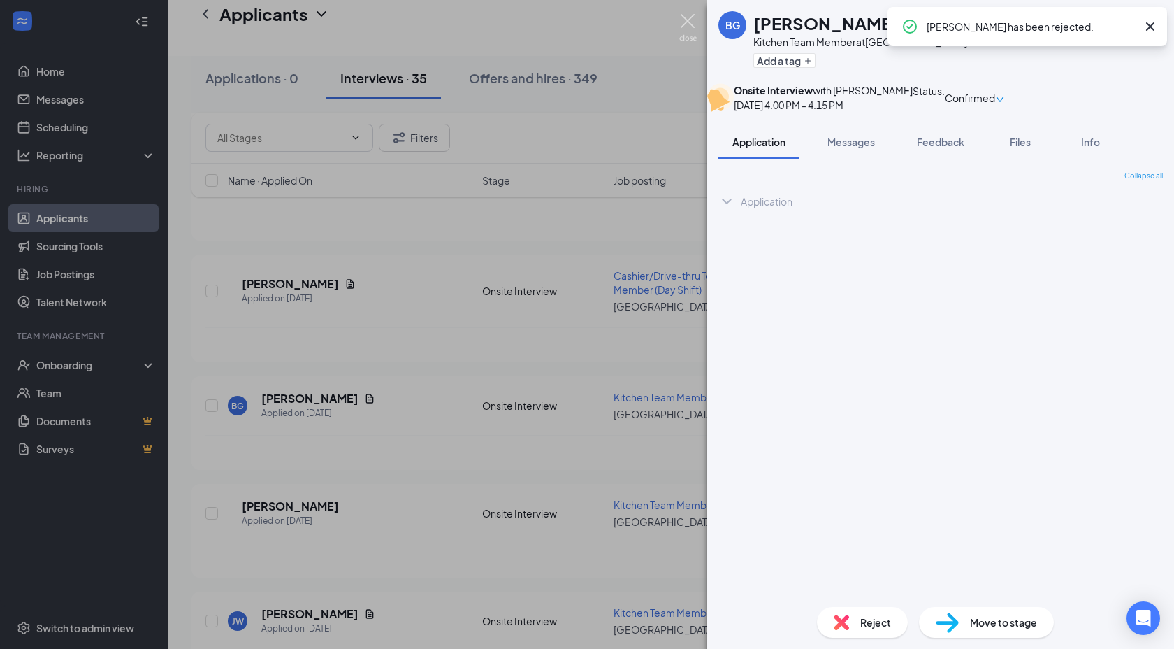
click at [686, 20] on img at bounding box center [687, 27] width 17 height 27
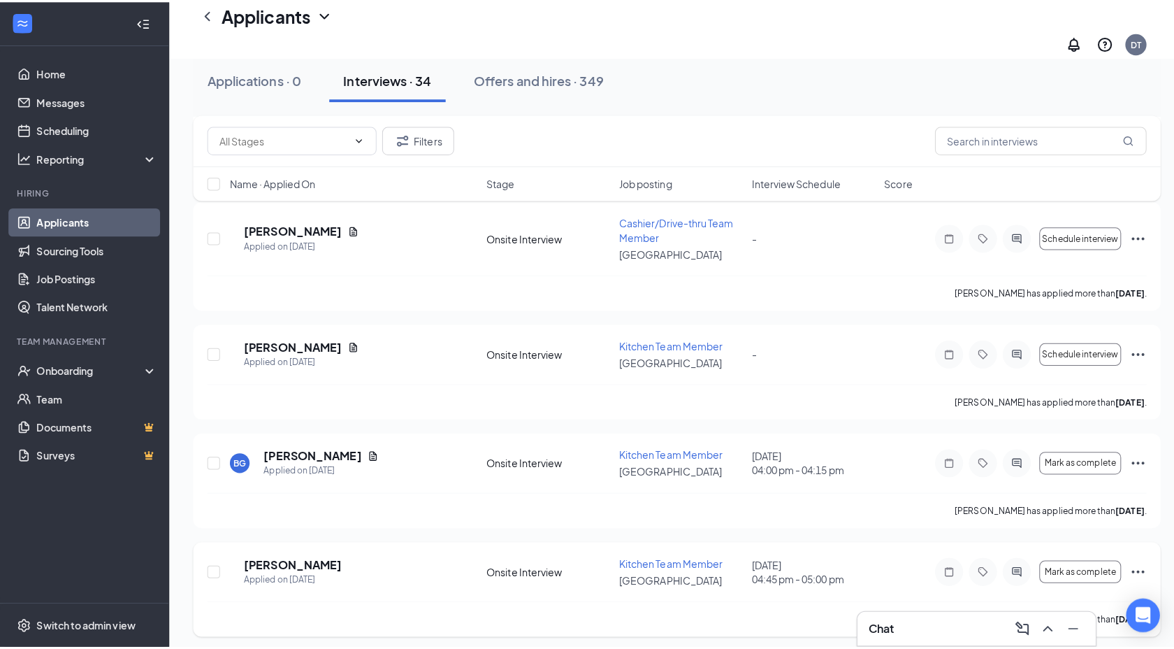
scroll to position [3447, 0]
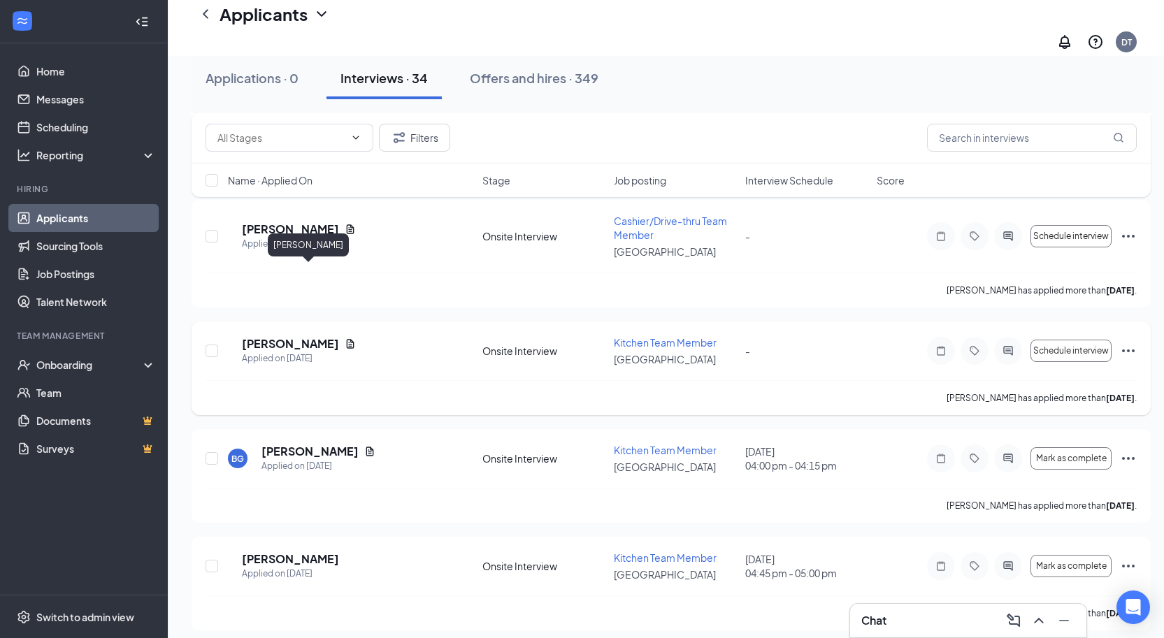
click at [284, 336] on h5 "Paiton Edmonds" at bounding box center [290, 343] width 97 height 15
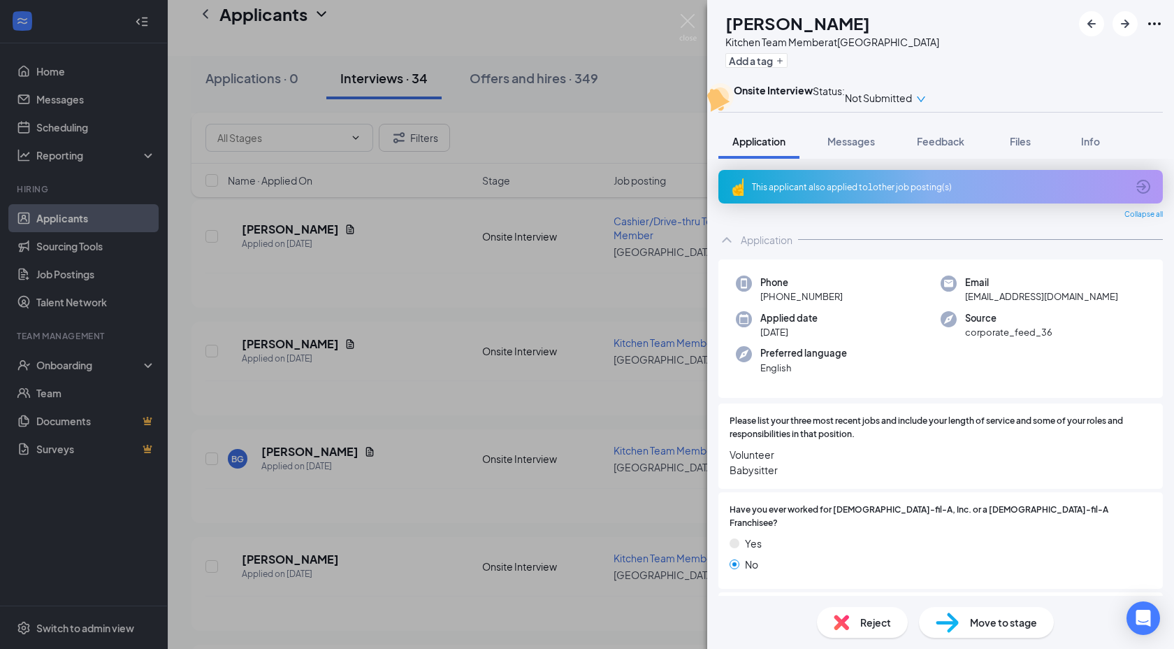
click at [860, 623] on span "Reject" at bounding box center [875, 621] width 31 height 15
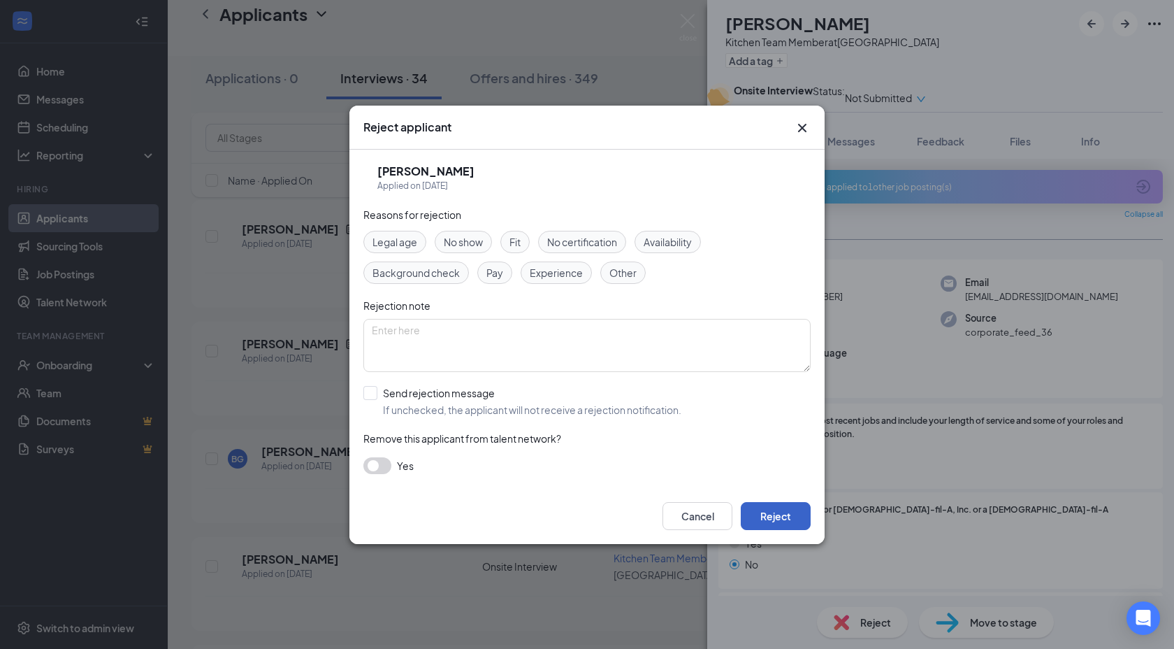
click at [773, 510] on button "Reject" at bounding box center [776, 516] width 70 height 28
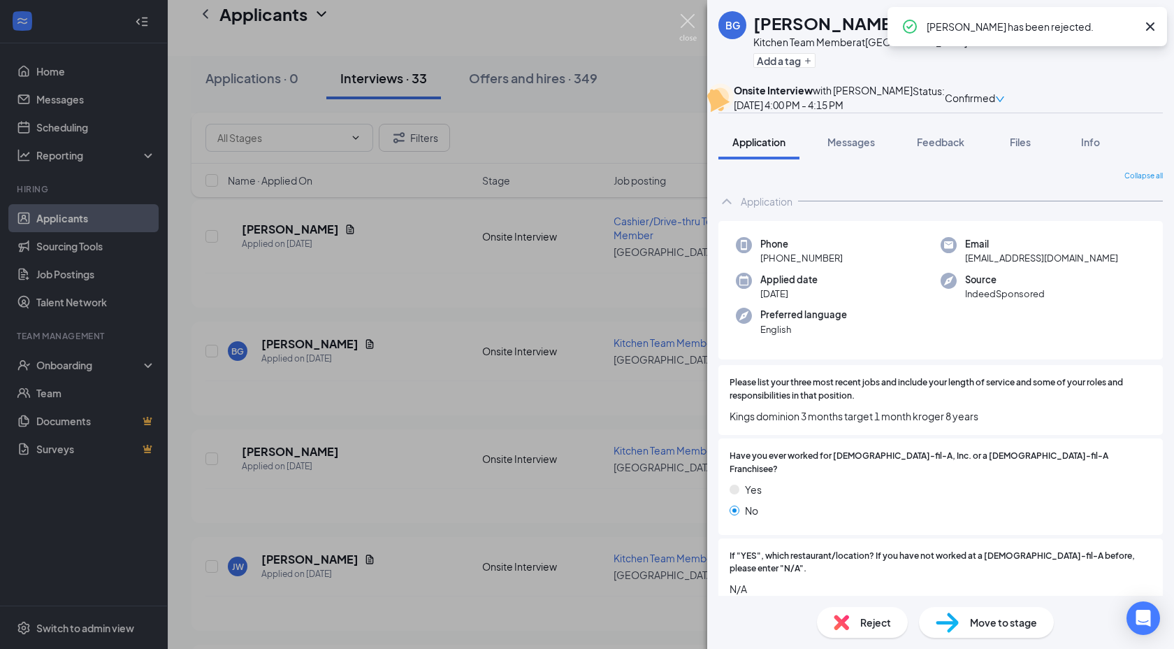
click at [684, 20] on img at bounding box center [687, 27] width 17 height 27
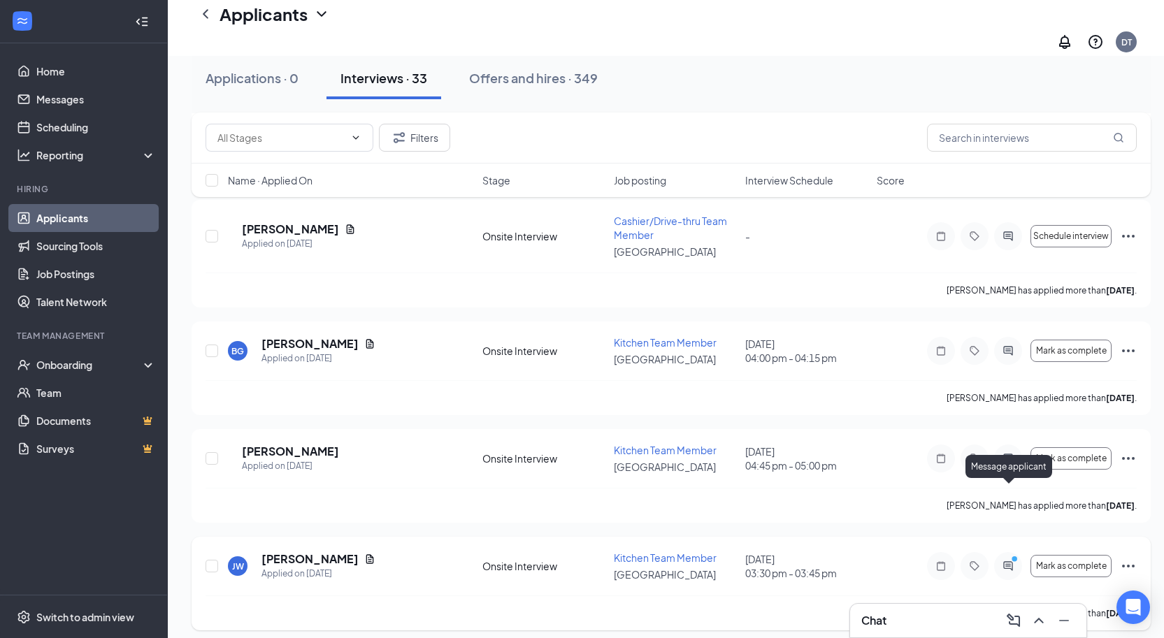
click at [1006, 561] on icon "ActiveChat" at bounding box center [1008, 566] width 17 height 11
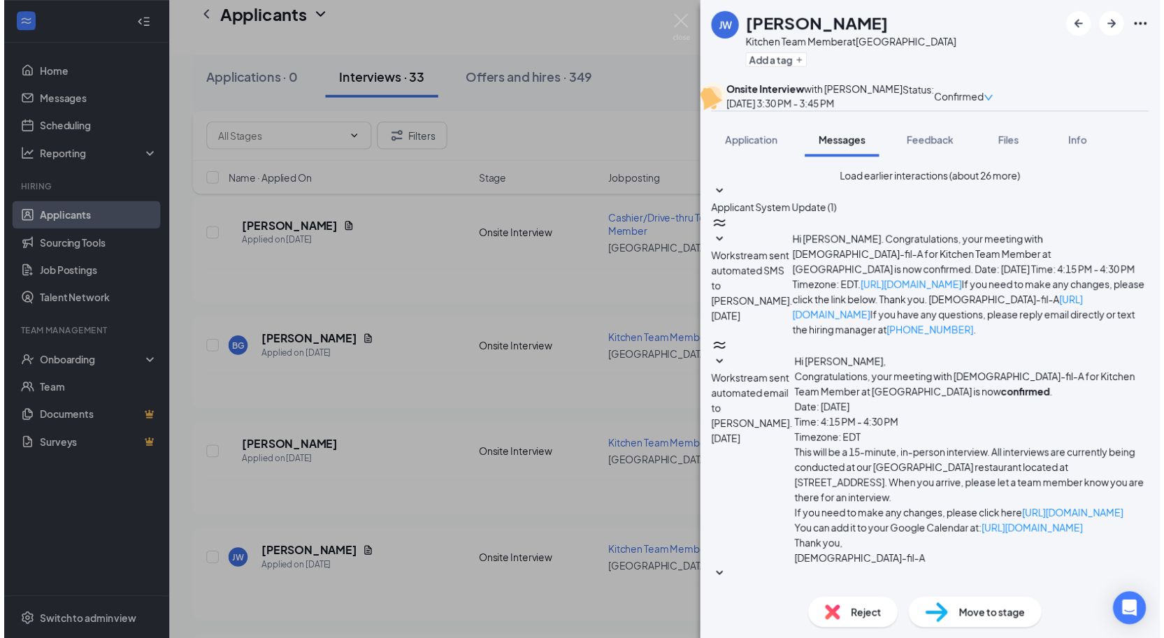
scroll to position [398, 0]
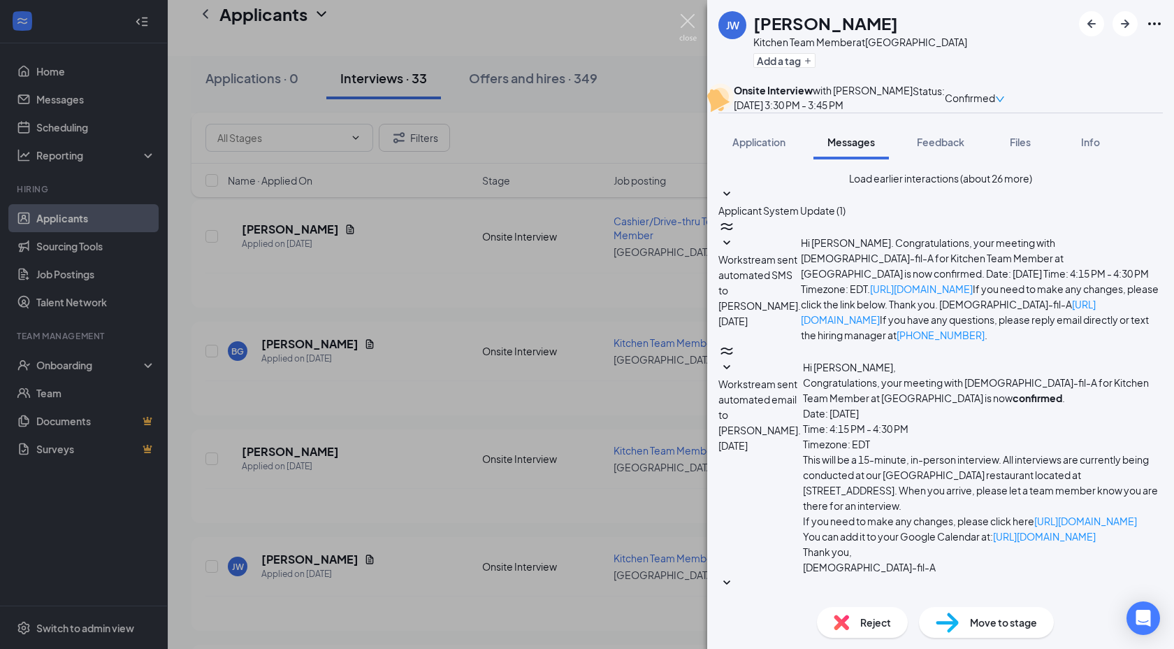
click at [684, 18] on img at bounding box center [687, 27] width 17 height 27
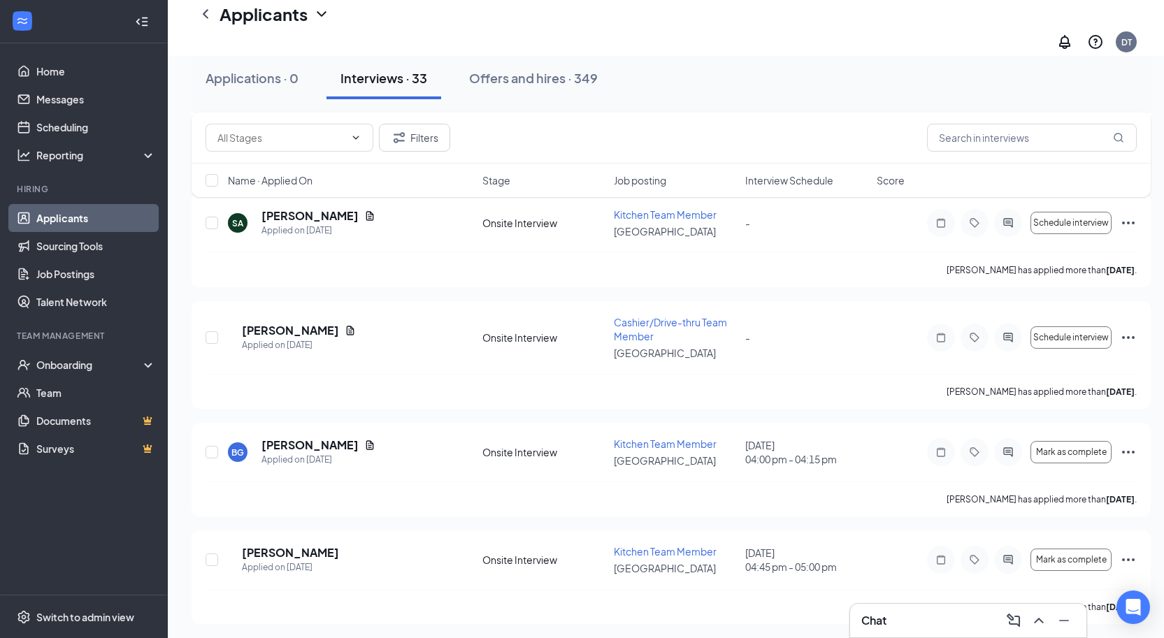
scroll to position [3344, 0]
click at [300, 324] on h5 "Patrick Spellman" at bounding box center [290, 331] width 97 height 15
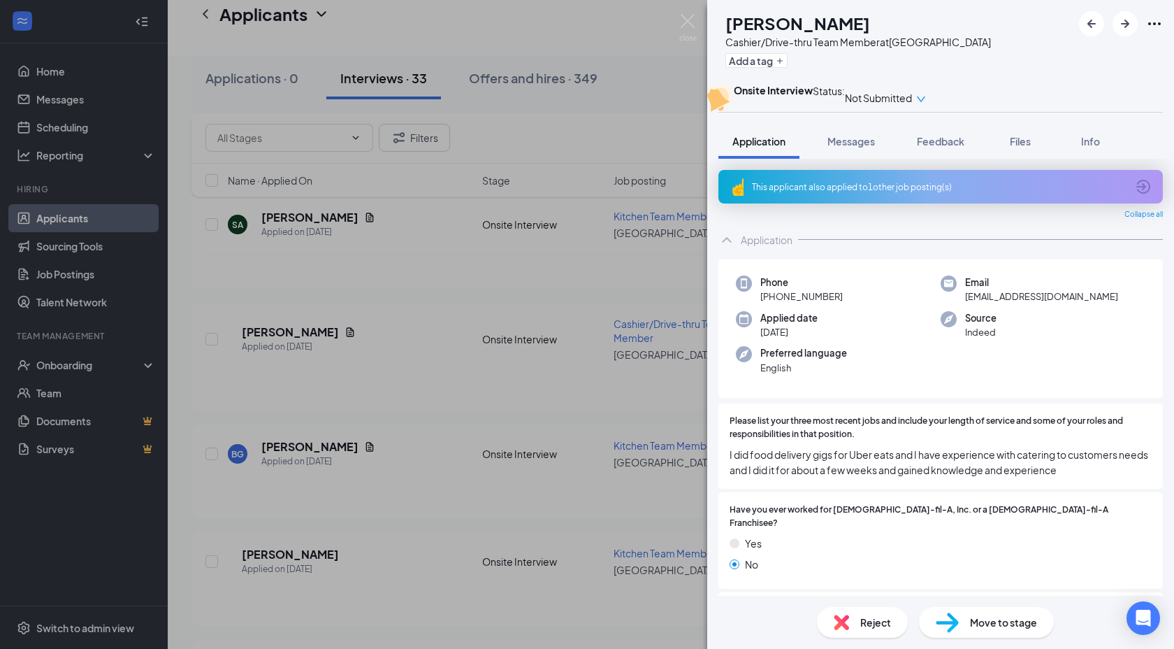
click at [816, 193] on div "This applicant also applied to 1 other job posting(s)" at bounding box center [939, 187] width 375 height 12
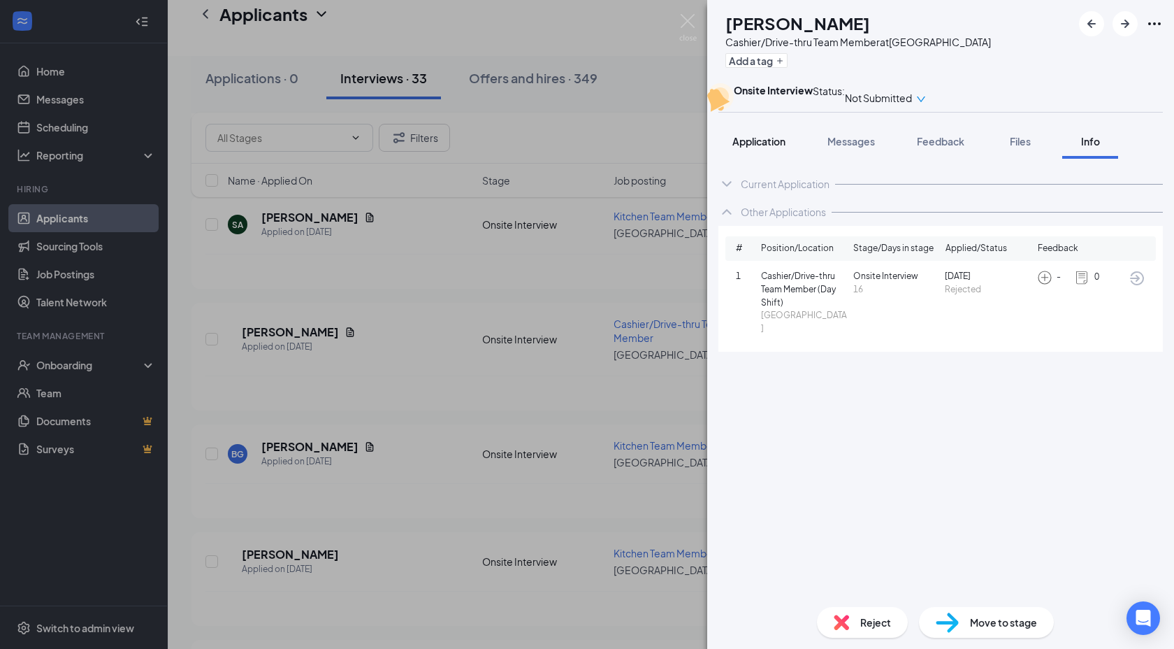
click at [770, 147] on span "Application" at bounding box center [759, 141] width 53 height 13
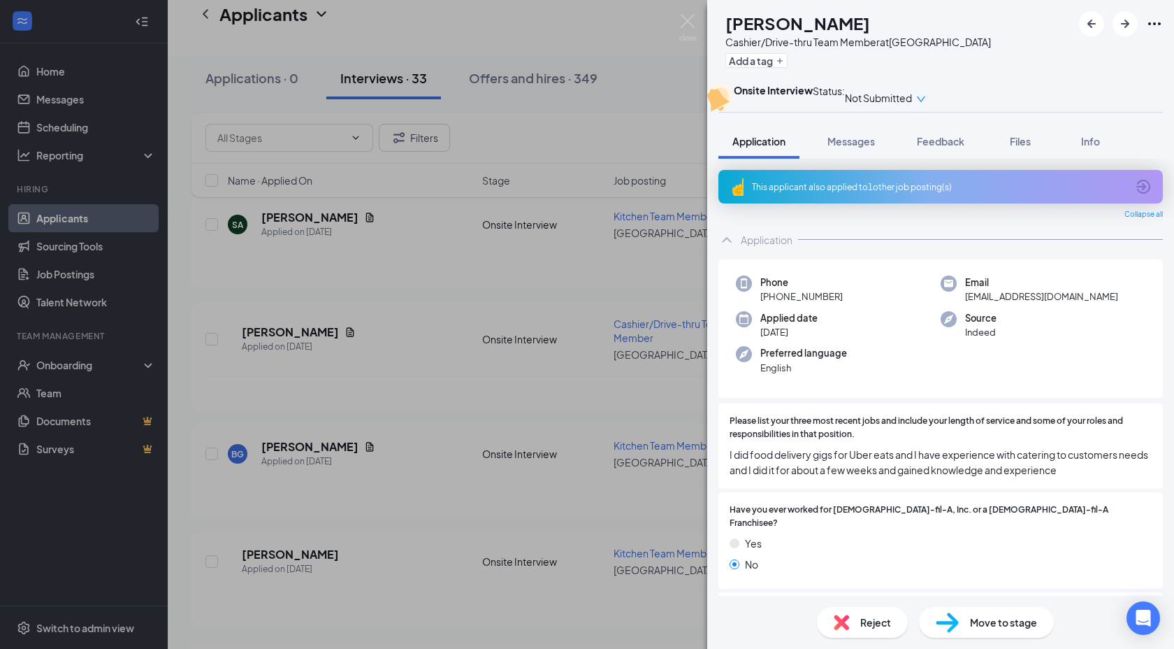
click at [849, 626] on img at bounding box center [841, 621] width 15 height 15
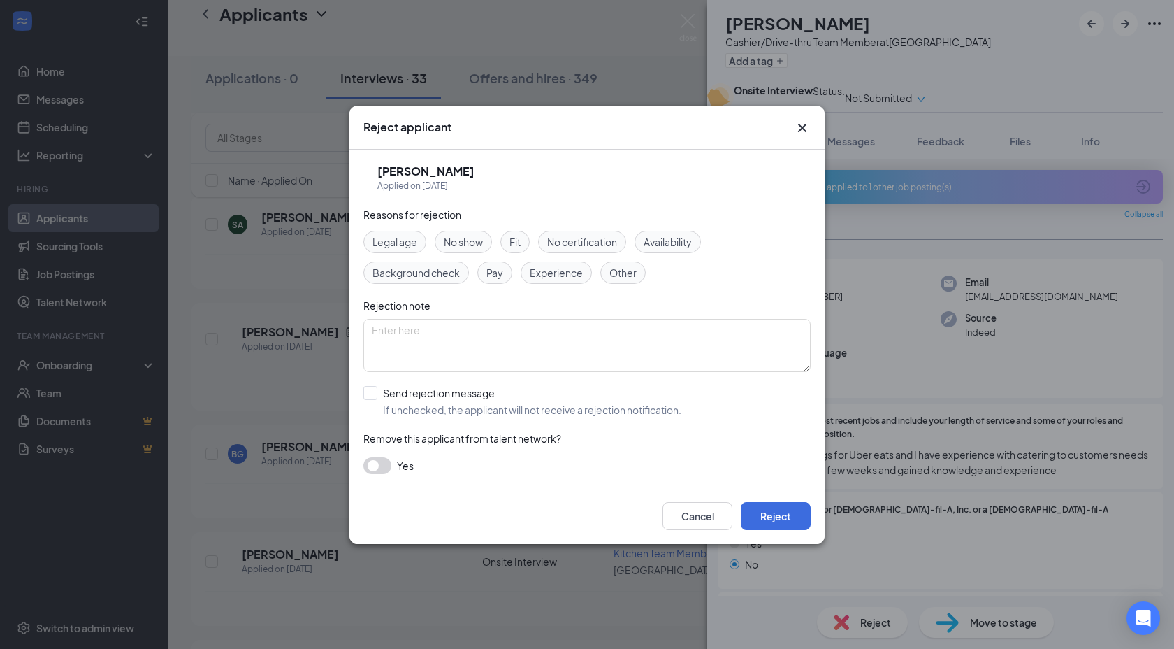
click at [802, 124] on icon "Cross" at bounding box center [802, 128] width 17 height 17
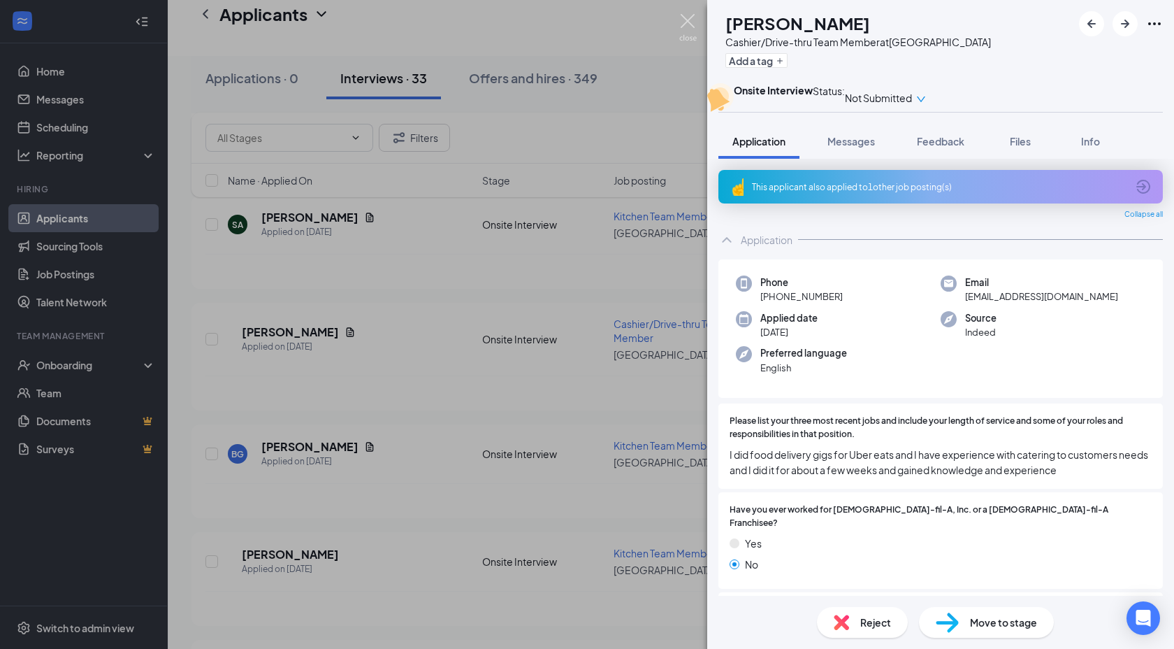
click at [686, 17] on img at bounding box center [687, 27] width 17 height 27
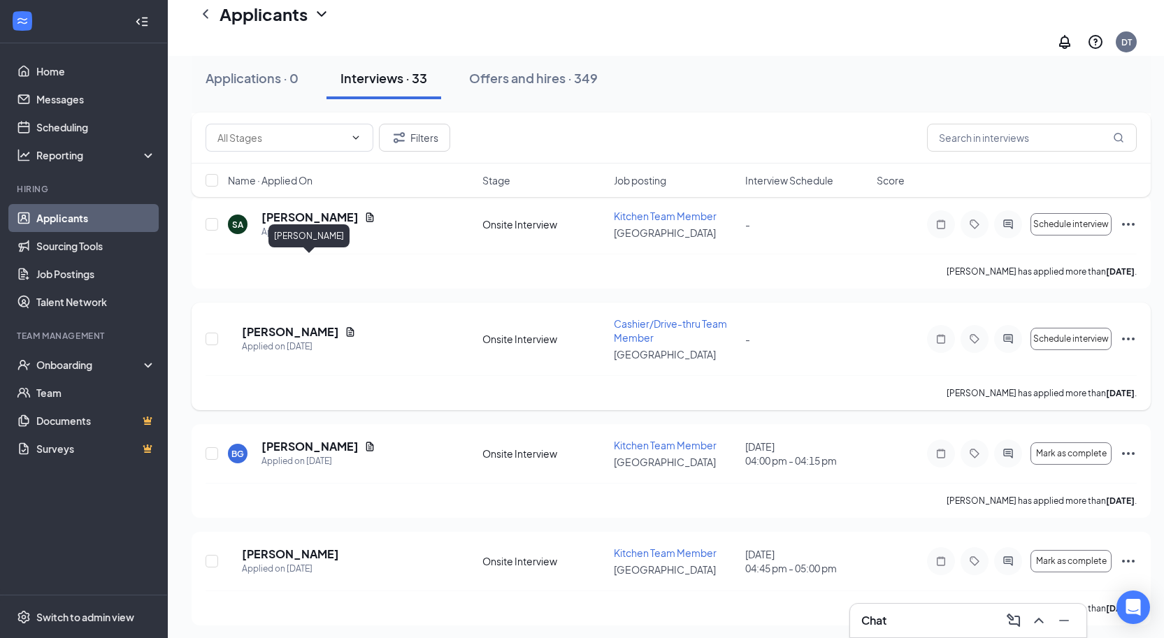
click at [309, 324] on h5 "Patrick Spellman" at bounding box center [290, 331] width 97 height 15
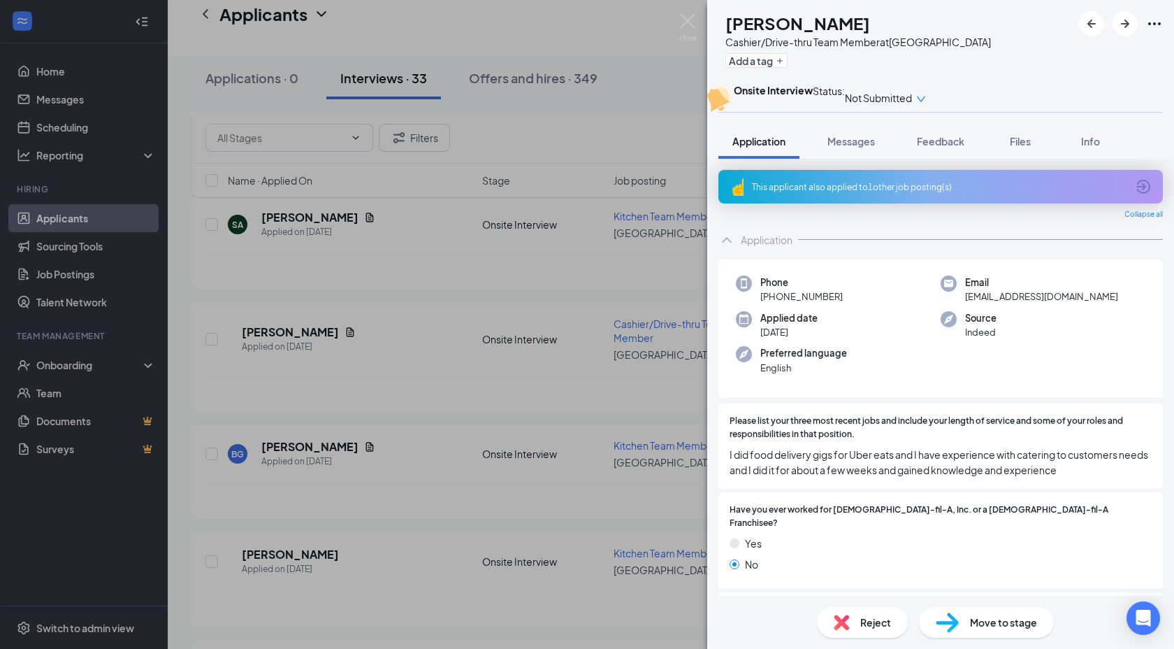
click at [842, 626] on img at bounding box center [841, 621] width 15 height 15
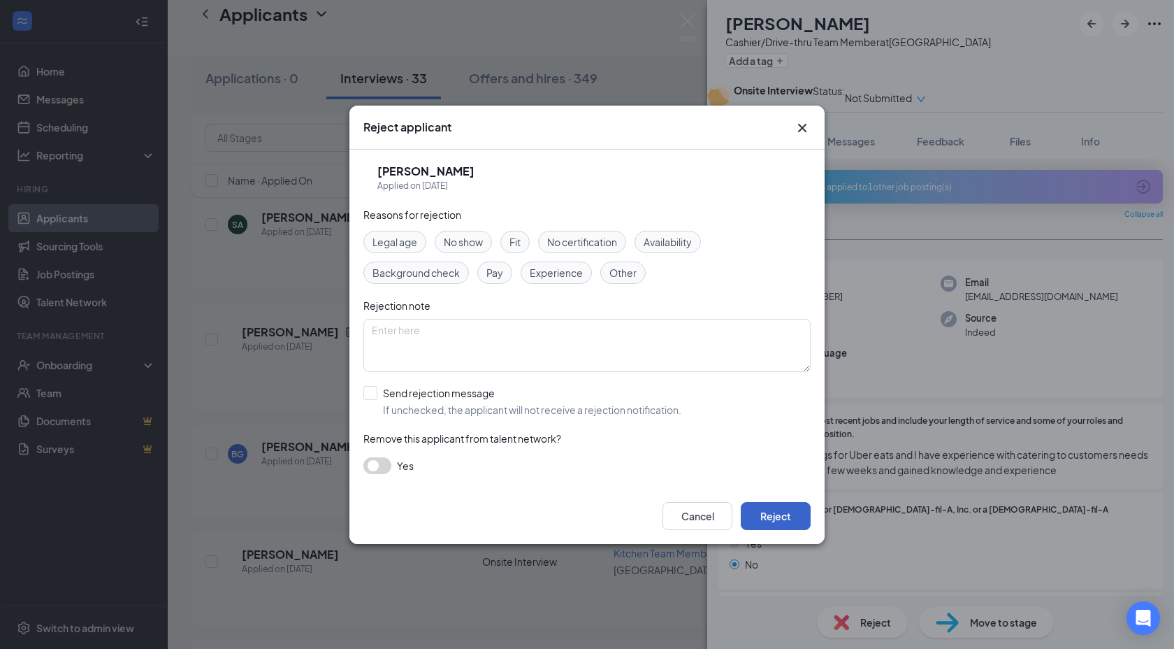
click at [786, 517] on button "Reject" at bounding box center [776, 516] width 70 height 28
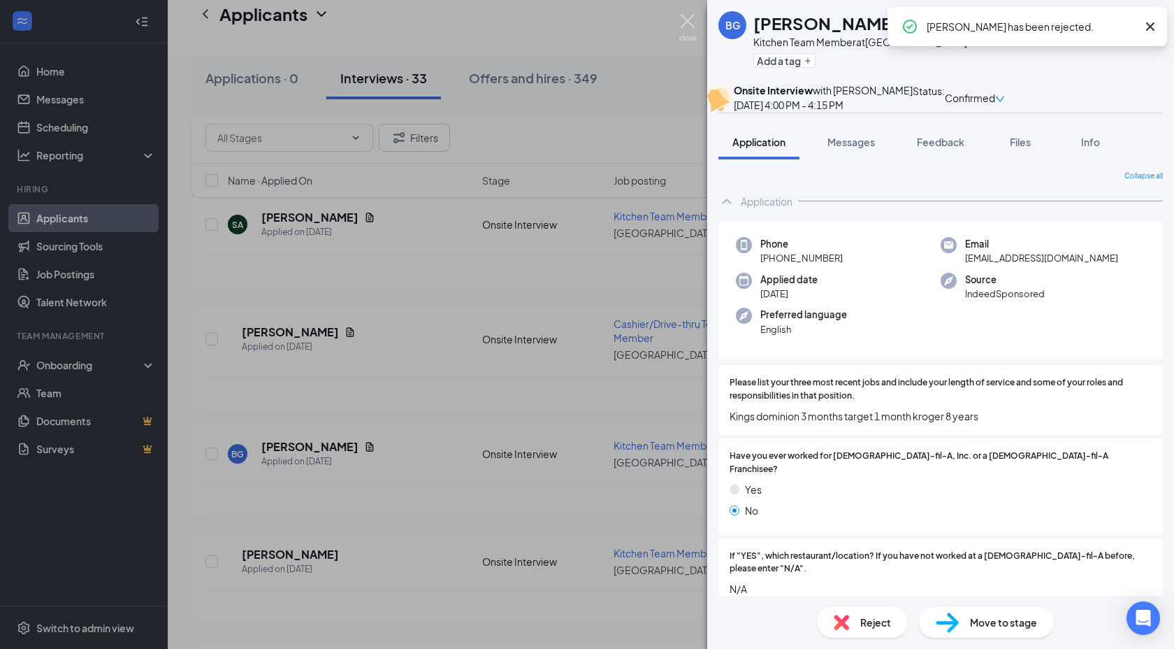
click at [686, 17] on img at bounding box center [687, 27] width 17 height 27
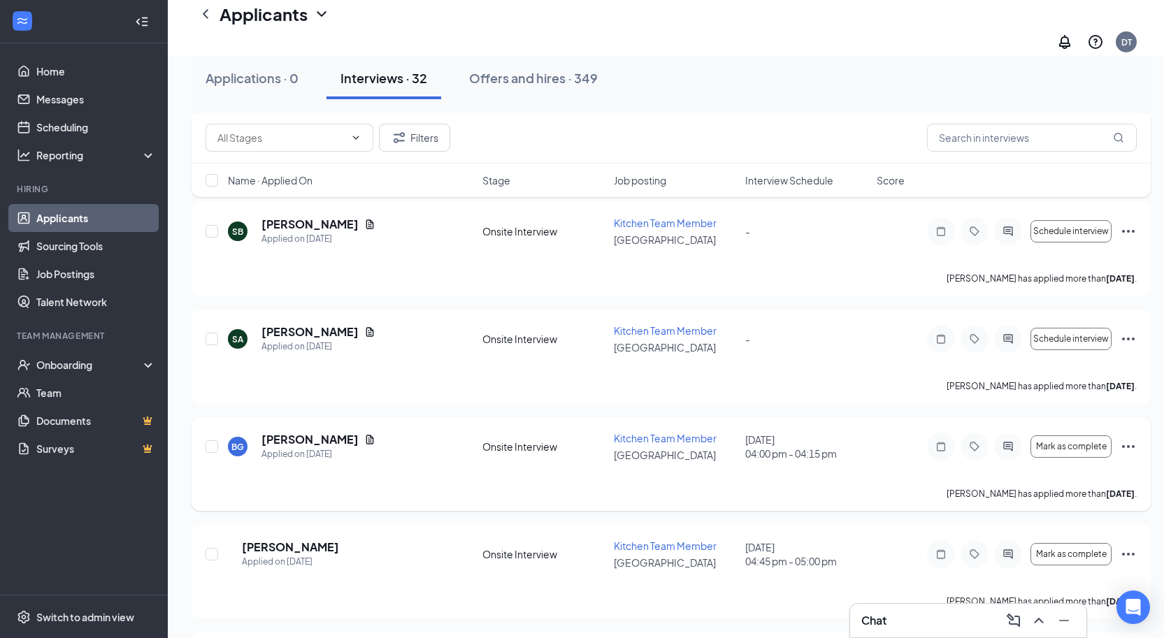
scroll to position [3197, 0]
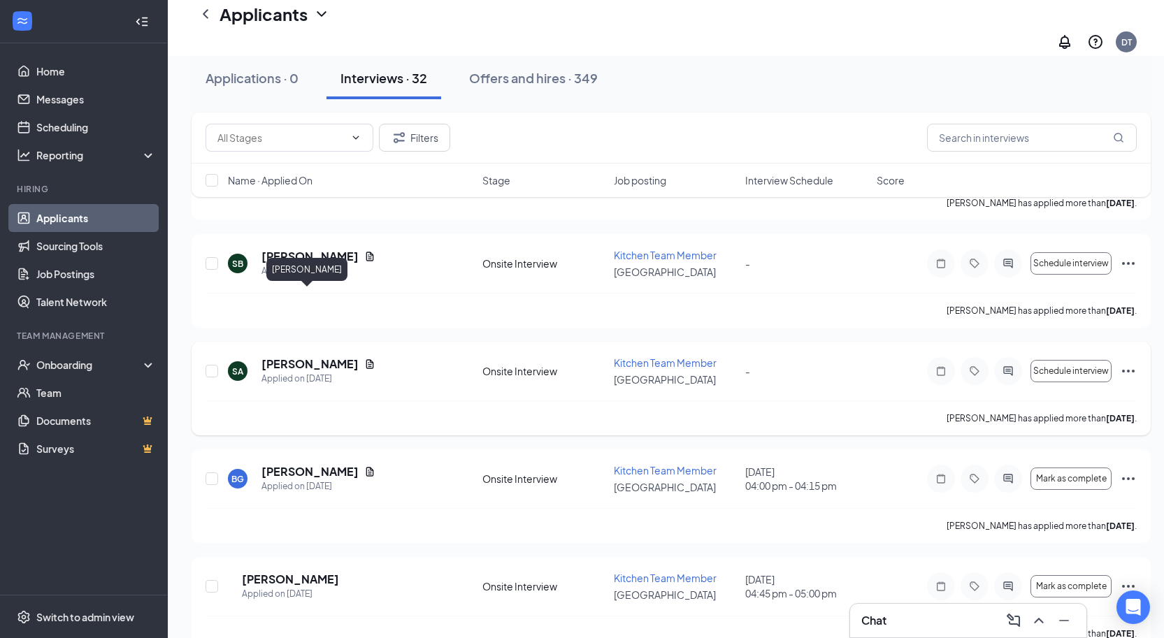
click at [274, 356] on h5 "Saniya Alford" at bounding box center [309, 363] width 97 height 15
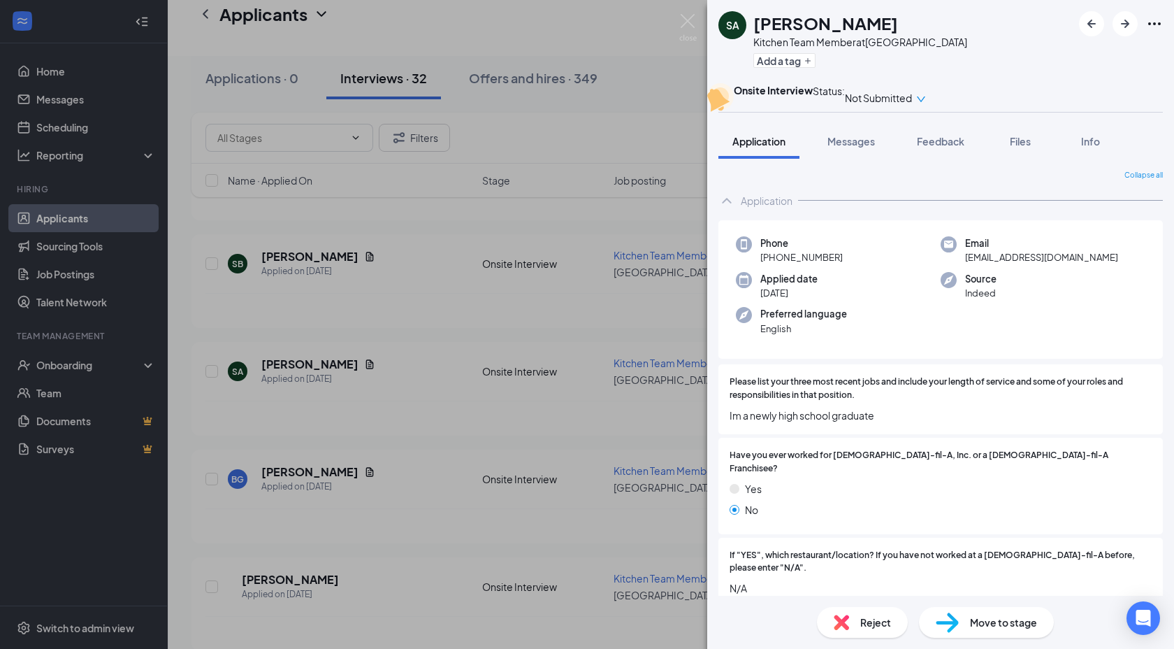
click at [854, 625] on div "Reject" at bounding box center [862, 622] width 91 height 31
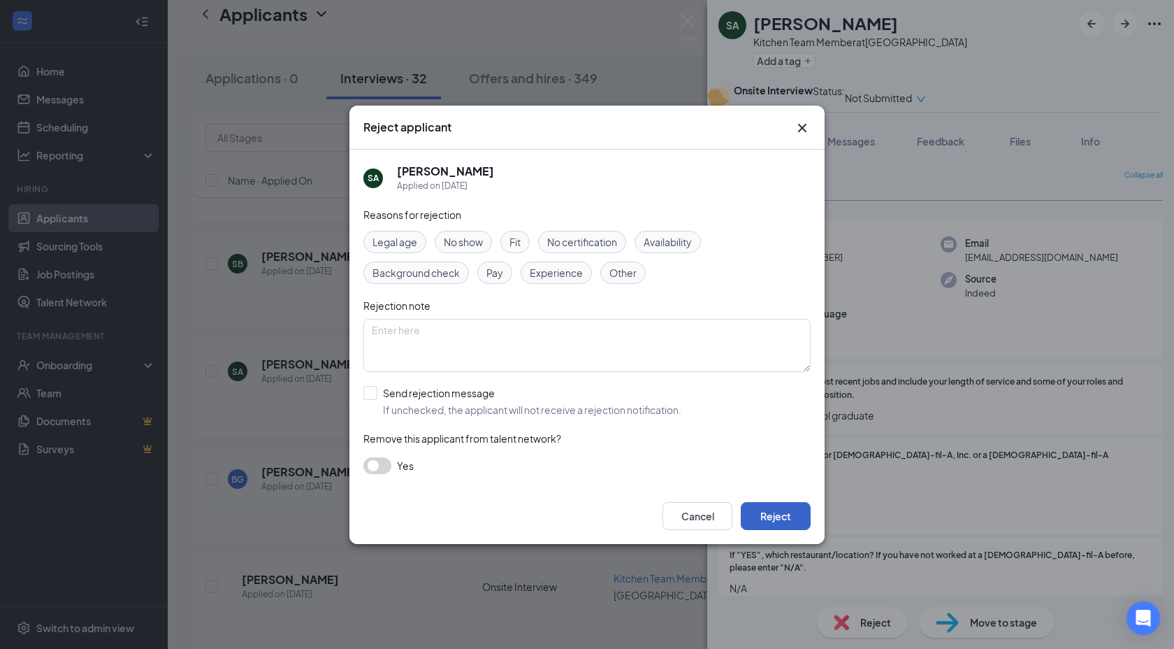
click at [779, 521] on button "Reject" at bounding box center [776, 516] width 70 height 28
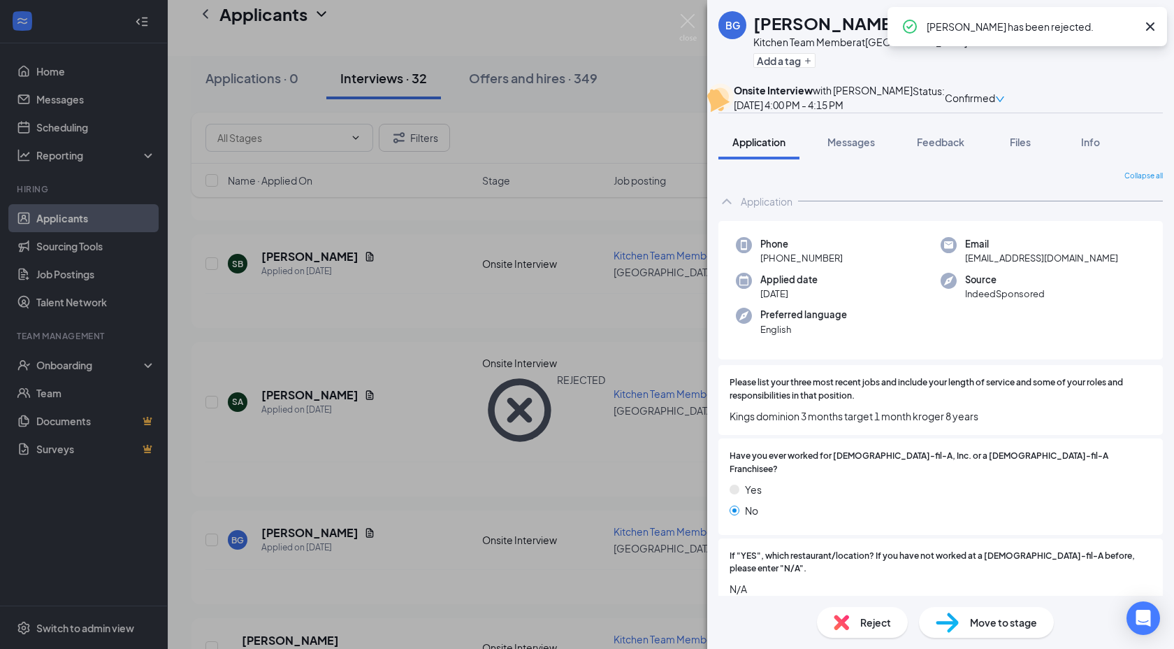
click at [684, 13] on div "BG Ben Garber Kitchen Team Member at Mechanicsville Add a tag Onsite Interview …" at bounding box center [587, 324] width 1174 height 649
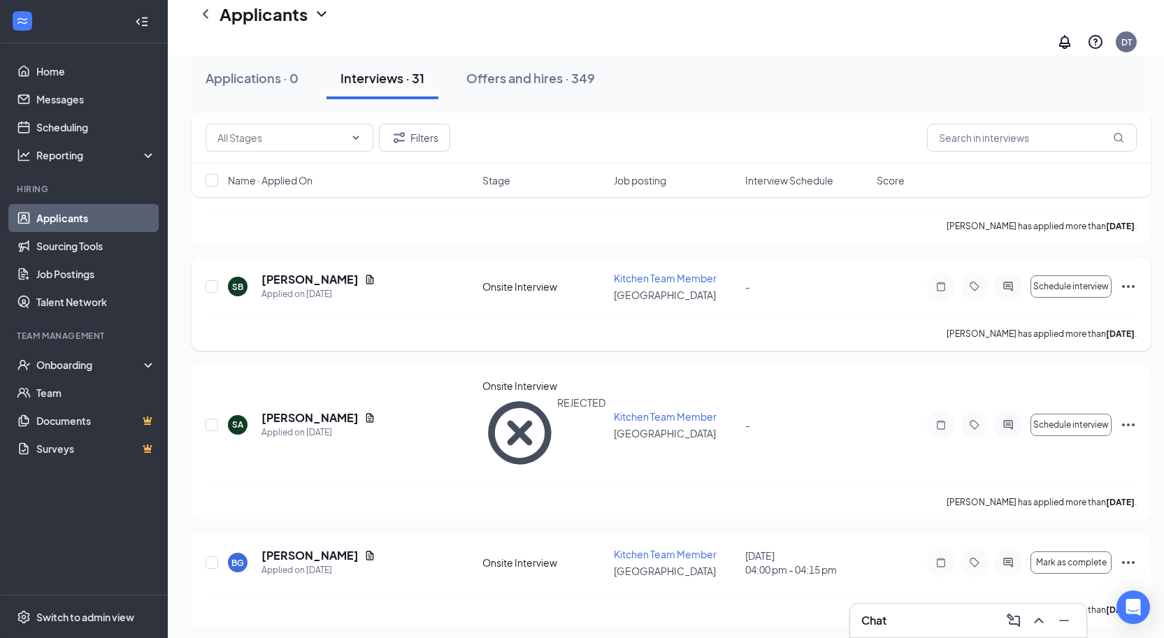
scroll to position [3088, 0]
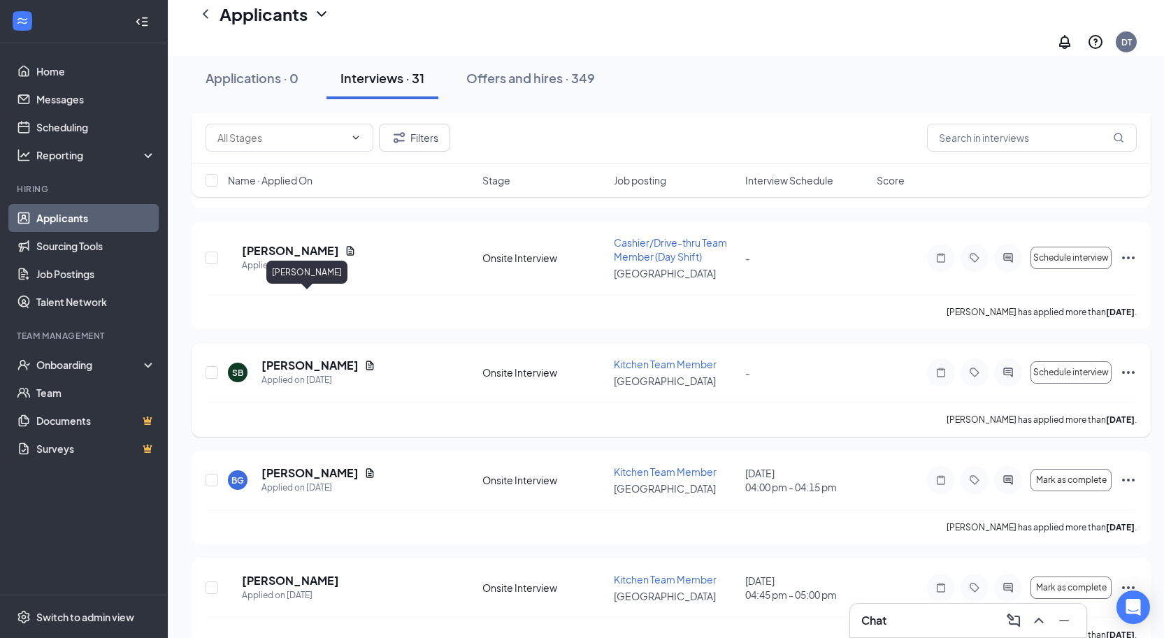
click at [315, 358] on h5 "Sade Benjamin" at bounding box center [309, 365] width 97 height 15
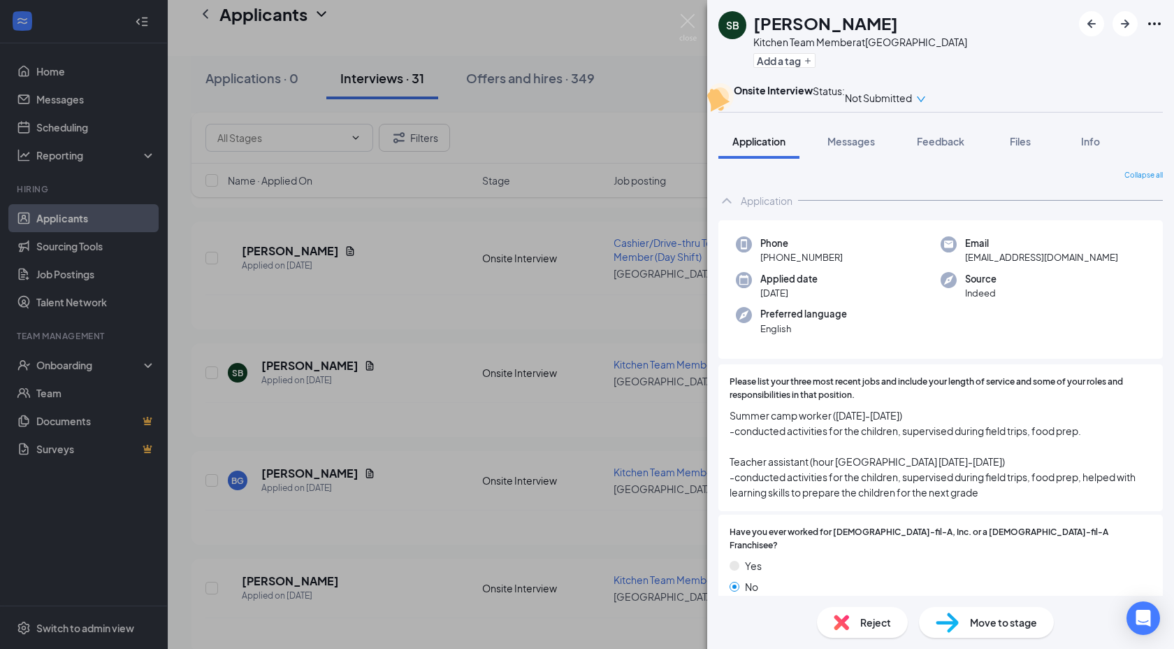
click at [853, 625] on div "Reject" at bounding box center [862, 622] width 91 height 31
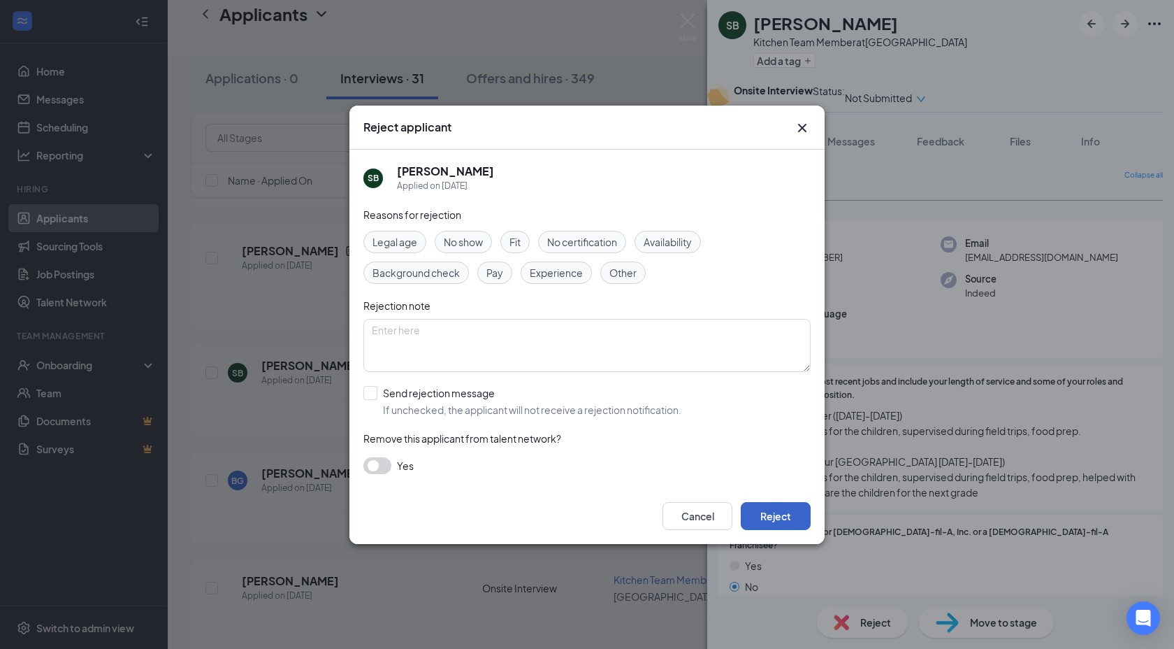
click at [776, 521] on button "Reject" at bounding box center [776, 516] width 70 height 28
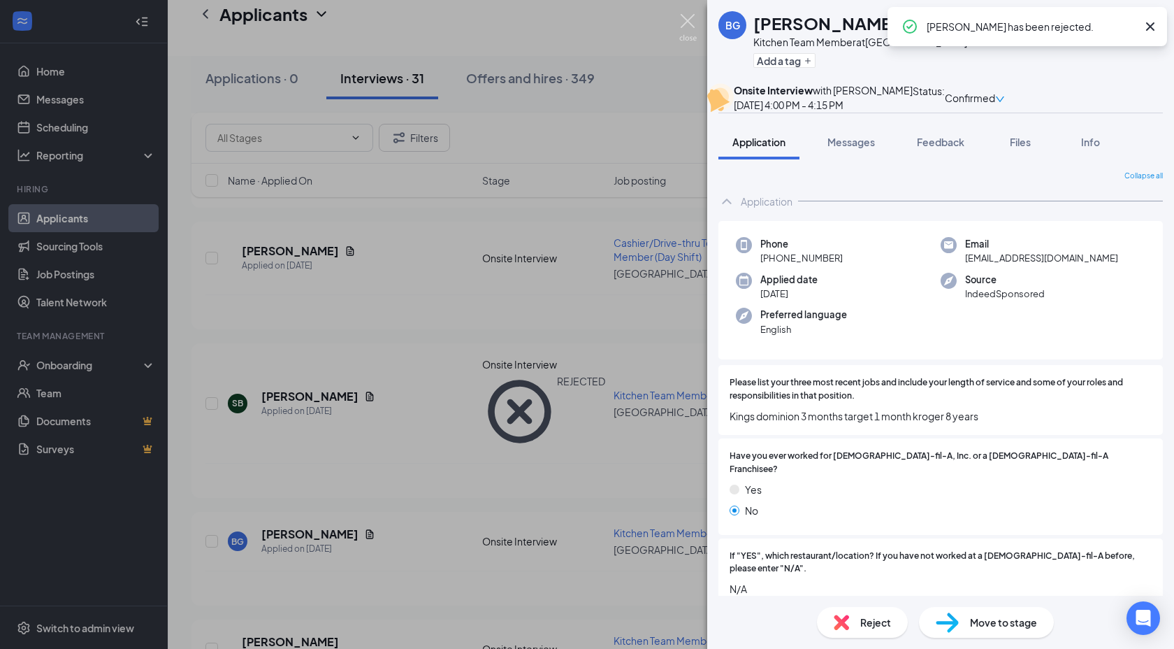
click at [688, 19] on img at bounding box center [687, 27] width 17 height 27
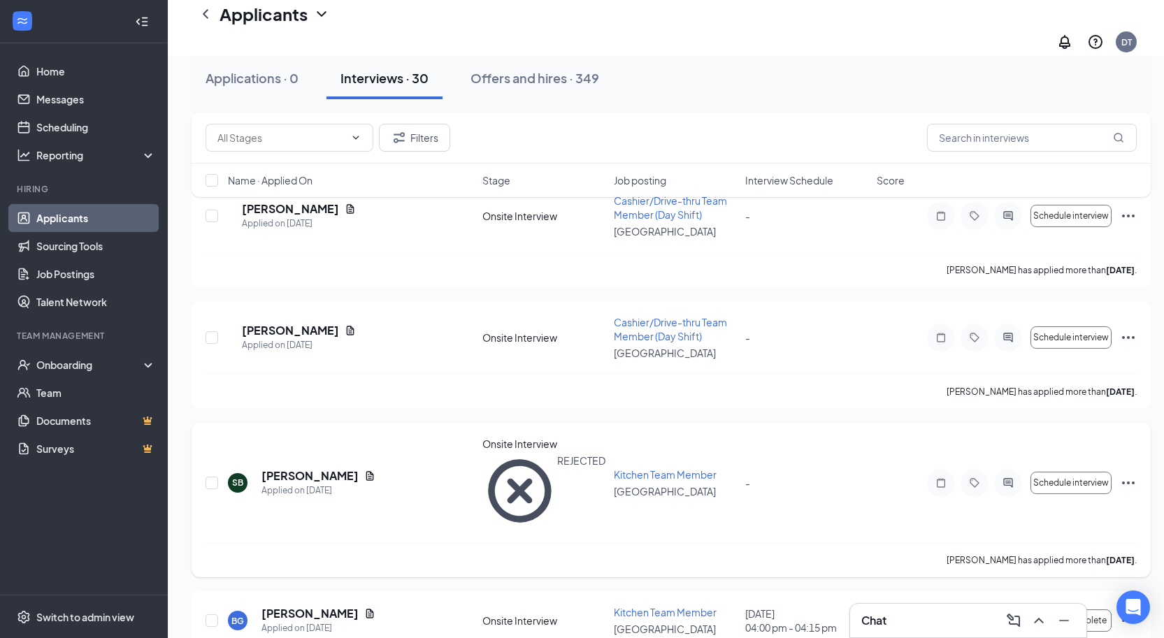
scroll to position [2982, 0]
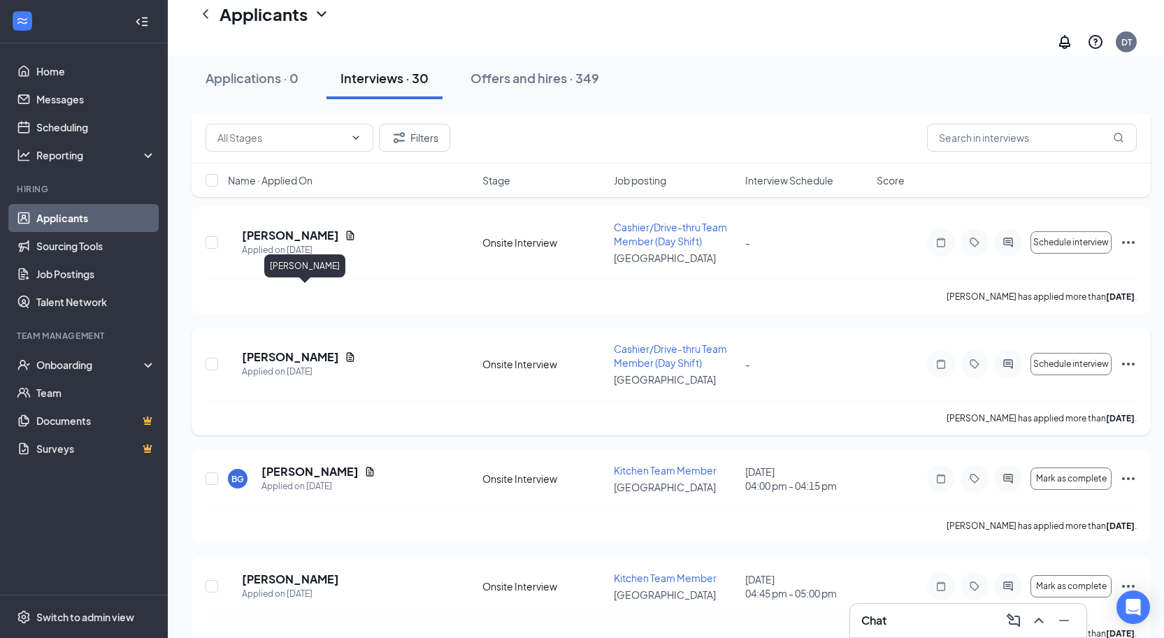
click at [284, 349] on h5 "Jorja Fisher" at bounding box center [290, 356] width 97 height 15
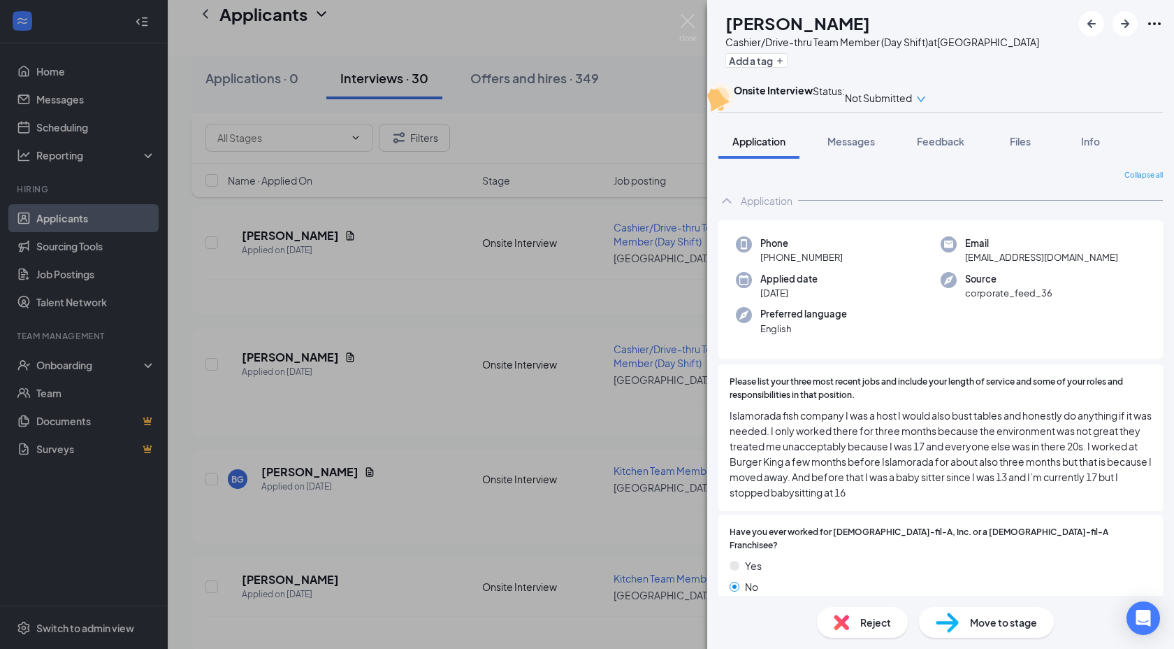
click at [866, 619] on span "Reject" at bounding box center [875, 621] width 31 height 15
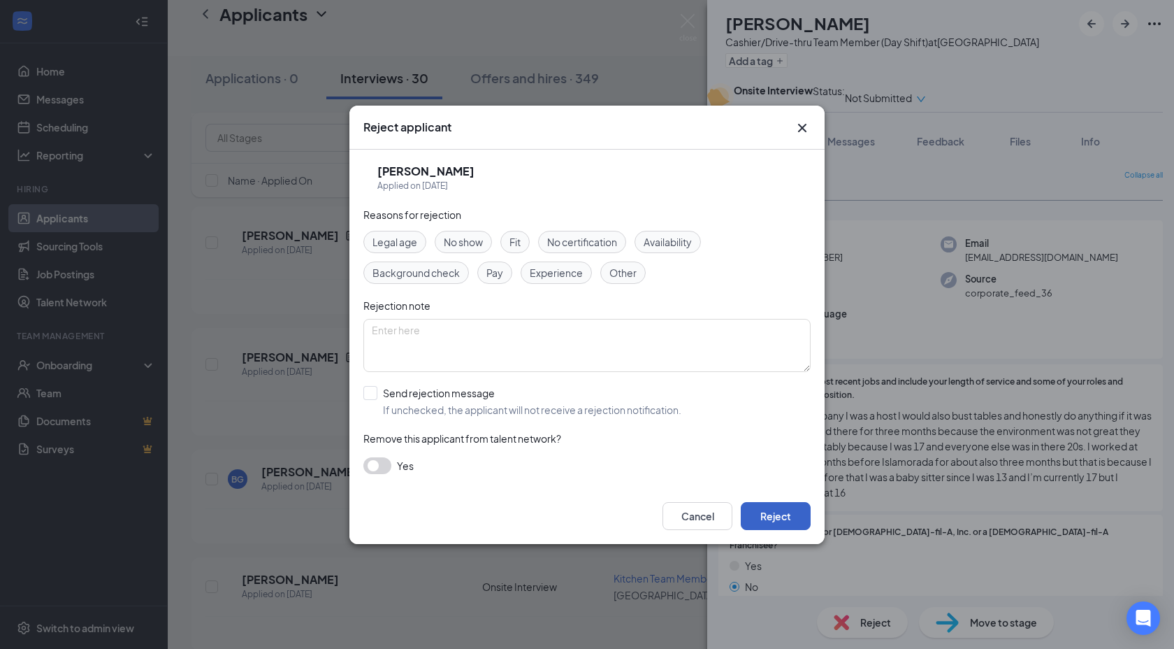
click at [781, 514] on button "Reject" at bounding box center [776, 516] width 70 height 28
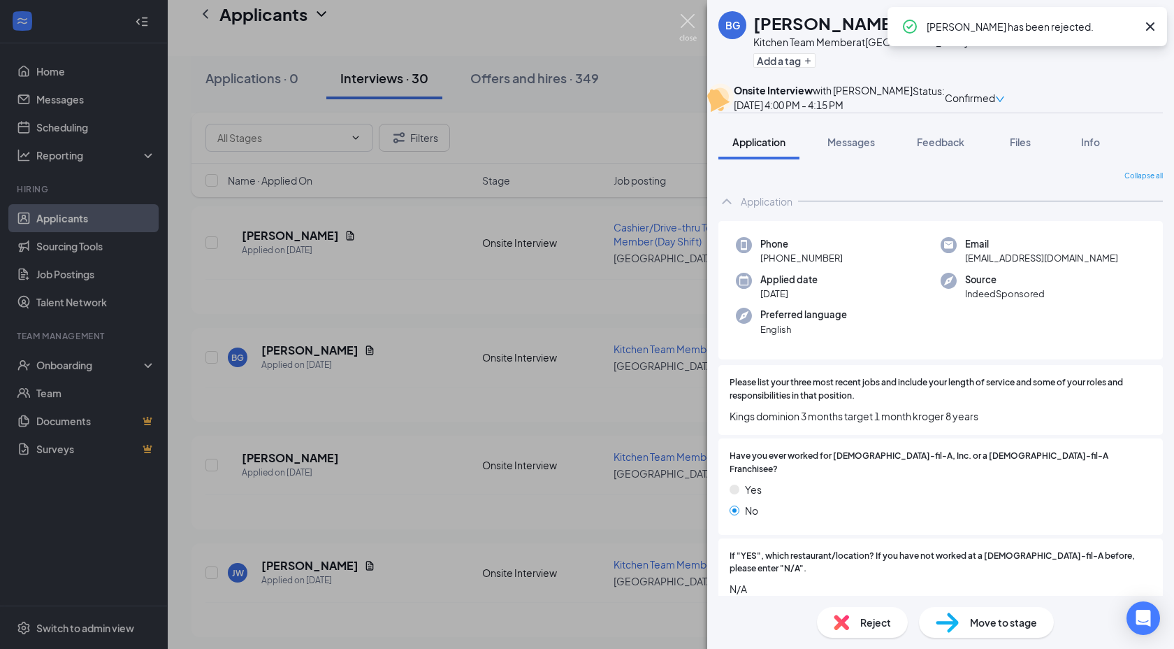
click at [686, 18] on img at bounding box center [687, 27] width 17 height 27
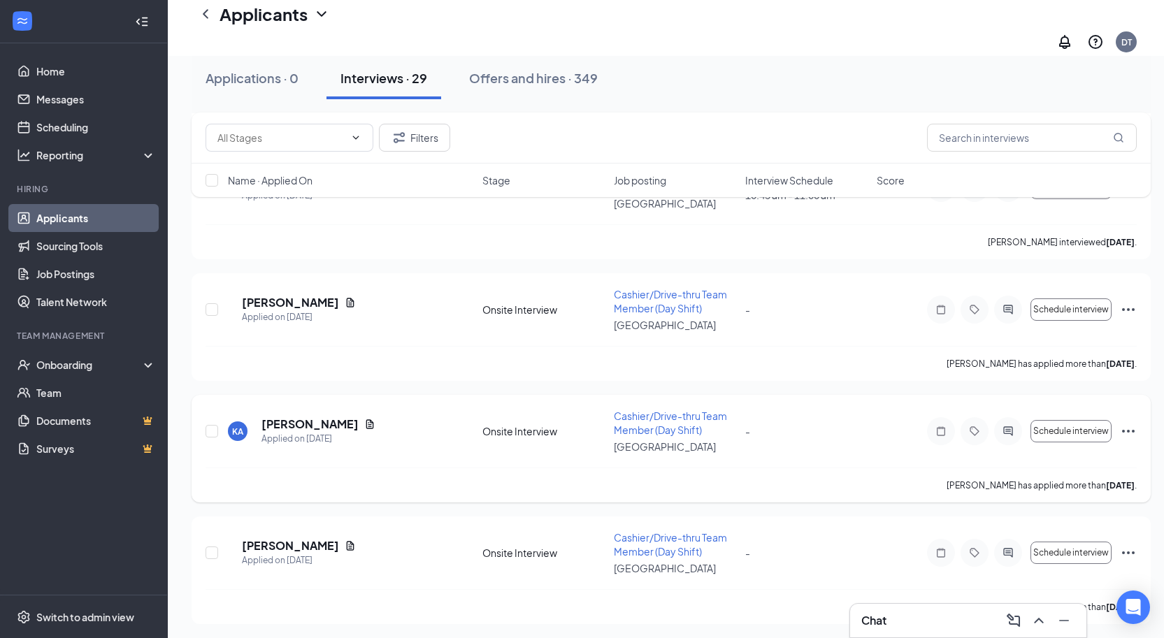
scroll to position [2341, 0]
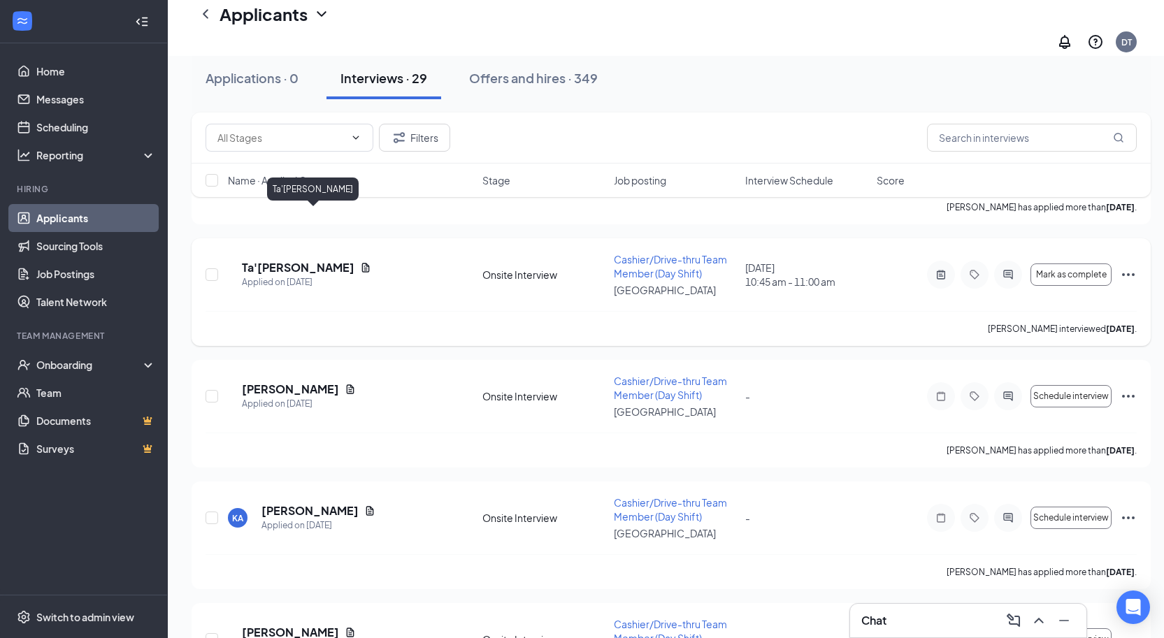
click at [278, 260] on h5 "Ta'Shyra Price" at bounding box center [298, 267] width 113 height 15
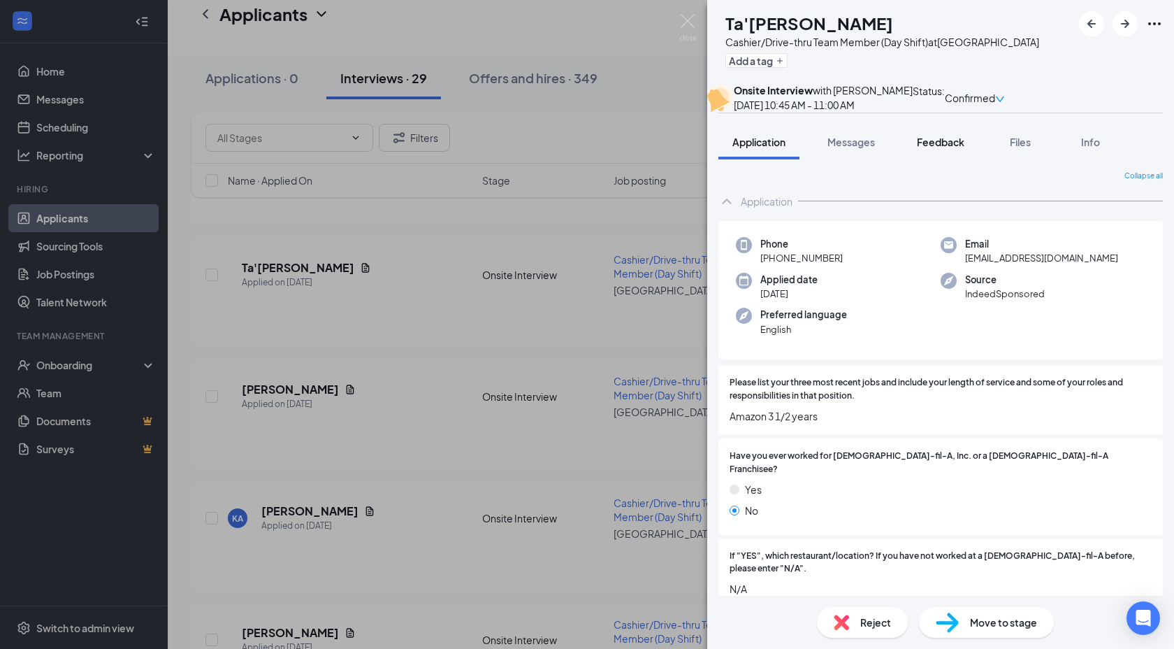
click at [941, 148] on span "Feedback" at bounding box center [941, 142] width 48 height 13
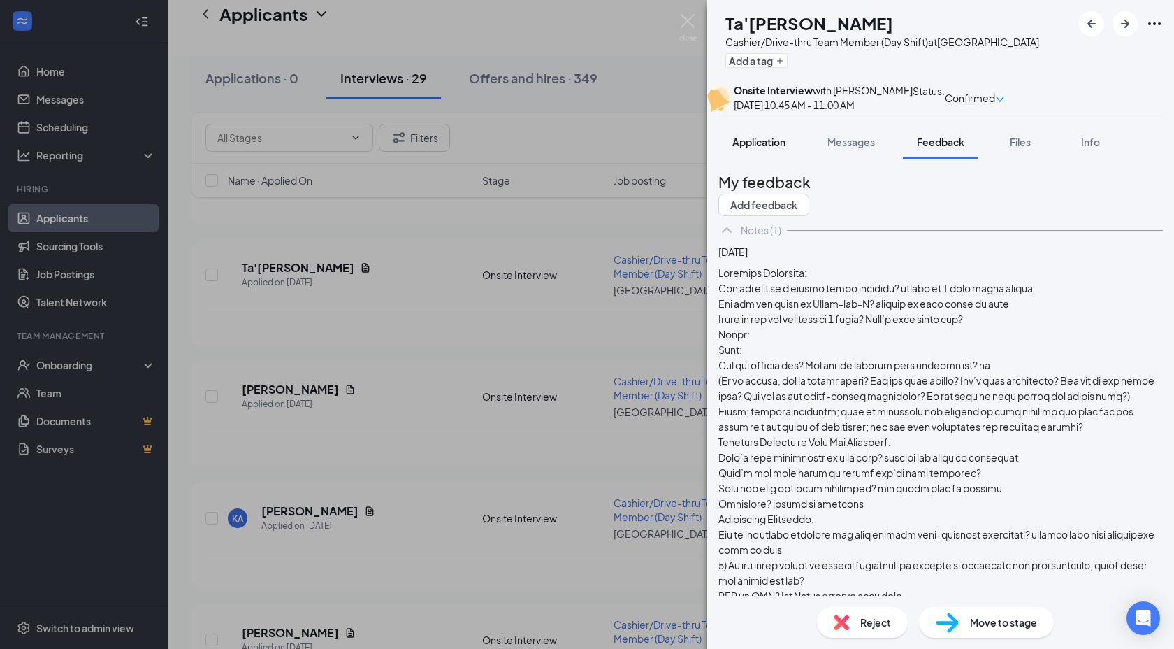
click at [751, 148] on span "Application" at bounding box center [759, 142] width 53 height 13
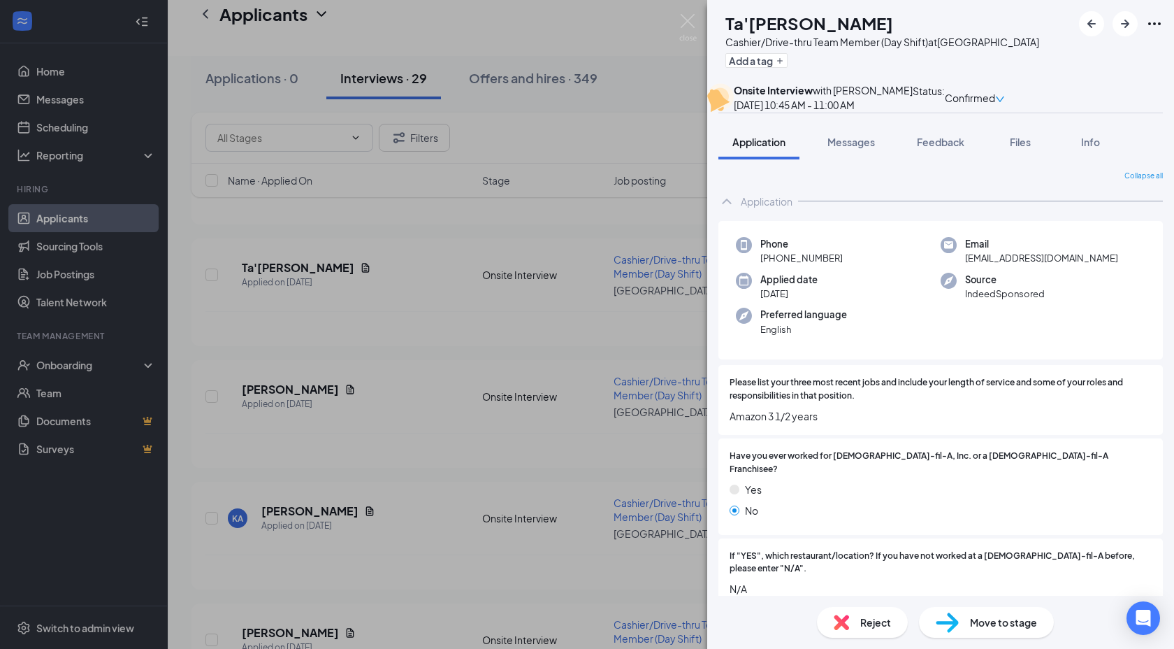
click at [855, 621] on div "Reject" at bounding box center [862, 622] width 91 height 31
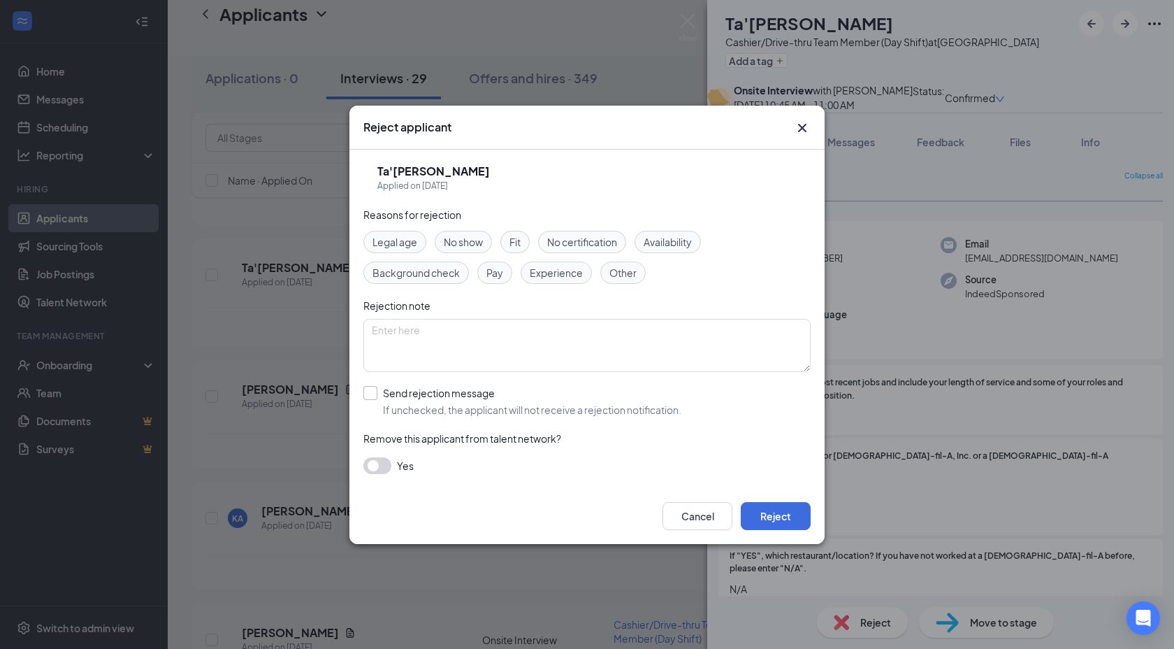
click at [368, 394] on input "Send rejection message If unchecked, the applicant will not receive a rejection…" at bounding box center [522, 401] width 318 height 31
checkbox input "true"
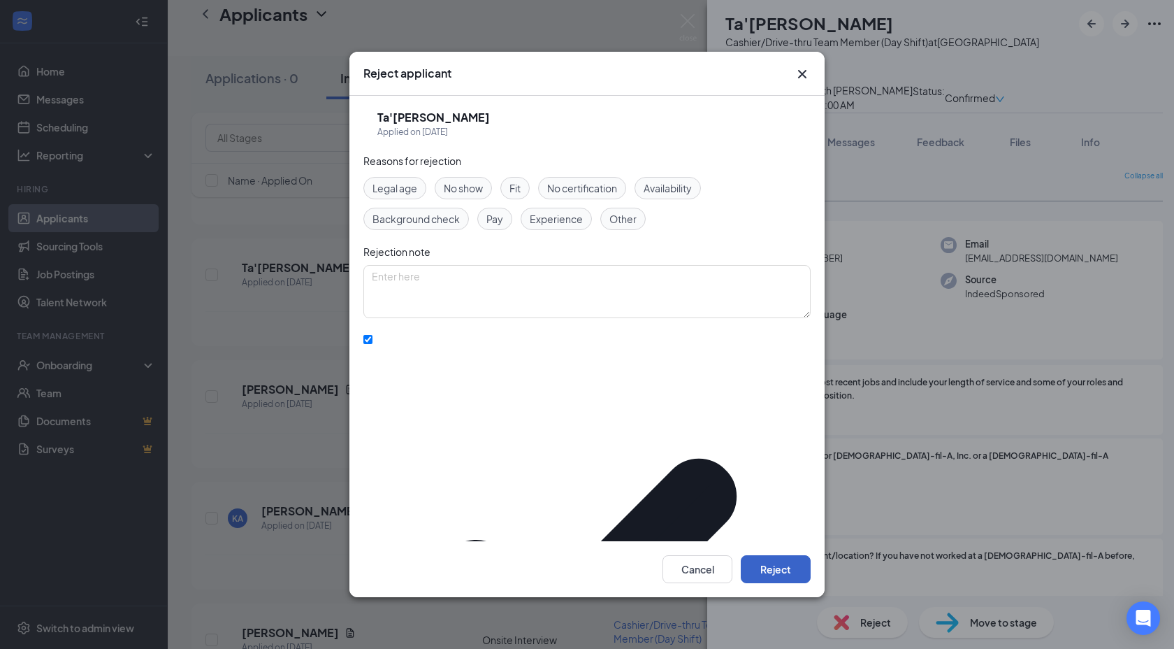
click at [774, 557] on button "Reject" at bounding box center [776, 569] width 70 height 28
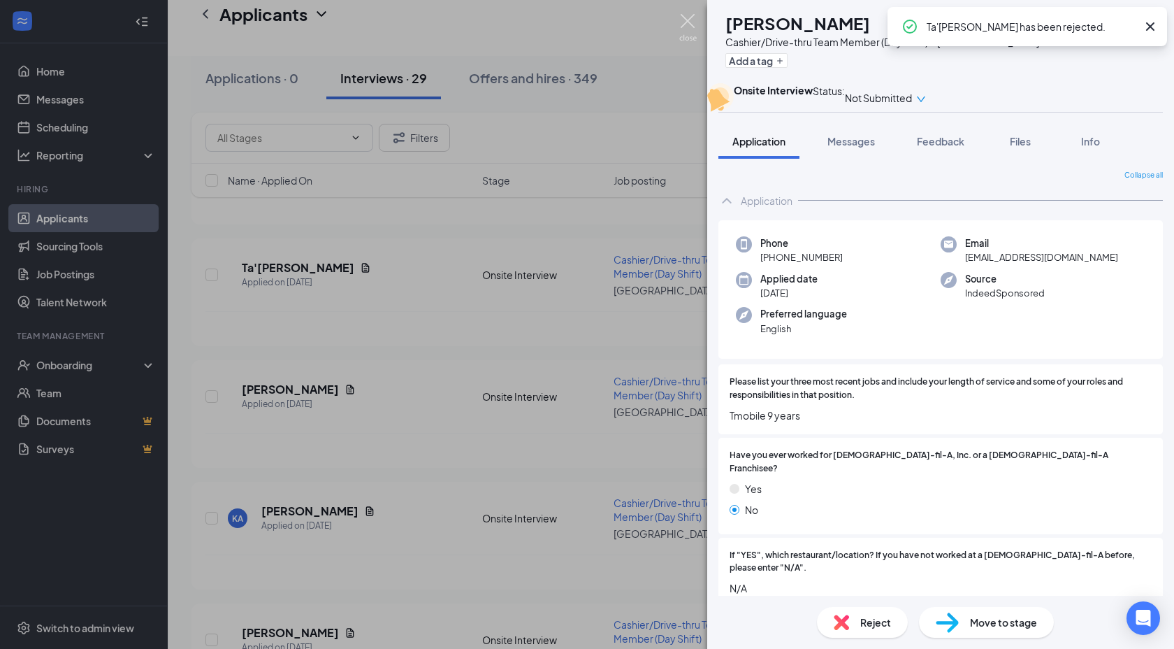
click at [686, 20] on img at bounding box center [687, 27] width 17 height 27
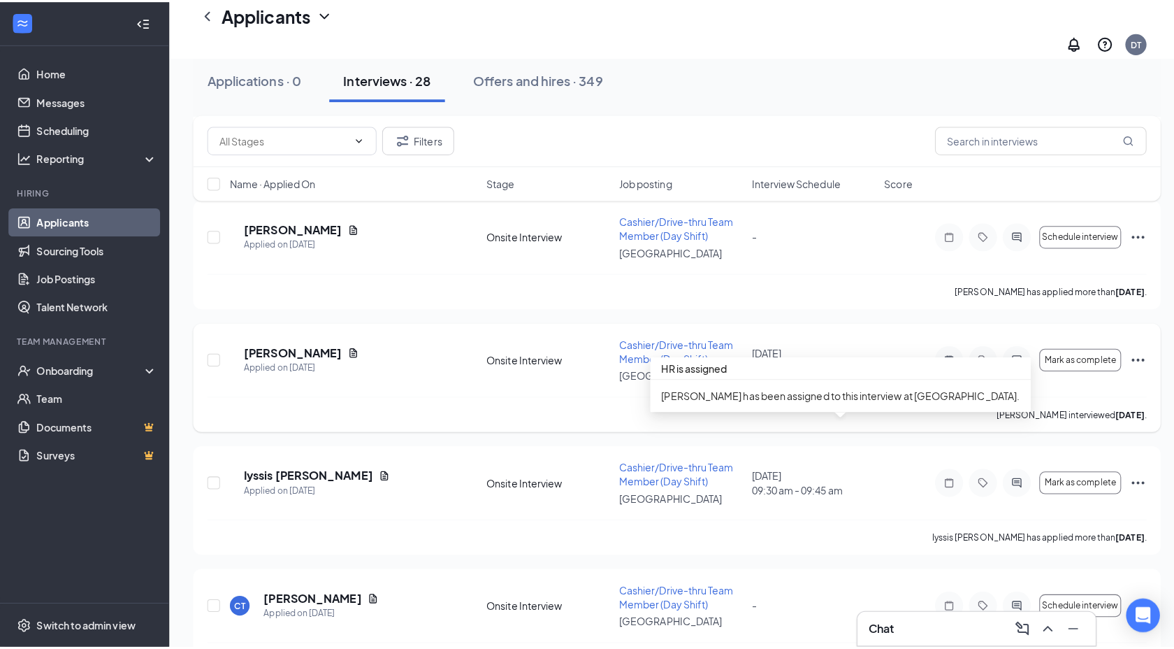
scroll to position [1652, 0]
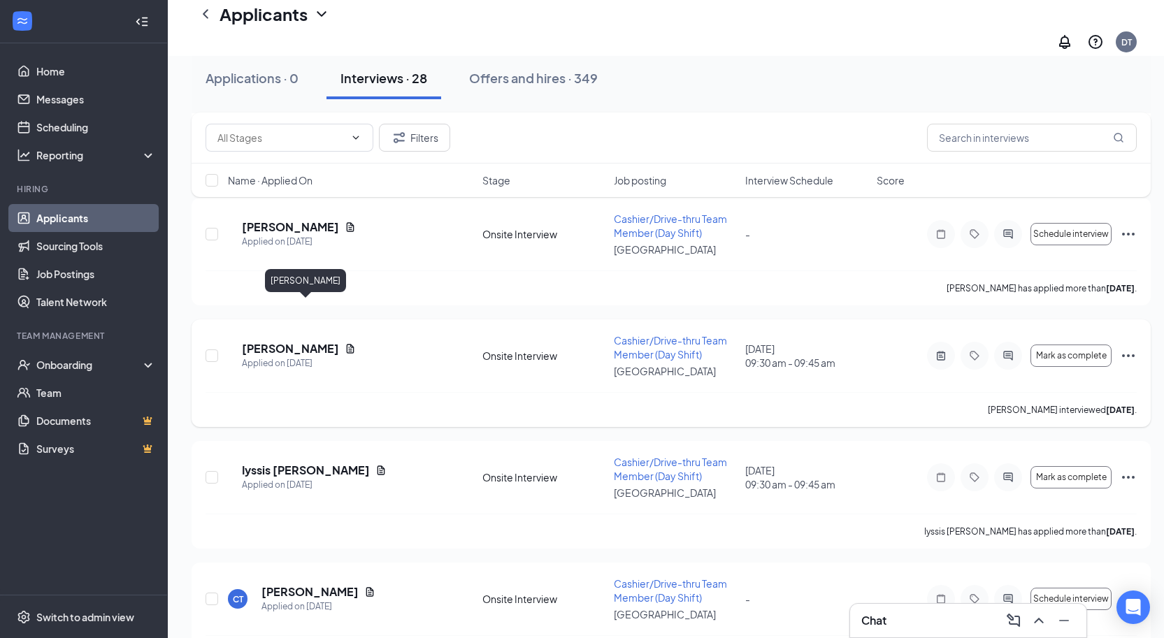
click at [294, 341] on h5 "Diane Smith" at bounding box center [290, 348] width 97 height 15
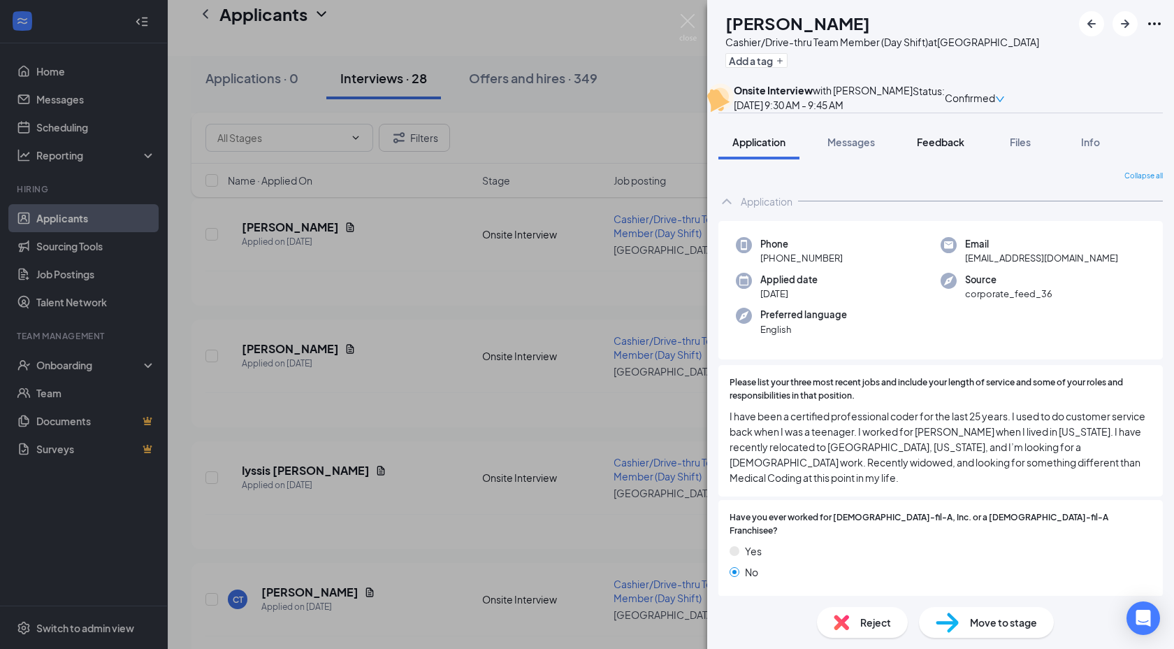
click at [941, 148] on span "Feedback" at bounding box center [941, 142] width 48 height 13
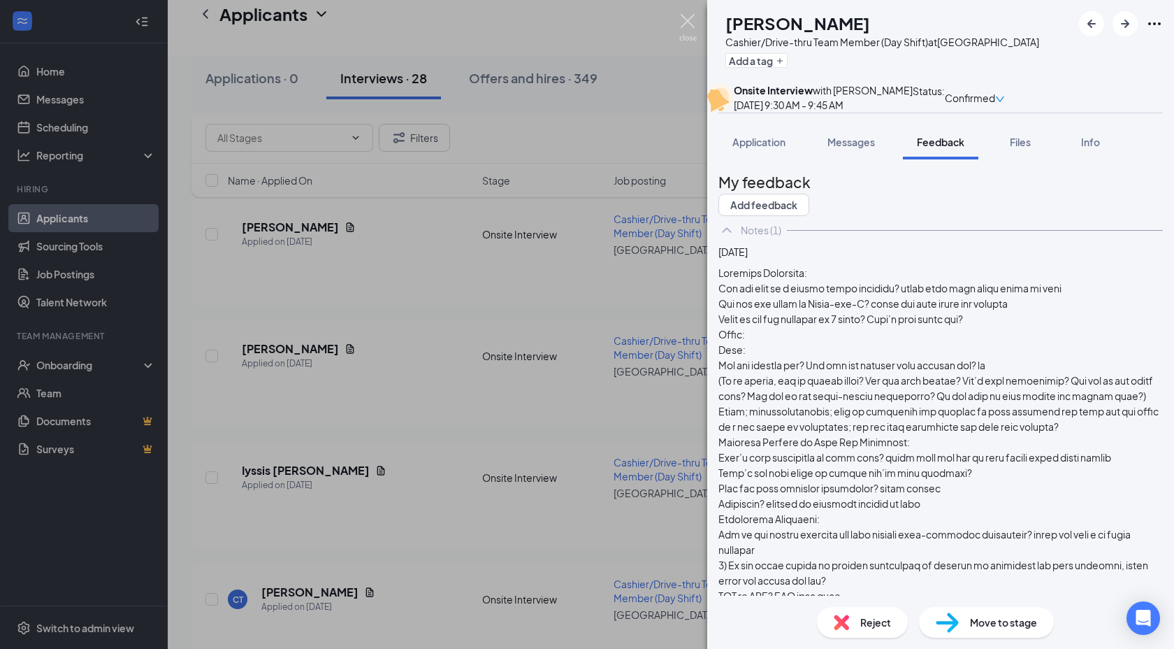
click at [686, 16] on img at bounding box center [687, 27] width 17 height 27
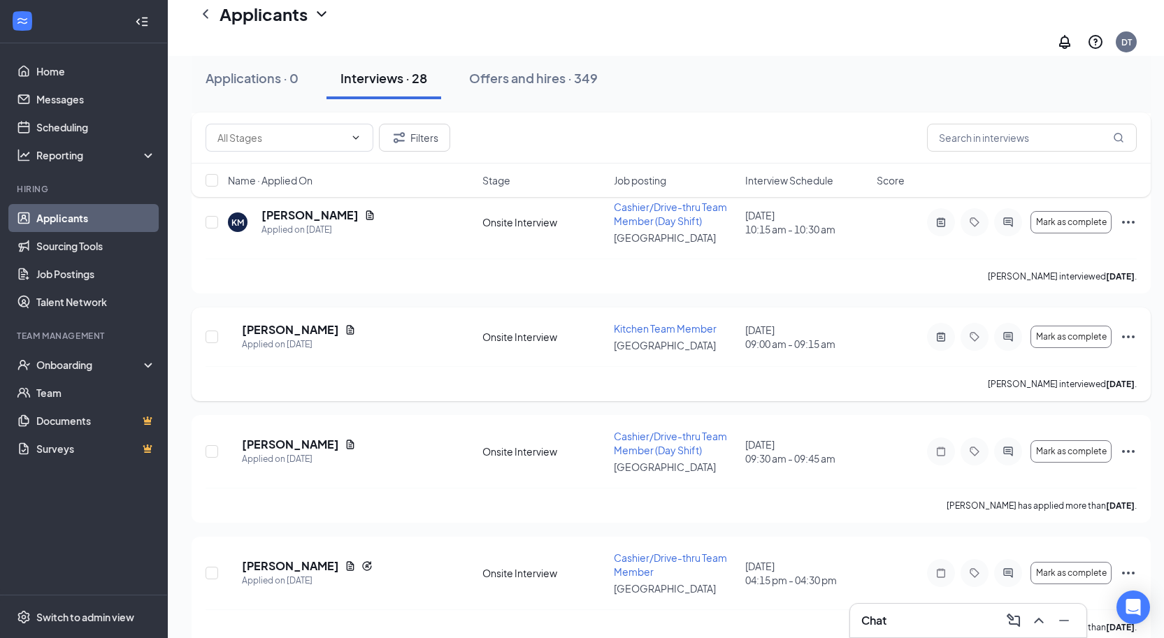
scroll to position [1191, 0]
click at [304, 323] on h5 "Robert Adams" at bounding box center [290, 330] width 97 height 15
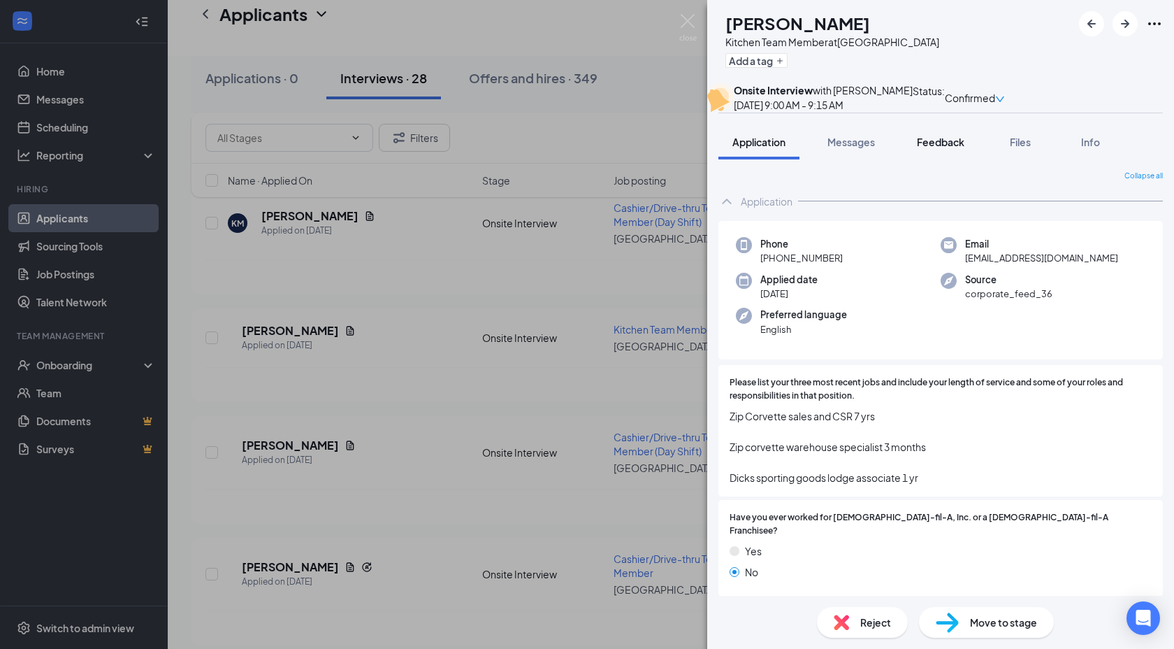
click at [939, 148] on span "Feedback" at bounding box center [941, 142] width 48 height 13
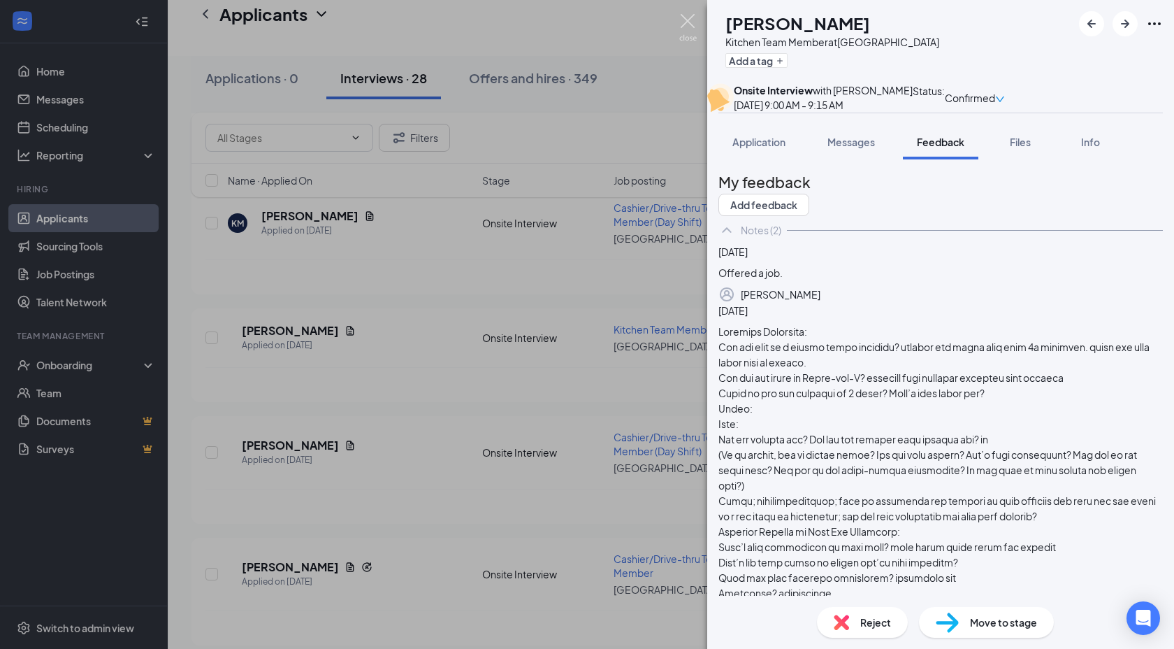
click at [688, 20] on img at bounding box center [687, 27] width 17 height 27
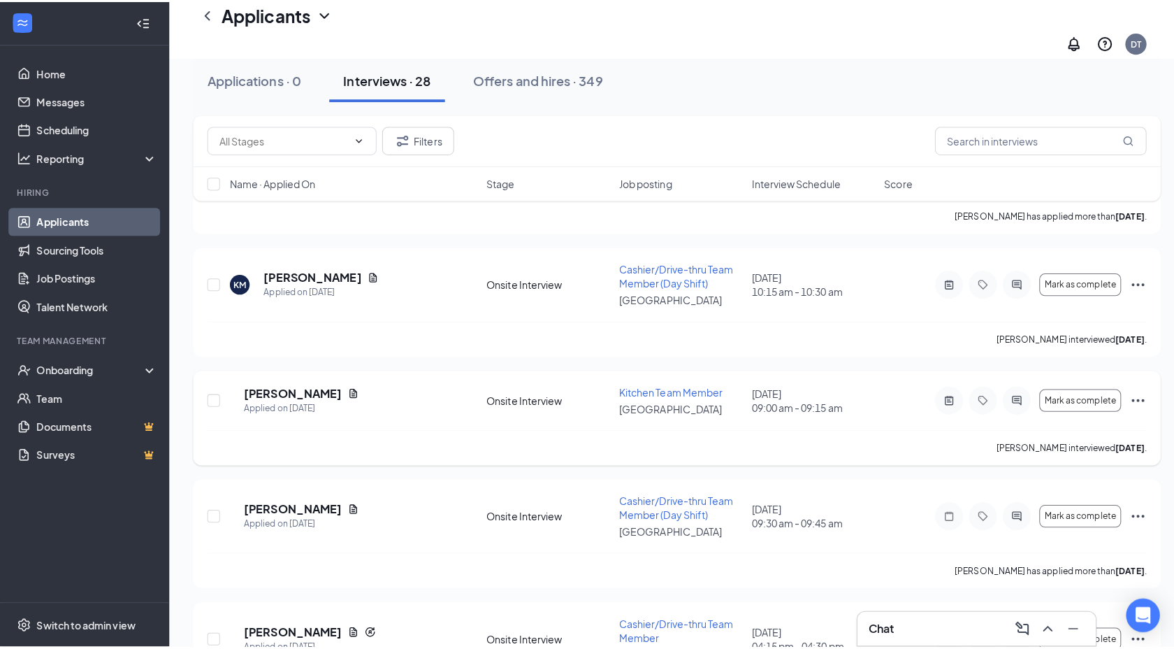
scroll to position [1134, 0]
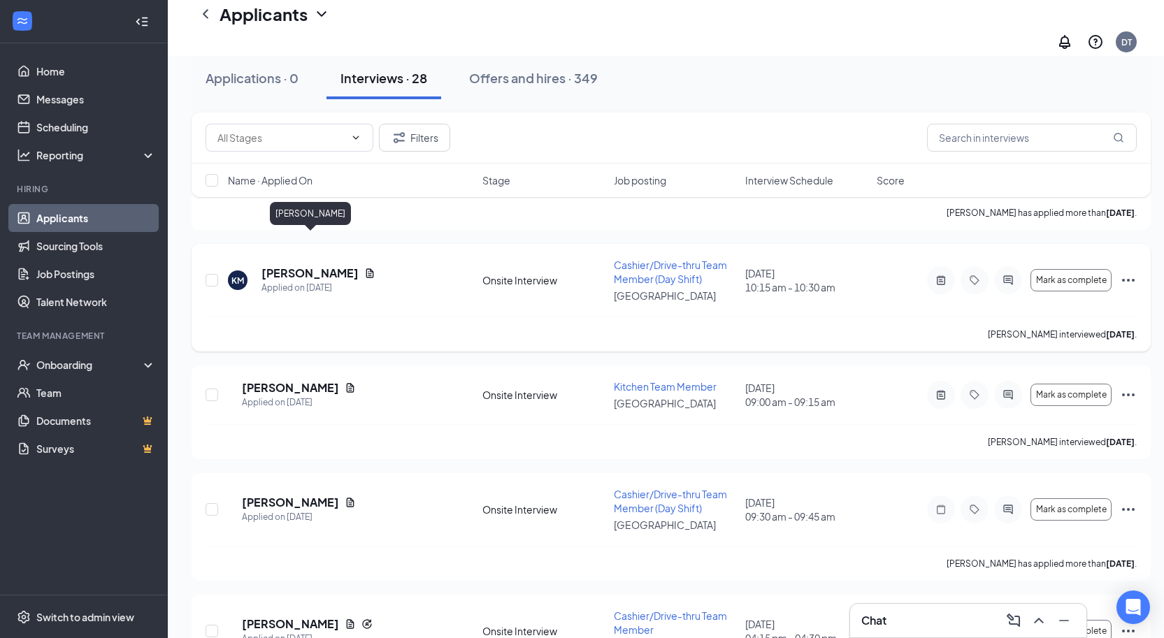
click at [318, 266] on h5 "Katherine Marotto" at bounding box center [309, 273] width 97 height 15
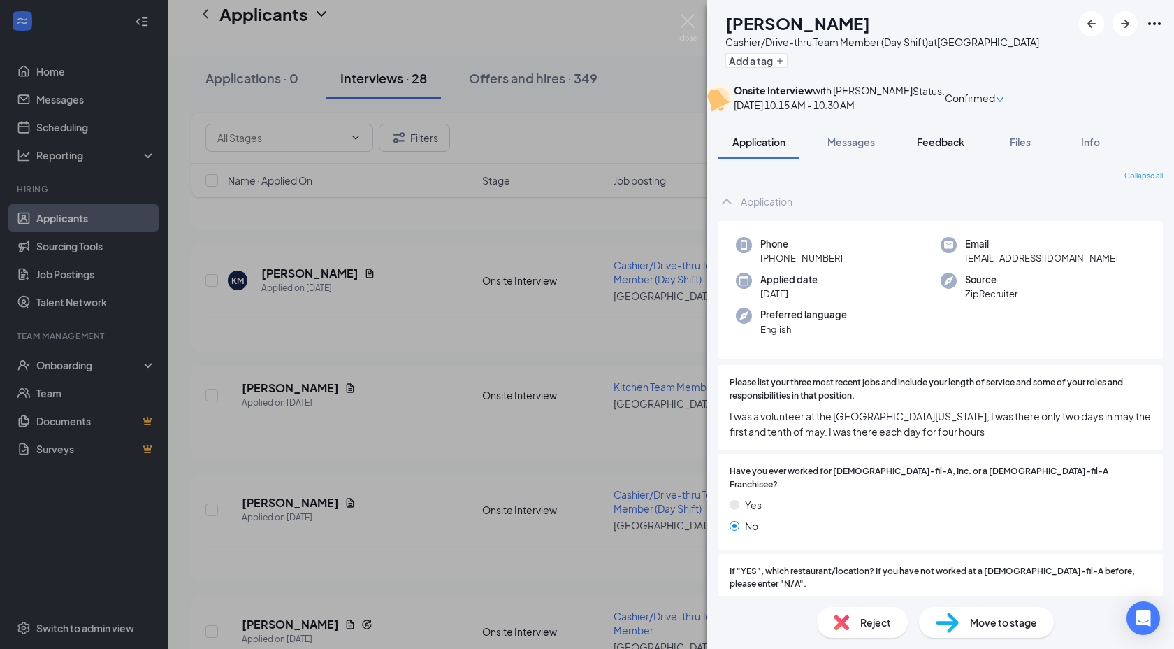
click at [930, 148] on span "Feedback" at bounding box center [941, 142] width 48 height 13
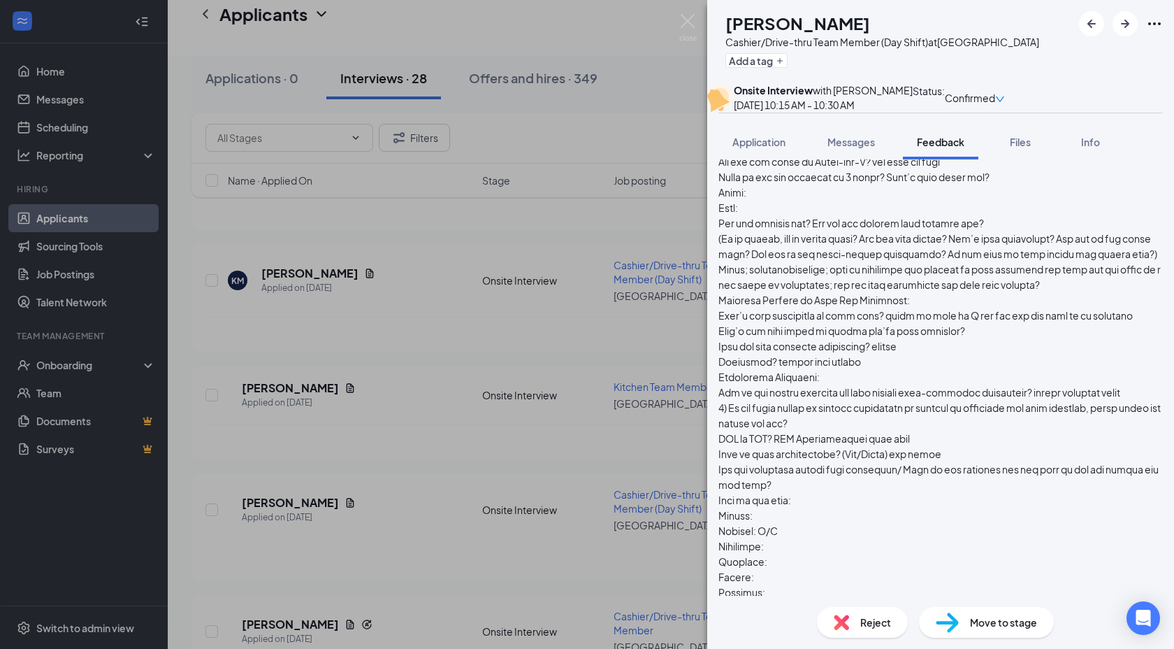
scroll to position [560, 0]
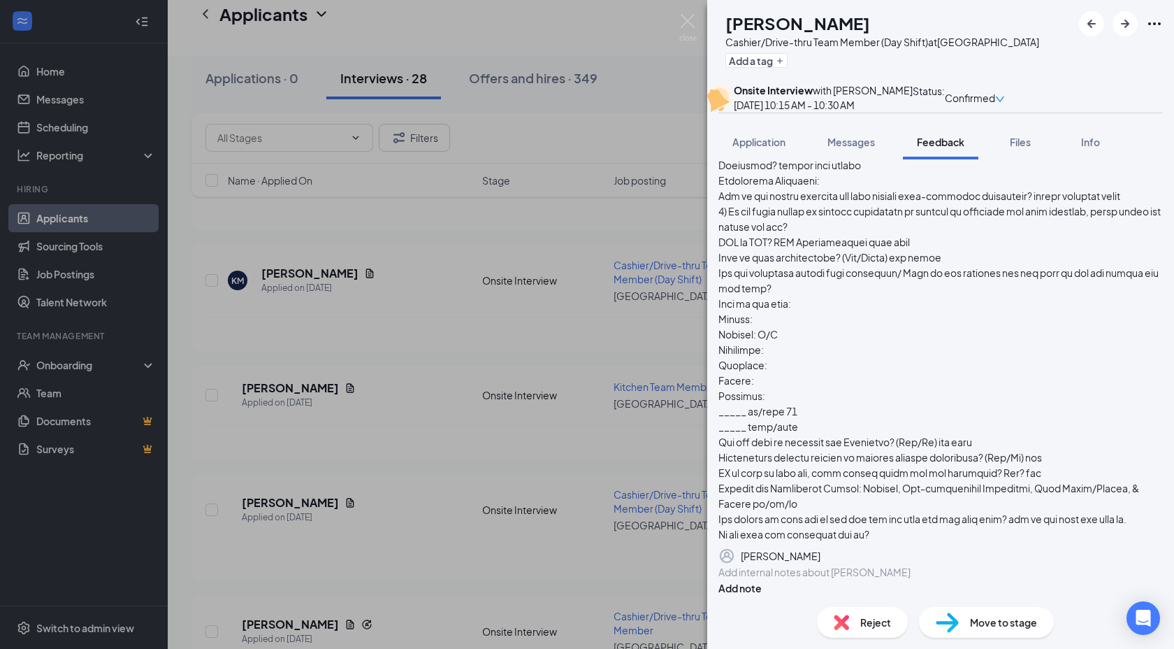
click at [857, 622] on div "Reject" at bounding box center [862, 622] width 91 height 31
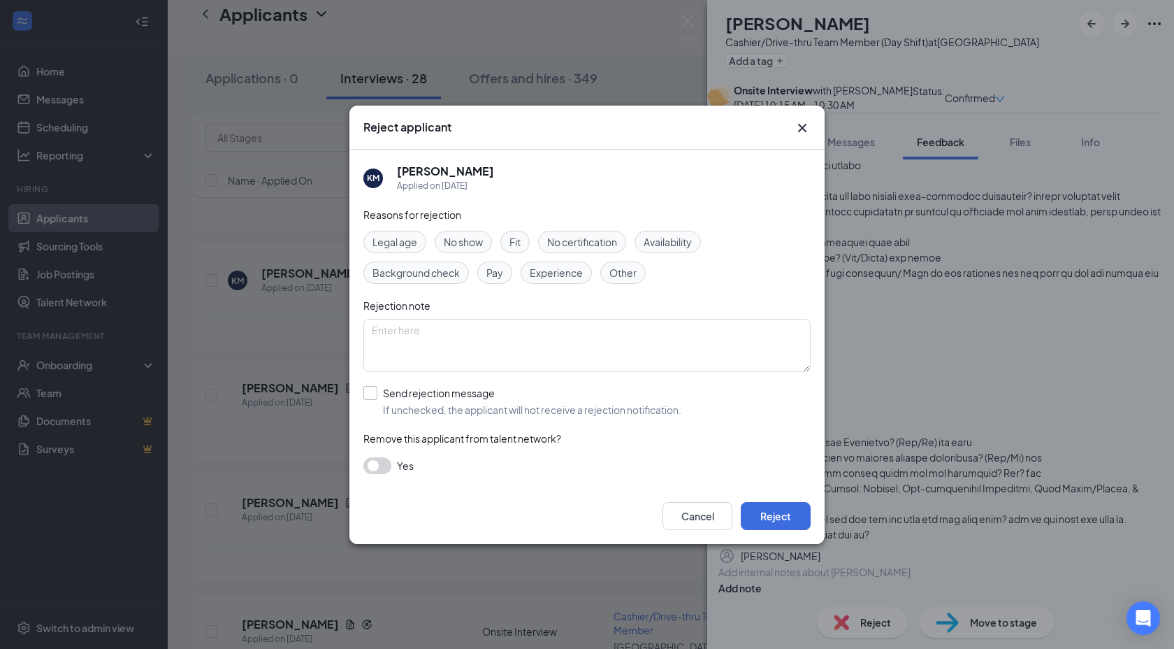
click at [370, 390] on input "Send rejection message If unchecked, the applicant will not receive a rejection…" at bounding box center [522, 401] width 318 height 31
checkbox input "true"
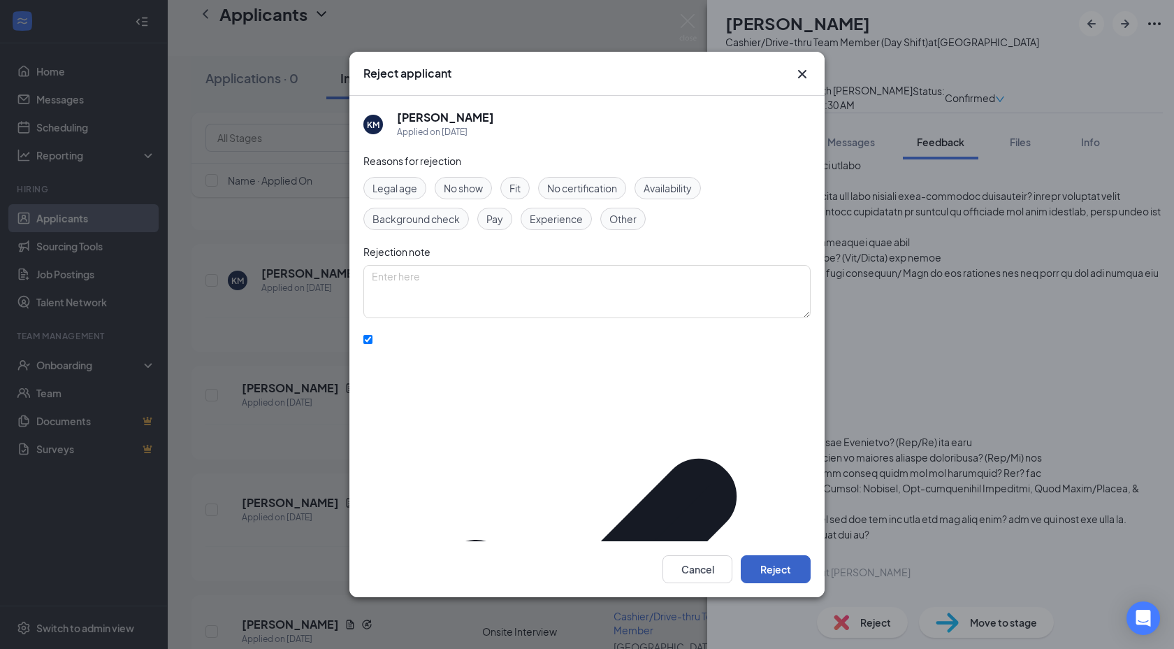
click at [774, 555] on button "Reject" at bounding box center [776, 569] width 70 height 28
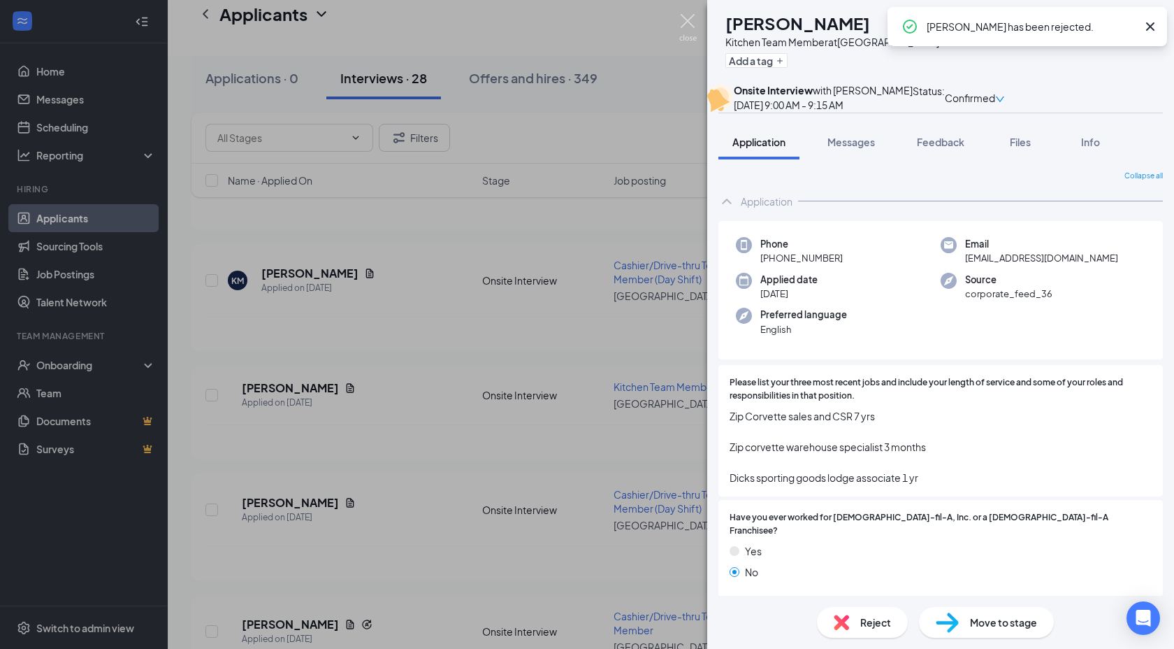
click at [686, 22] on img at bounding box center [687, 27] width 17 height 27
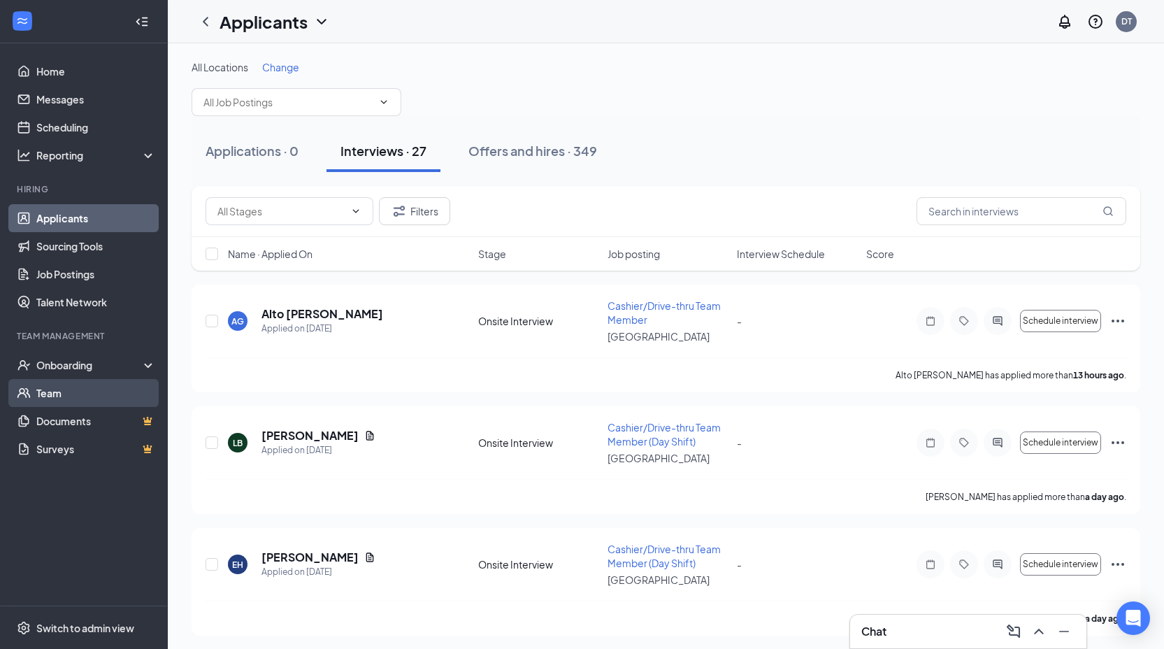
click at [38, 392] on link "Team" at bounding box center [96, 393] width 120 height 28
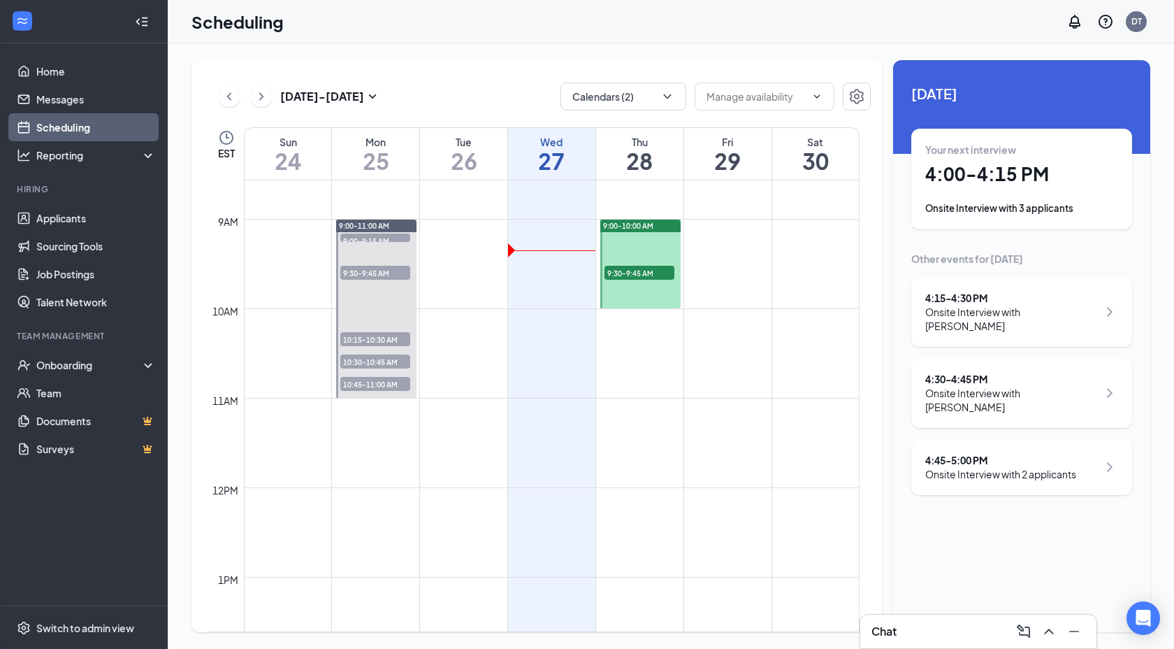
scroll to position [732, 0]
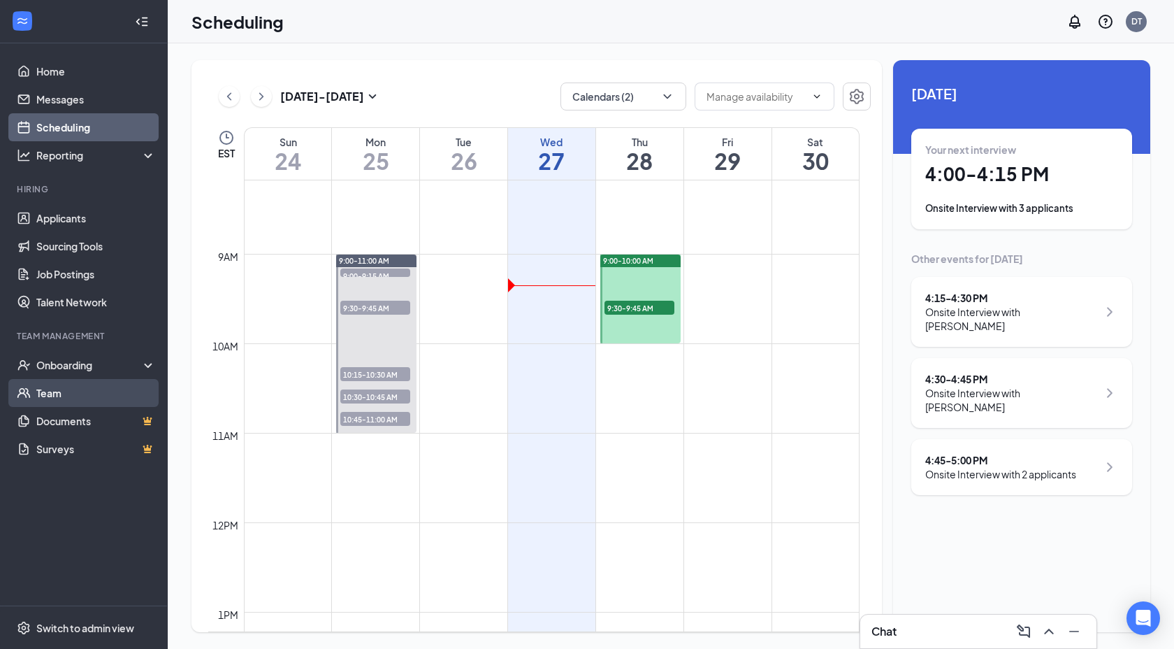
click at [48, 396] on link "Team" at bounding box center [96, 393] width 120 height 28
